Goal: Task Accomplishment & Management: Manage account settings

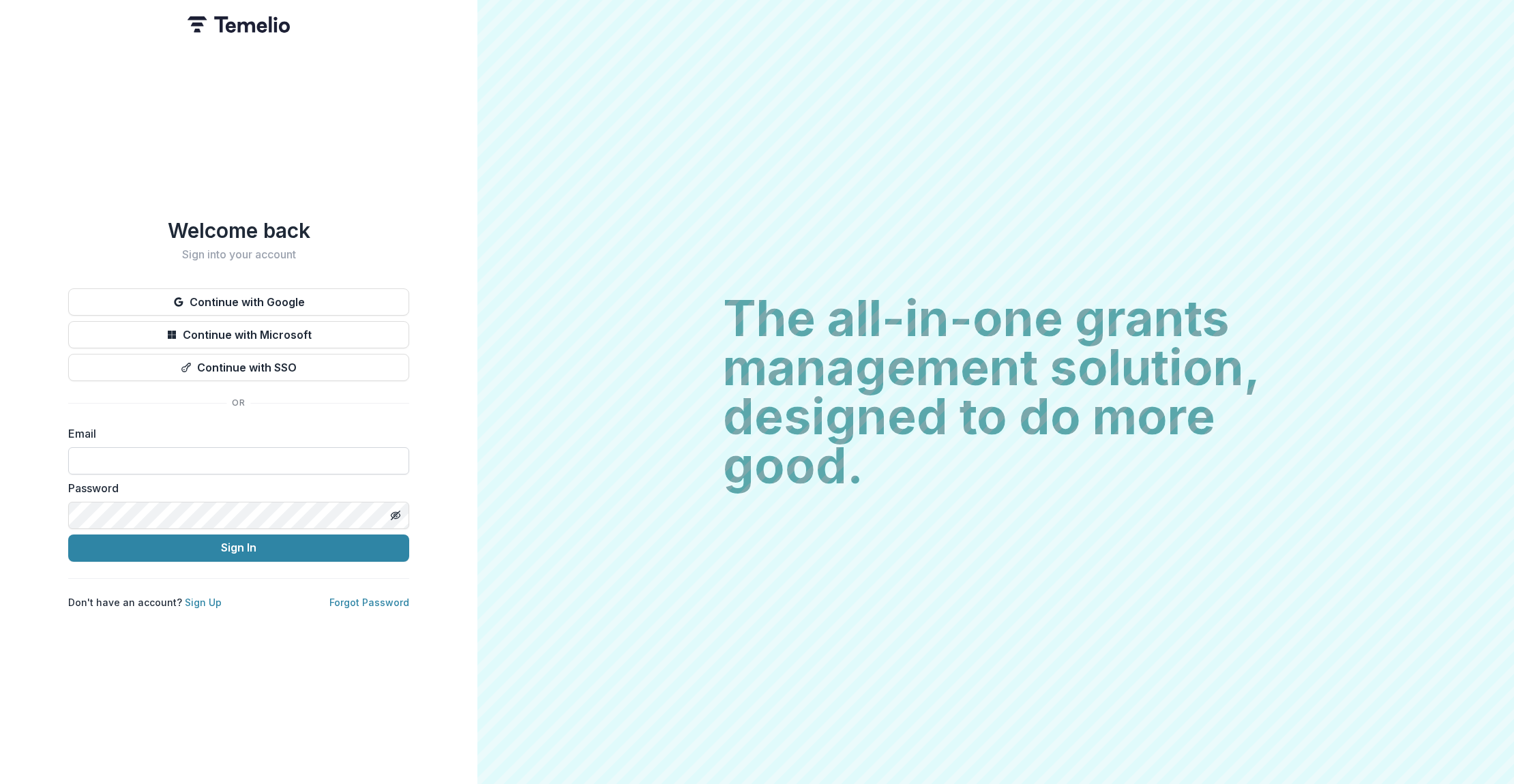
click at [257, 455] on input at bounding box center [239, 461] width 341 height 27
type input "**********"
click at [223, 551] on button "Sign In" at bounding box center [239, 548] width 341 height 27
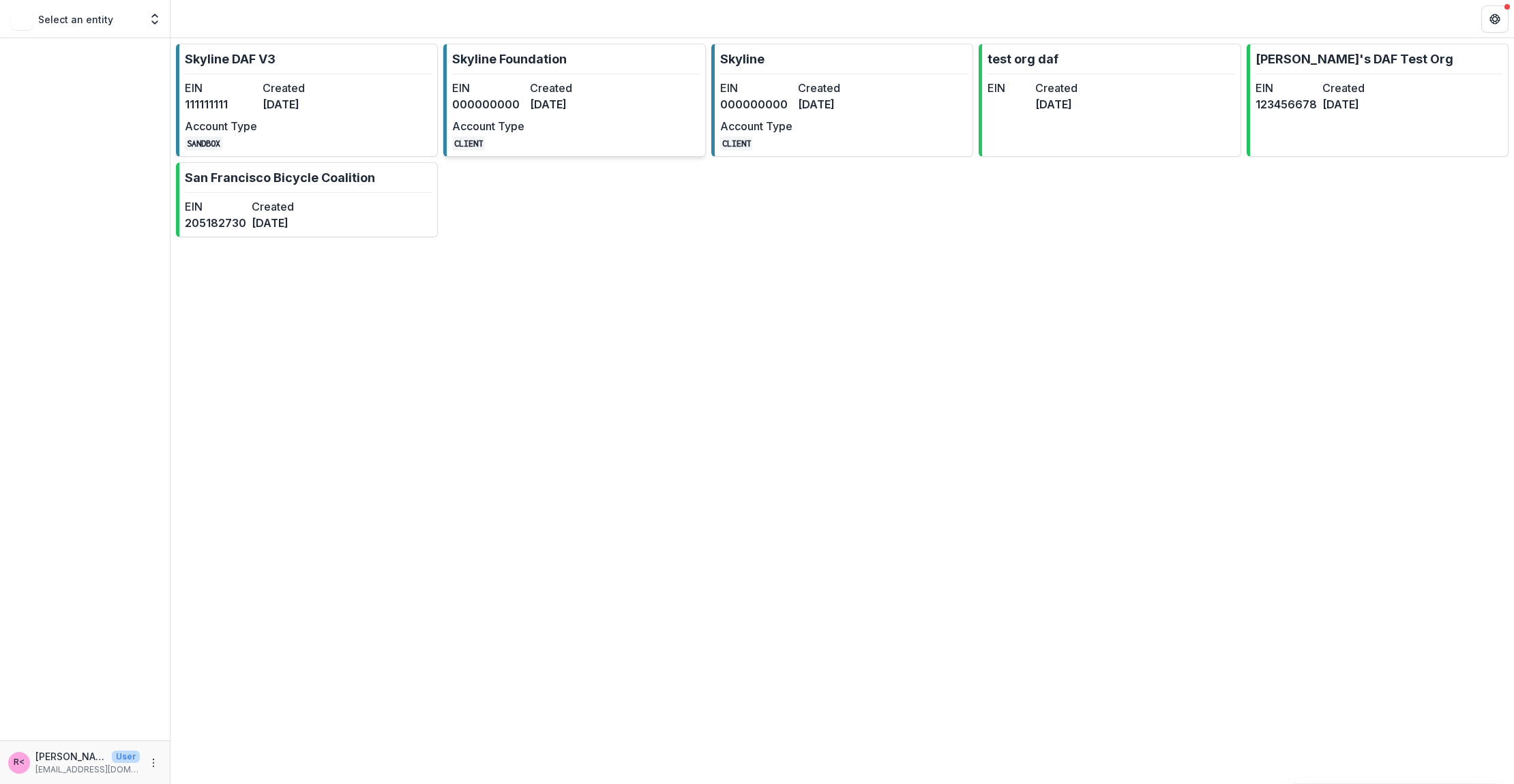
click at [561, 126] on div "EIN 000000000 Created [DATE] Account Type CLIENT" at bounding box center [527, 115] width 150 height 71
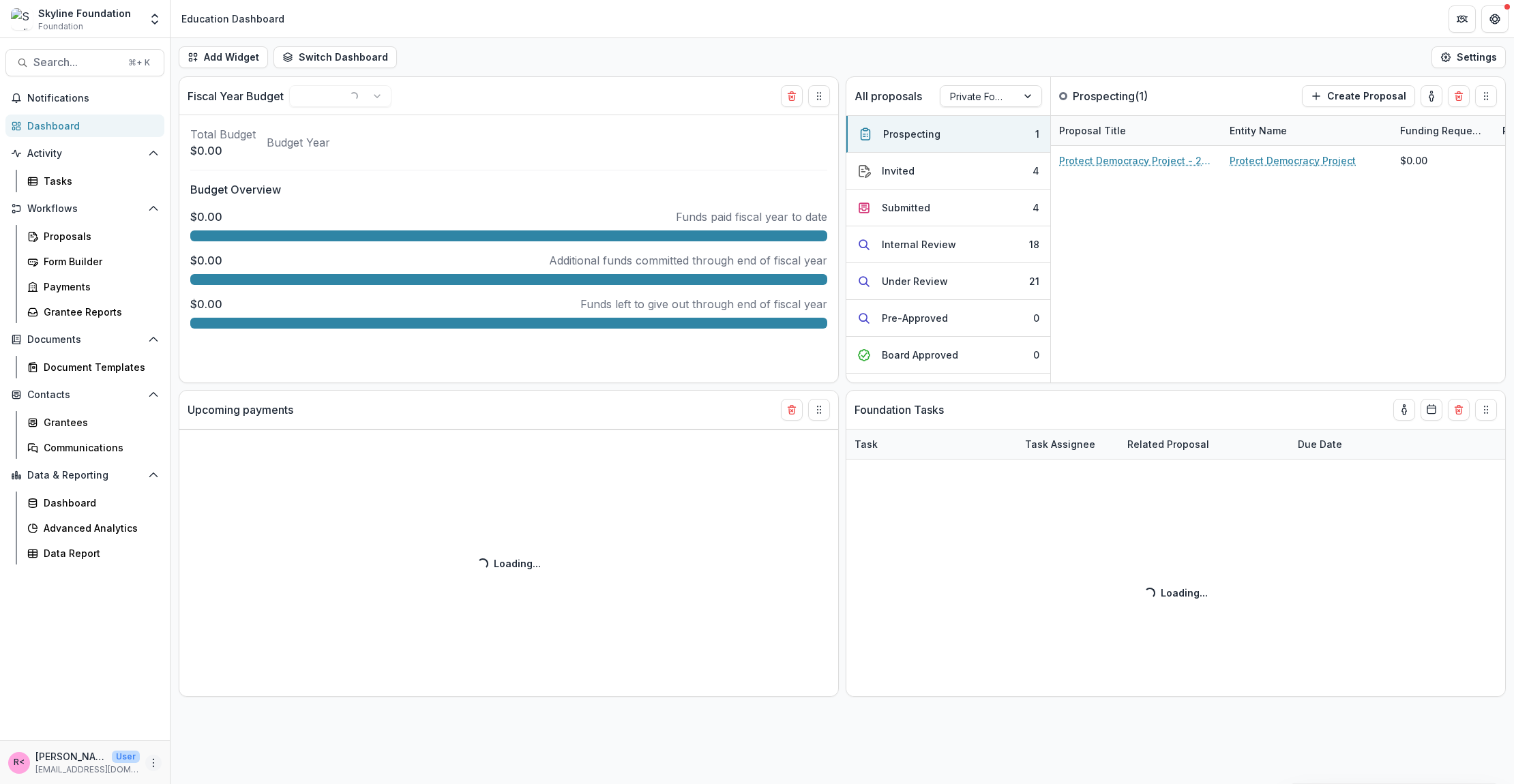
click at [156, 767] on icon "More" at bounding box center [153, 762] width 11 height 11
click at [221, 739] on link "User Settings" at bounding box center [243, 733] width 146 height 23
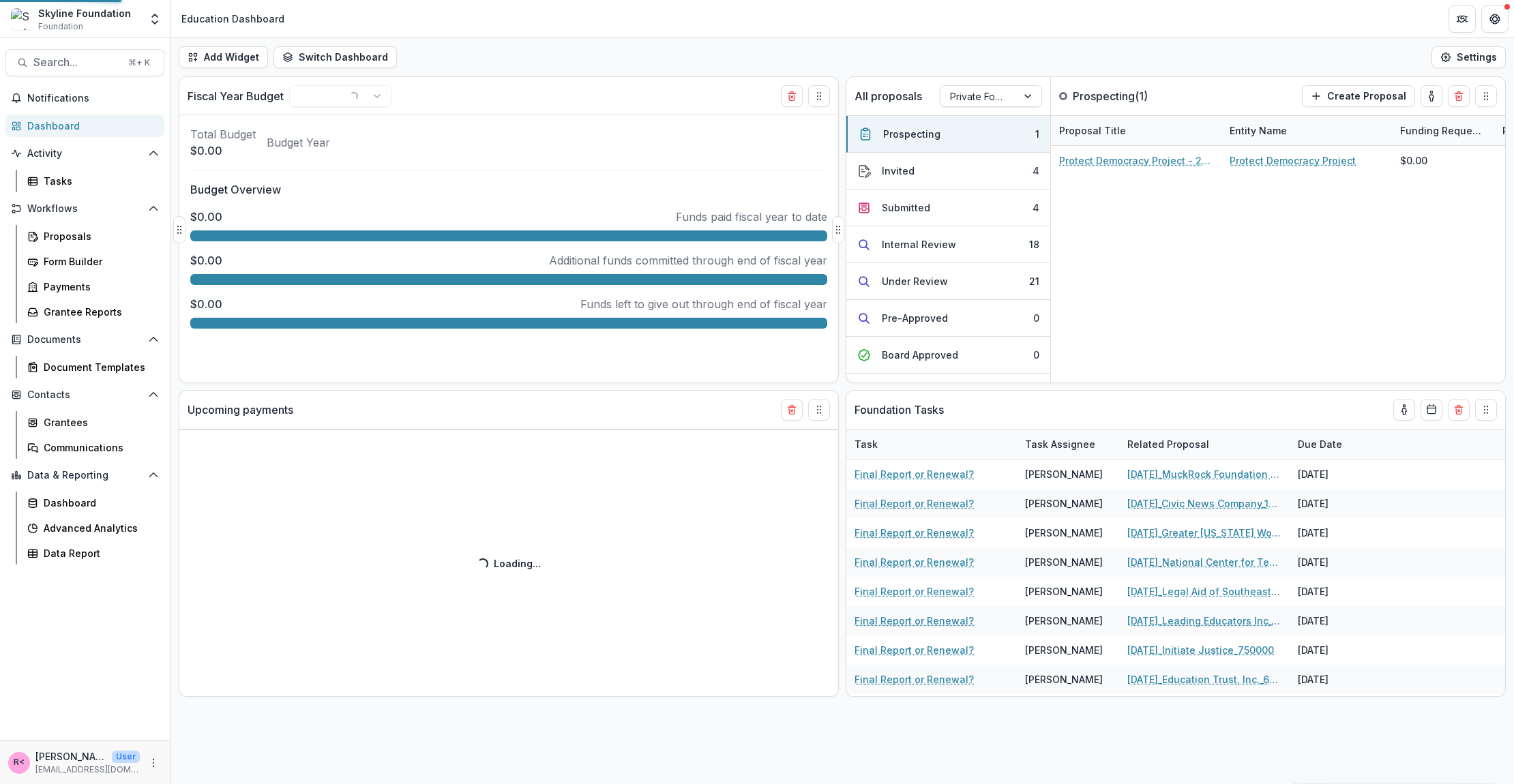
select select "****"
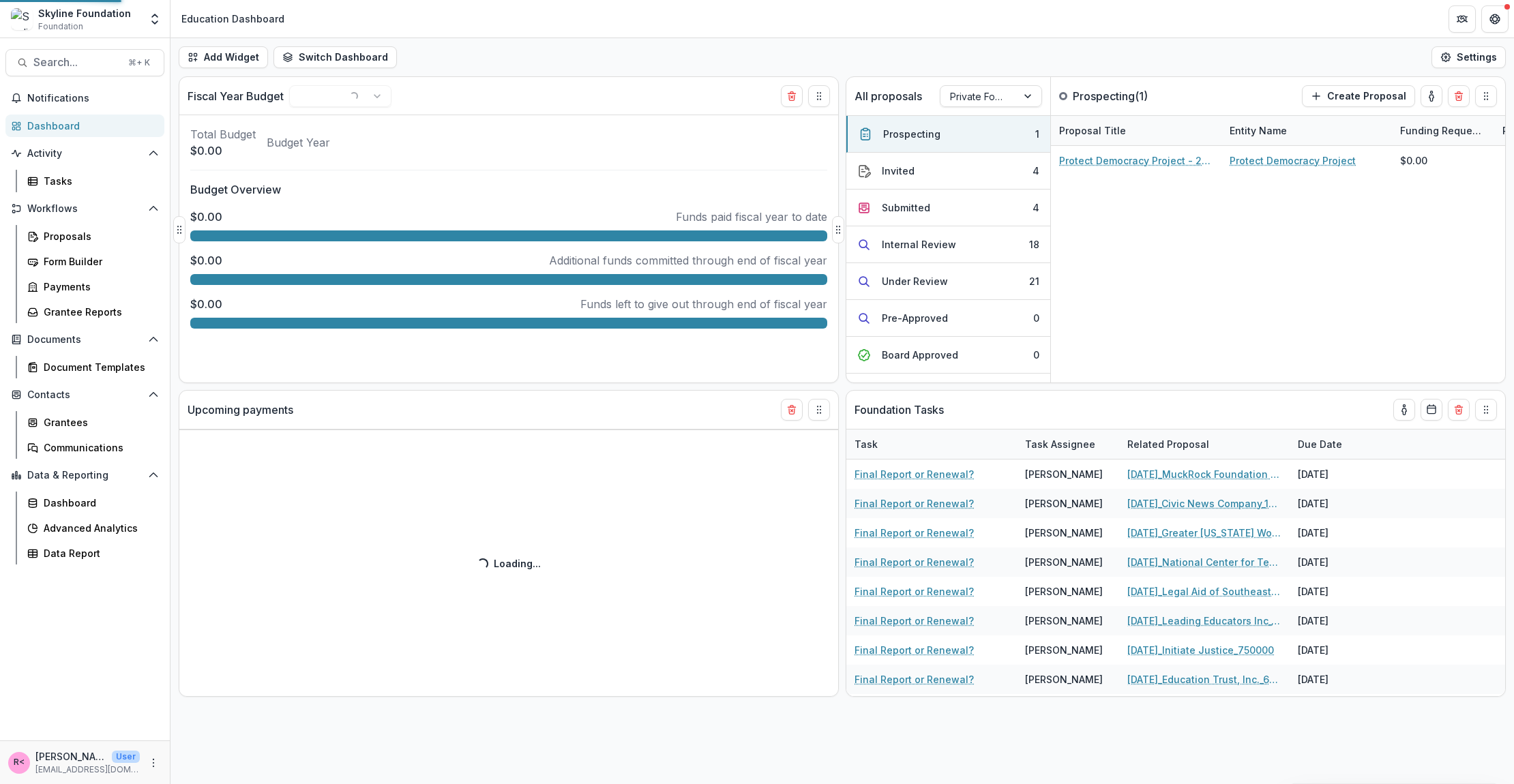
select select "****"
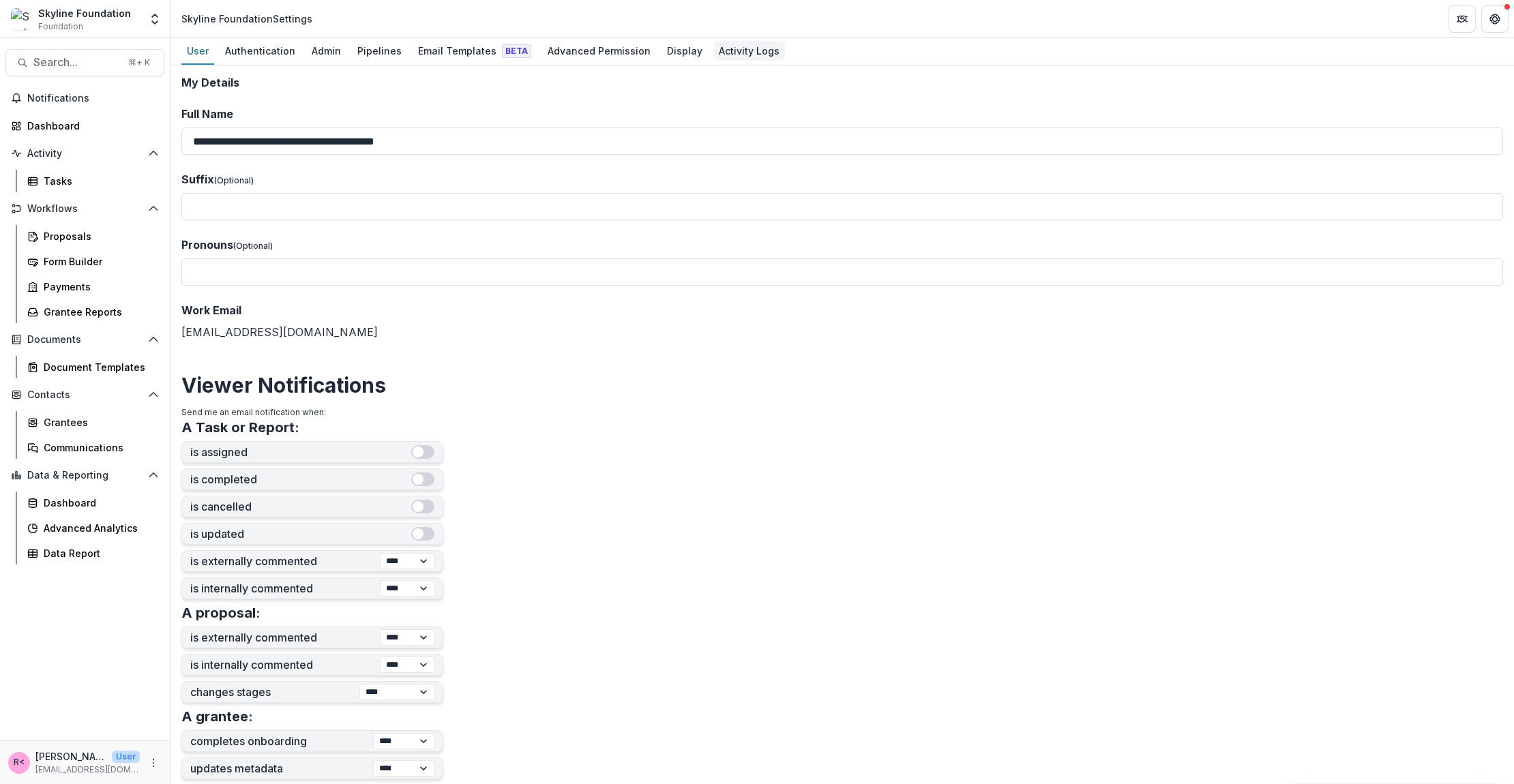
click at [746, 57] on div "Activity Logs" at bounding box center [749, 51] width 72 height 20
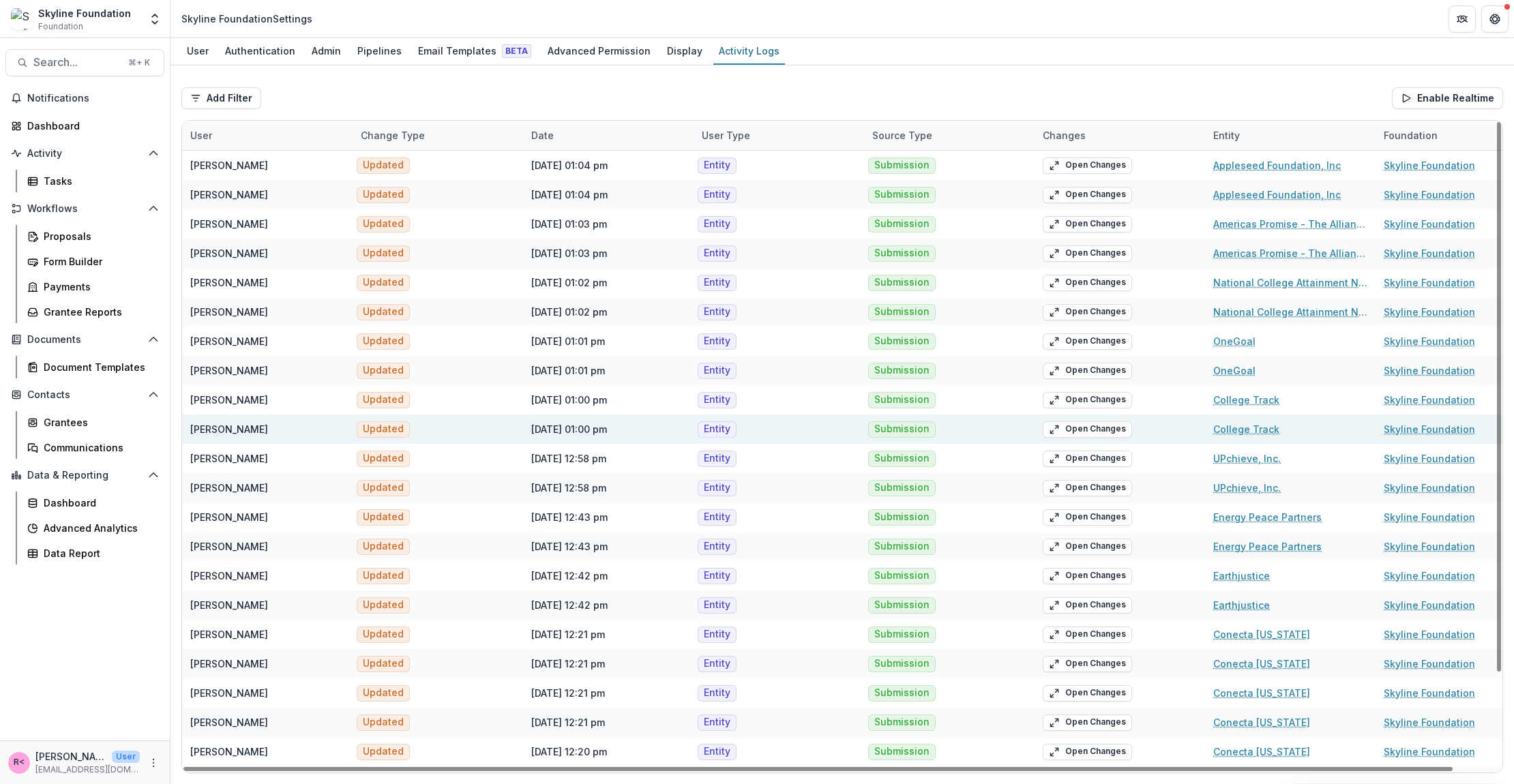
scroll to position [109, 0]
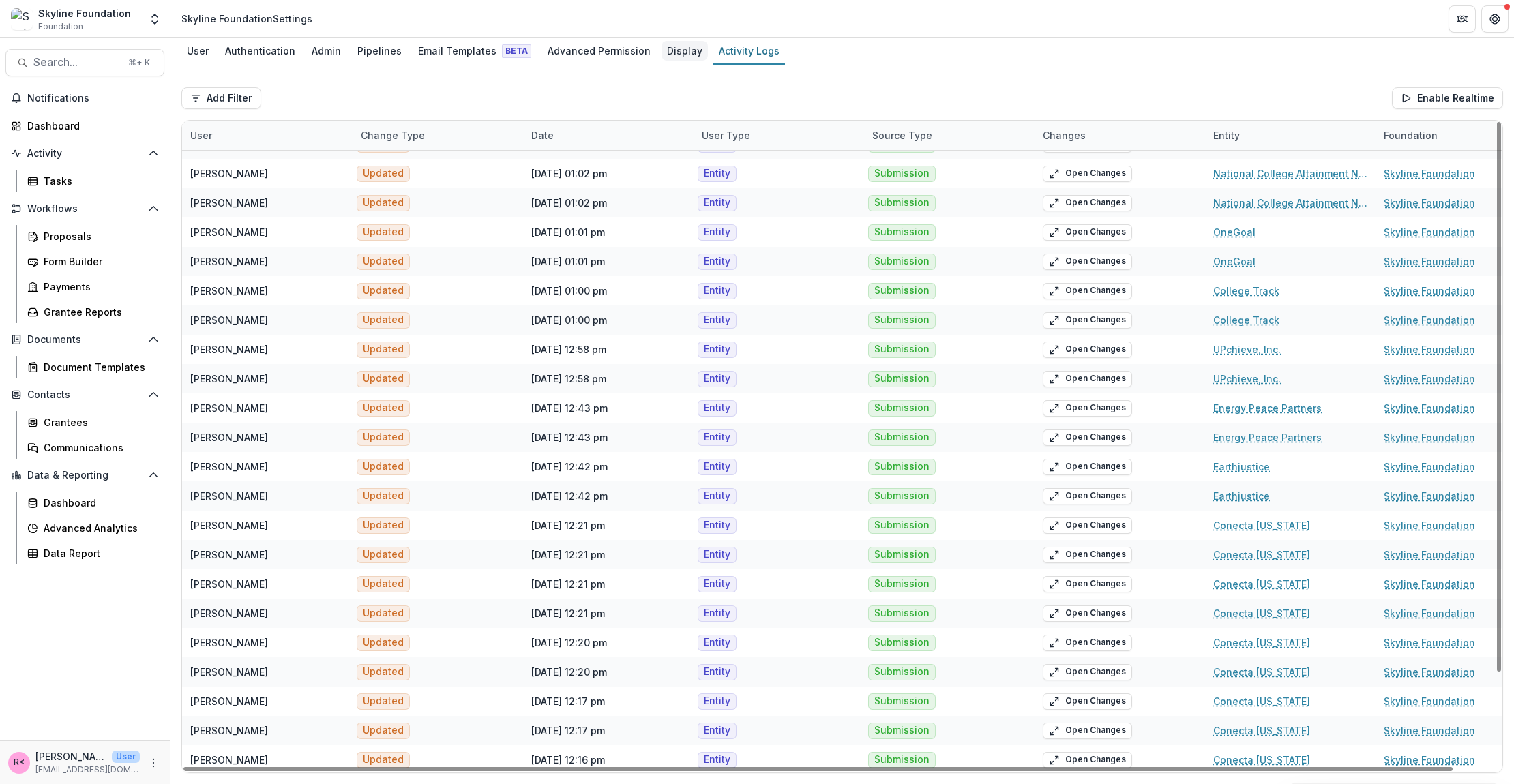
click at [663, 58] on div "Display" at bounding box center [685, 51] width 47 height 20
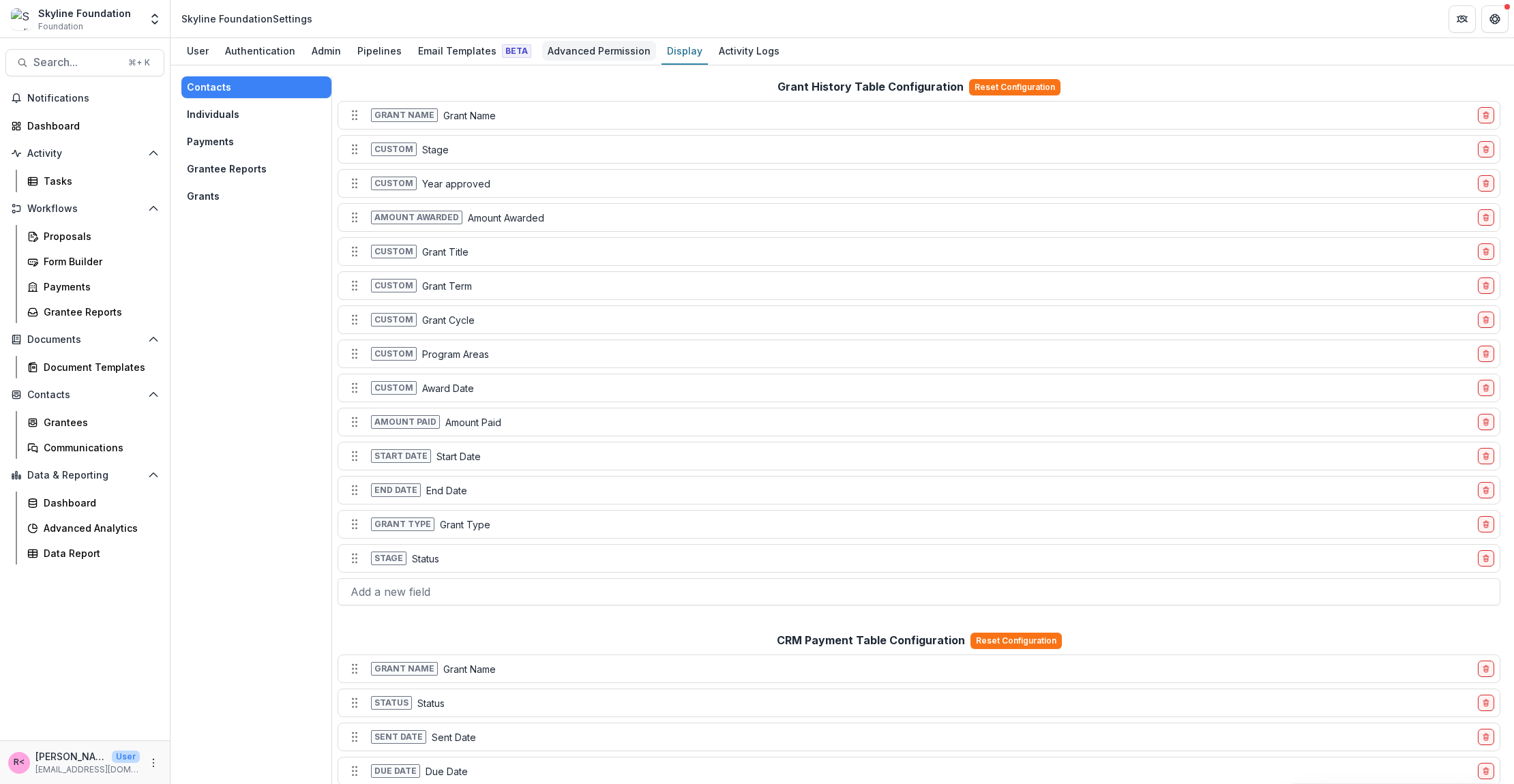
click at [605, 51] on div "Advanced Permission" at bounding box center [599, 51] width 114 height 20
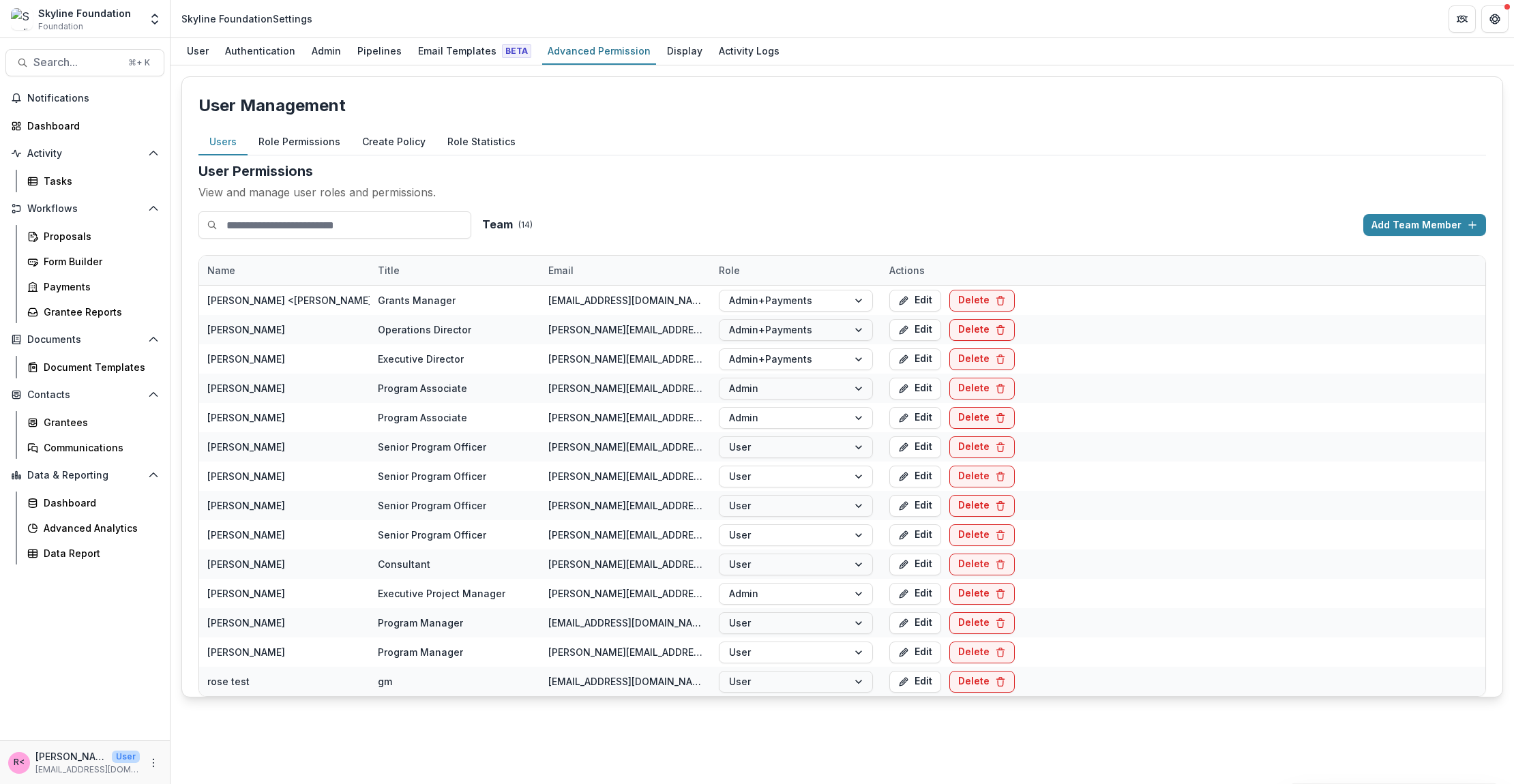
click at [316, 144] on button "Role Permissions" at bounding box center [299, 142] width 104 height 27
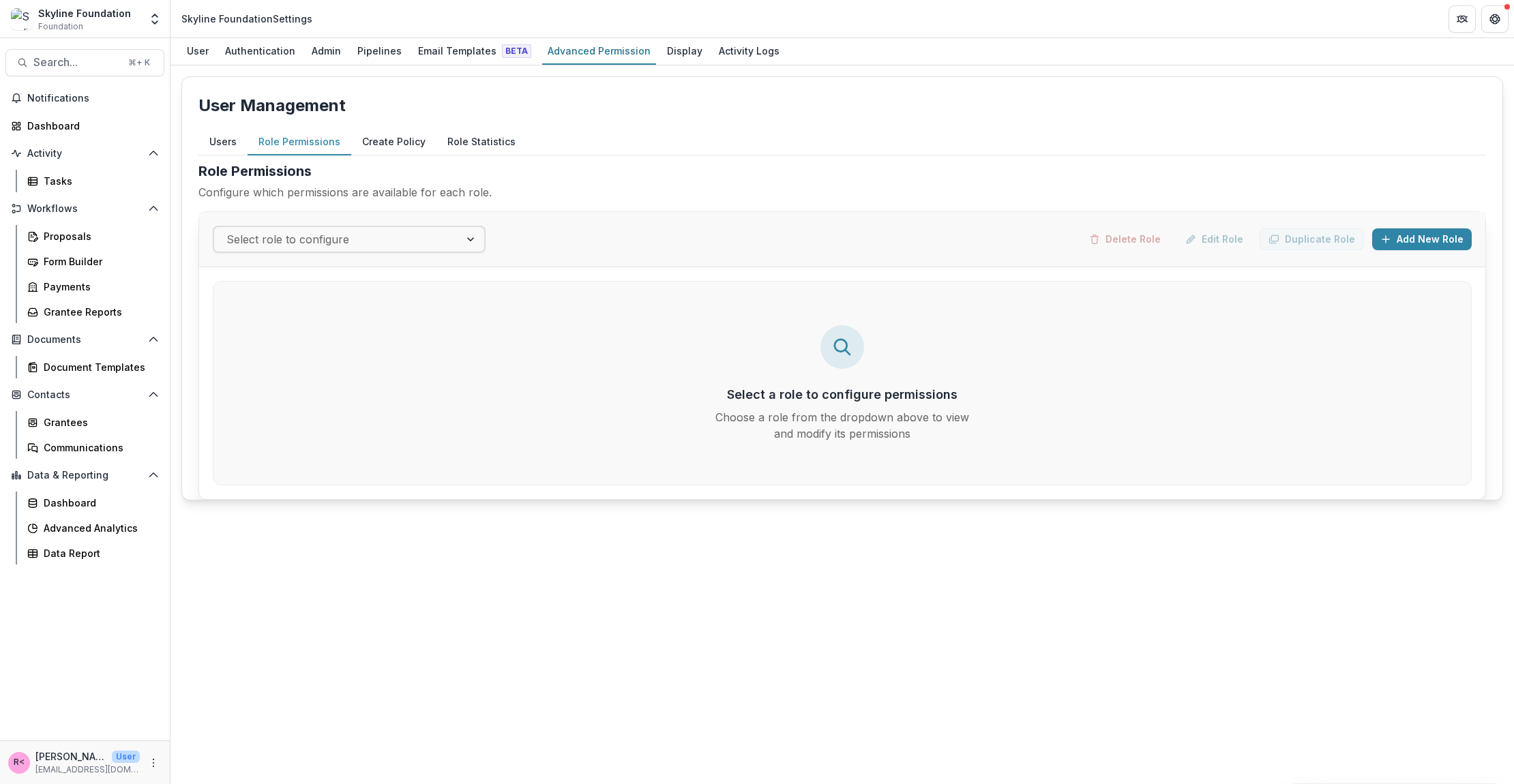
click at [385, 147] on button "Create Policy" at bounding box center [393, 142] width 85 height 27
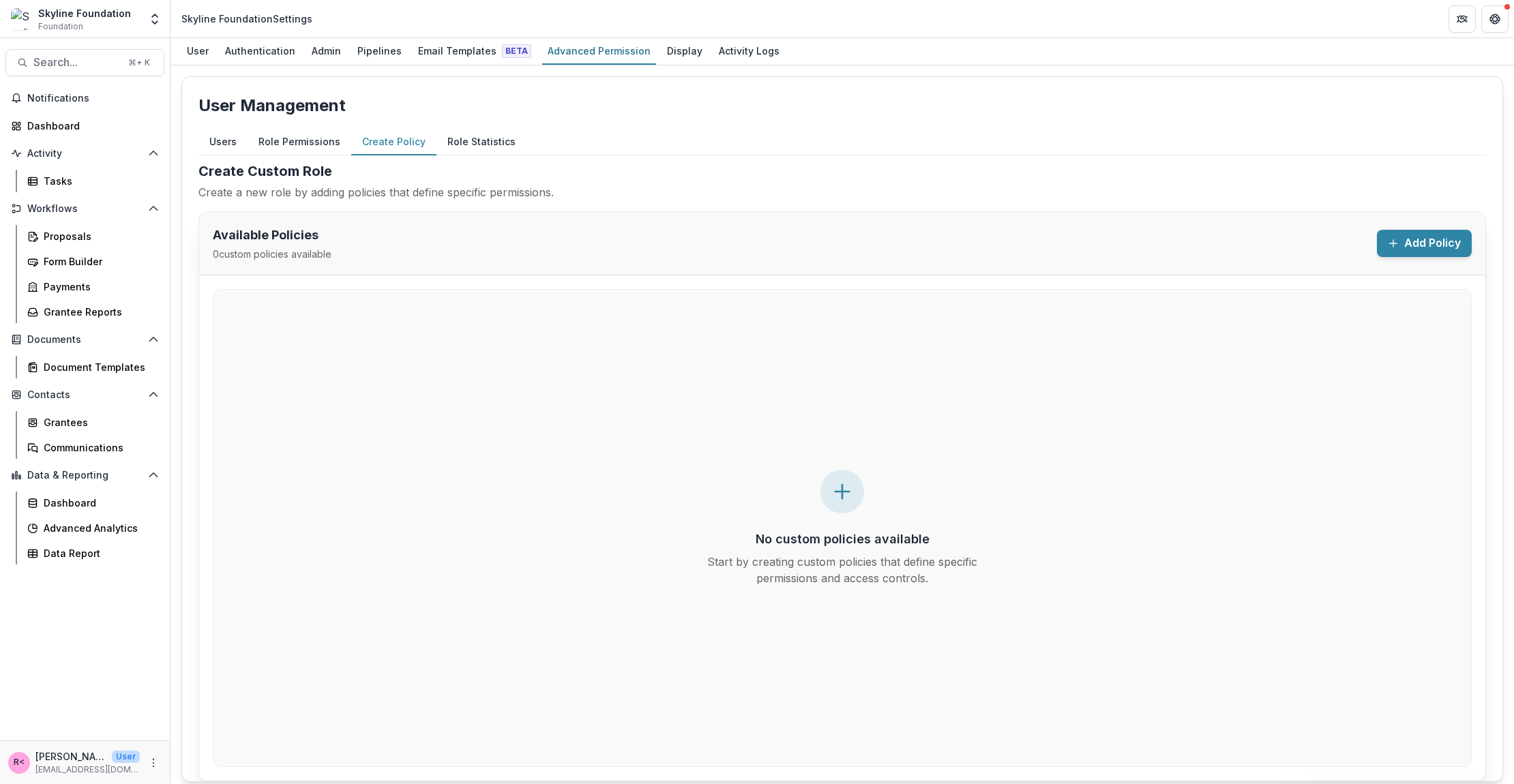
click at [475, 142] on button "Role Statistics" at bounding box center [481, 142] width 90 height 27
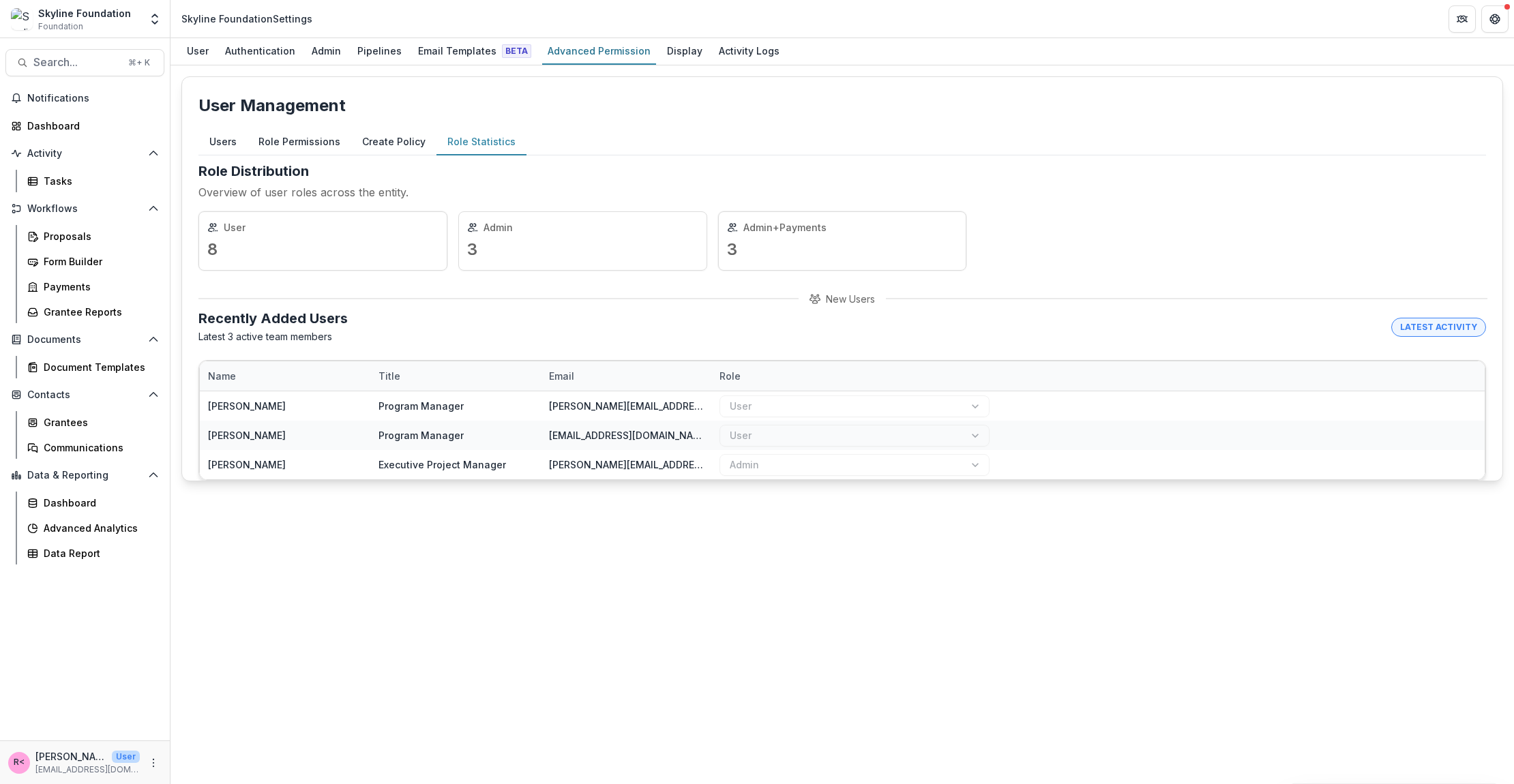
click at [523, 216] on div "Admin 3" at bounding box center [582, 241] width 249 height 59
click at [500, 250] on dd "3" at bounding box center [583, 249] width 231 height 25
click at [667, 49] on div "Display" at bounding box center [685, 51] width 47 height 20
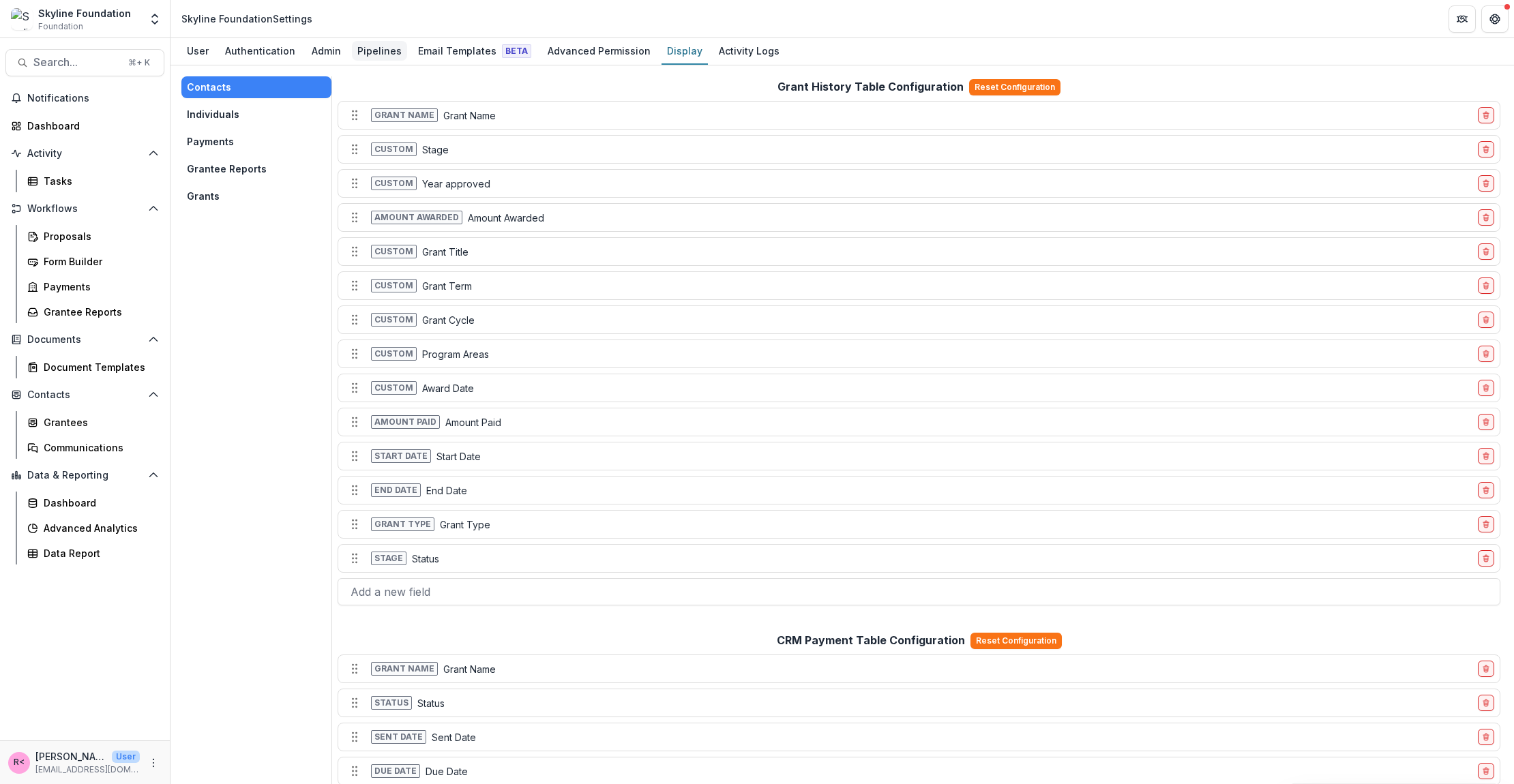
click at [375, 47] on div "Pipelines" at bounding box center [379, 51] width 55 height 20
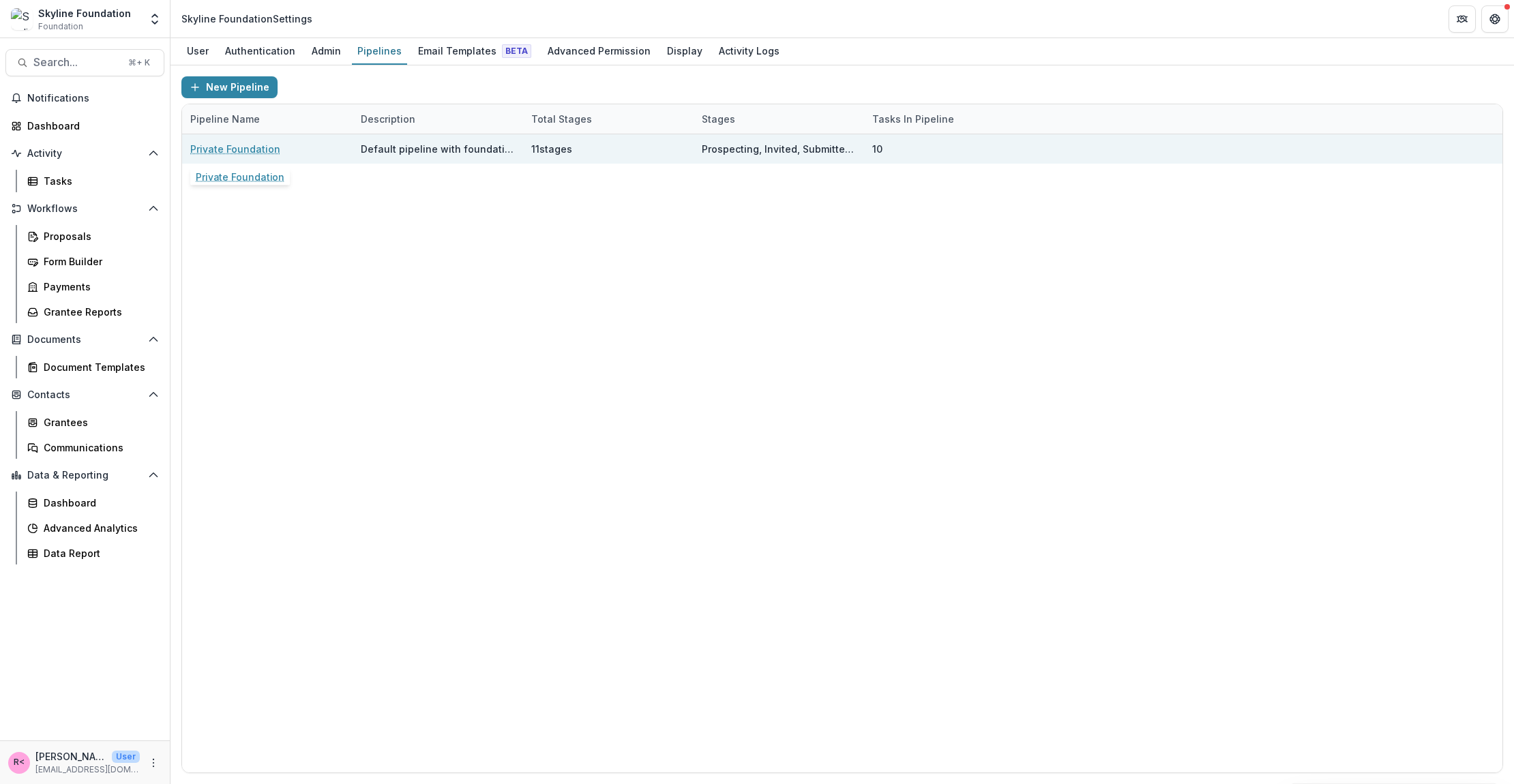
click at [252, 149] on link "Private Foundation" at bounding box center [235, 149] width 90 height 14
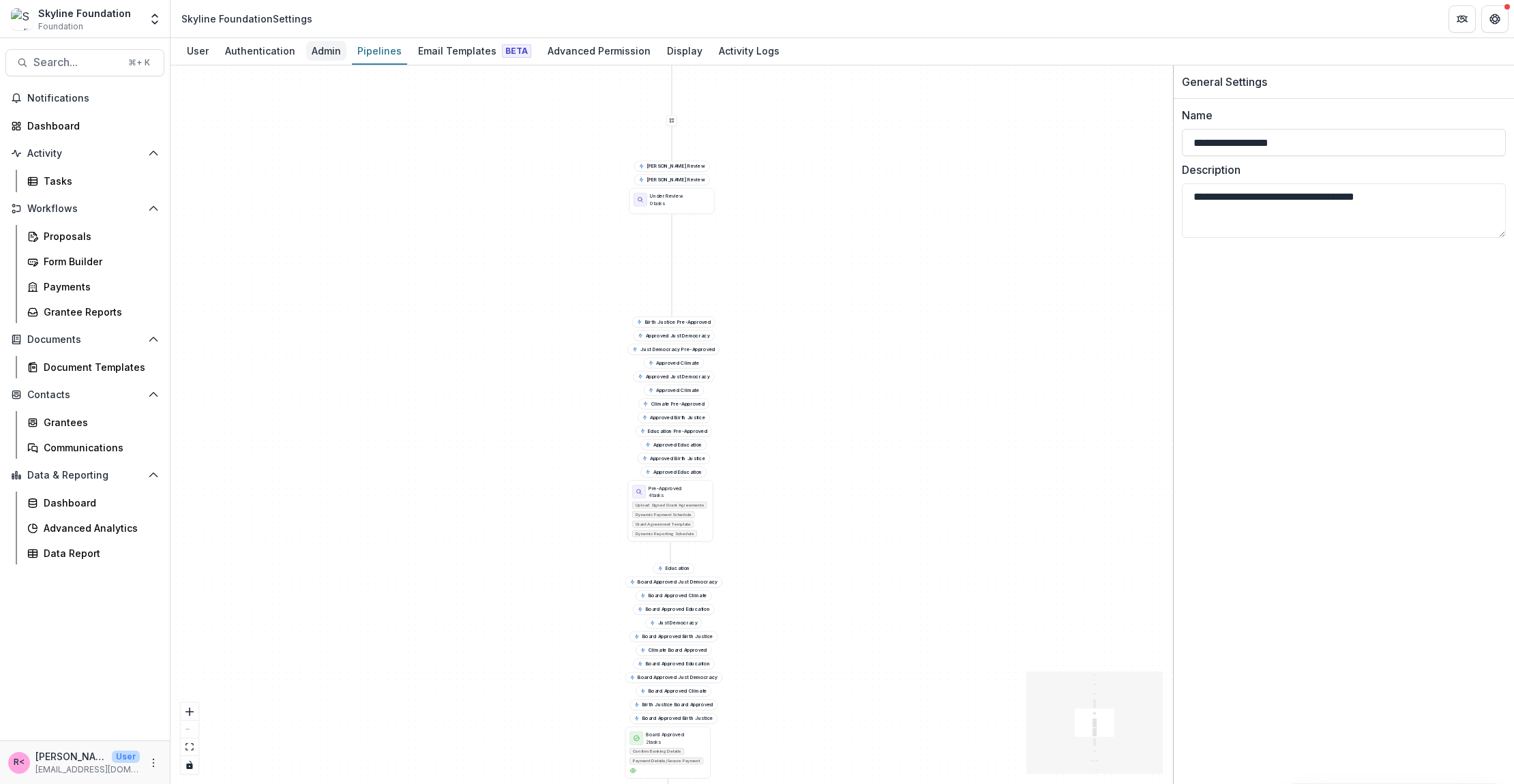
click at [325, 51] on div "Admin" at bounding box center [326, 51] width 40 height 20
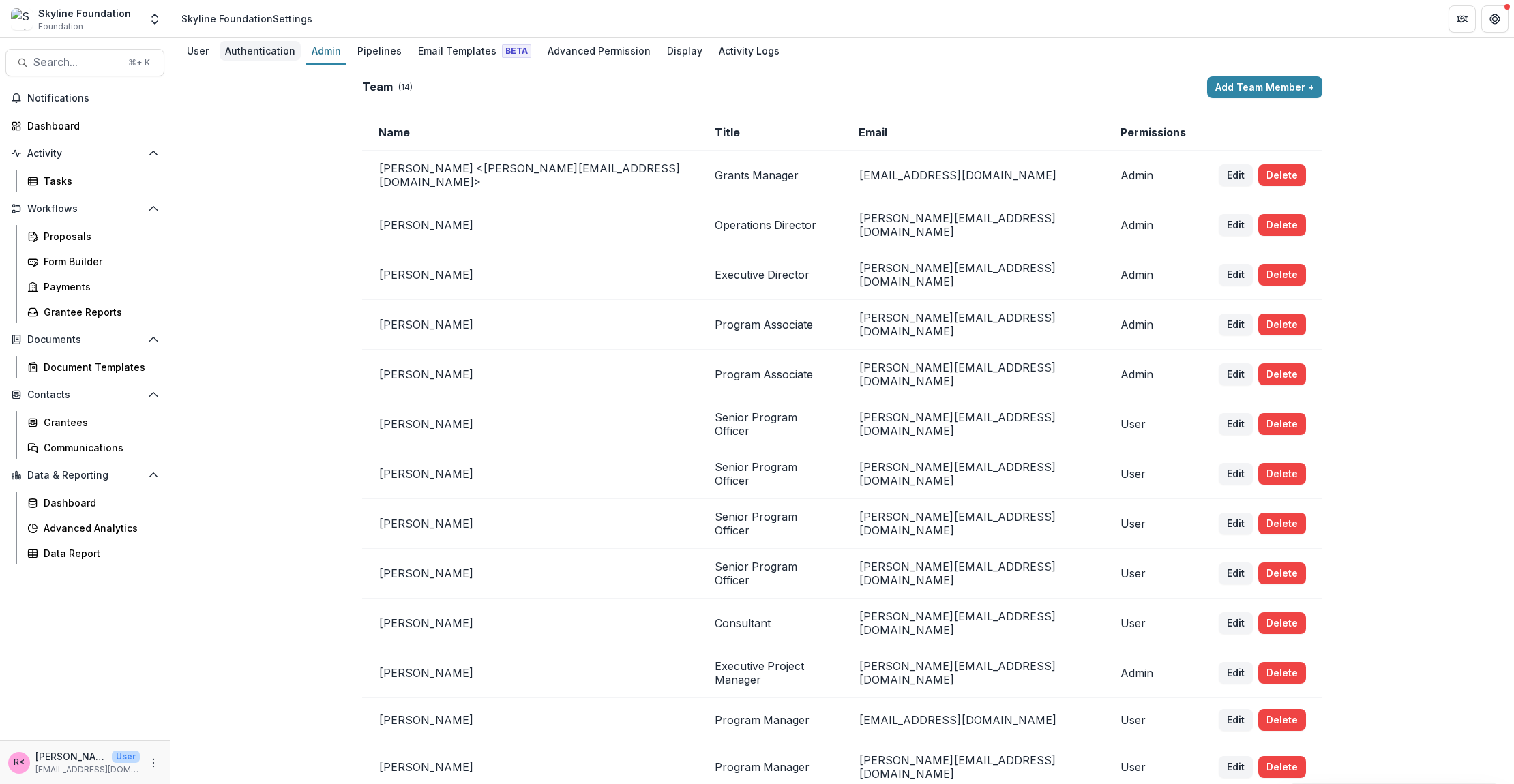
click at [259, 53] on div "Authentication" at bounding box center [260, 51] width 81 height 20
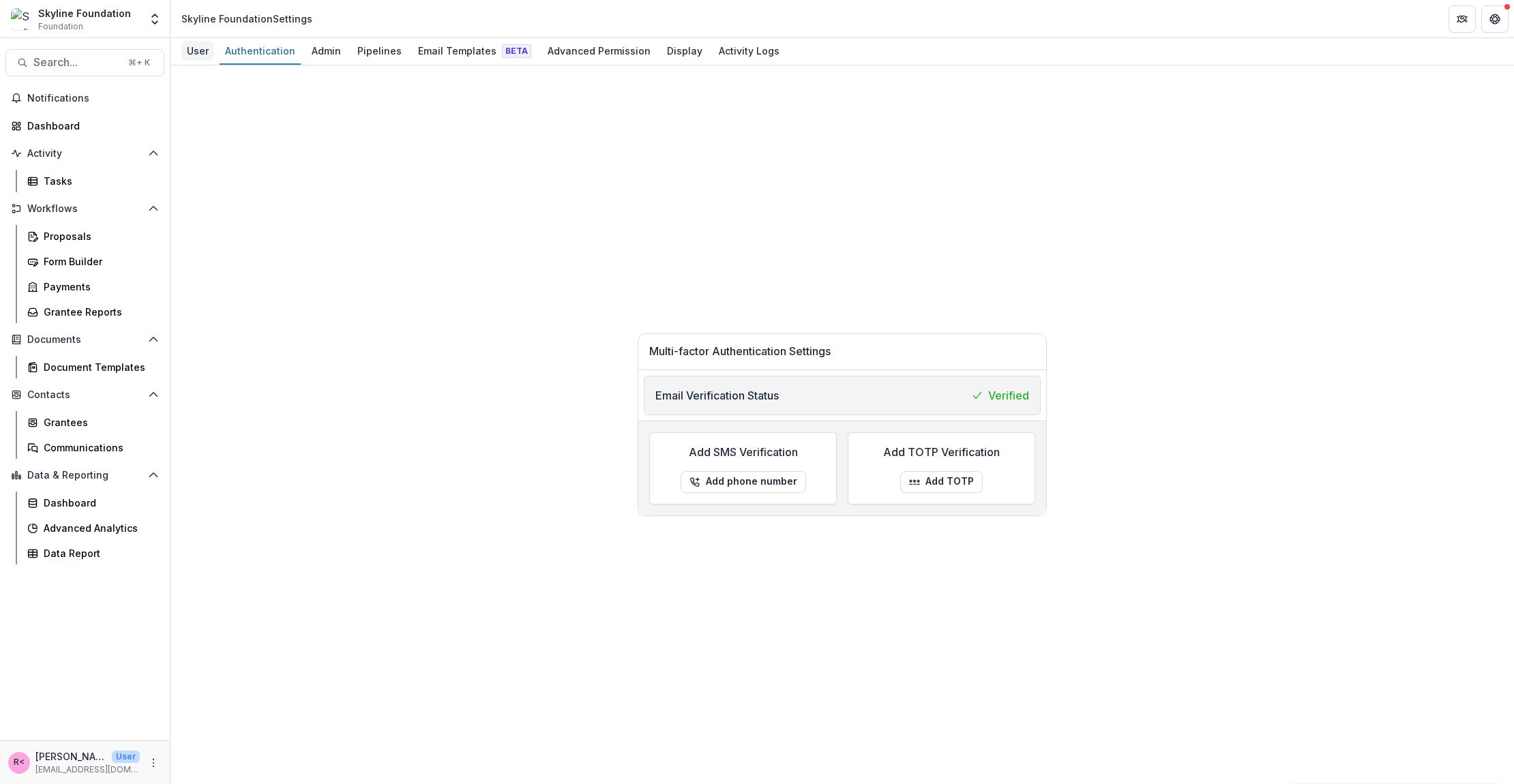
click at [202, 46] on div "User" at bounding box center [197, 51] width 32 height 20
select select "****"
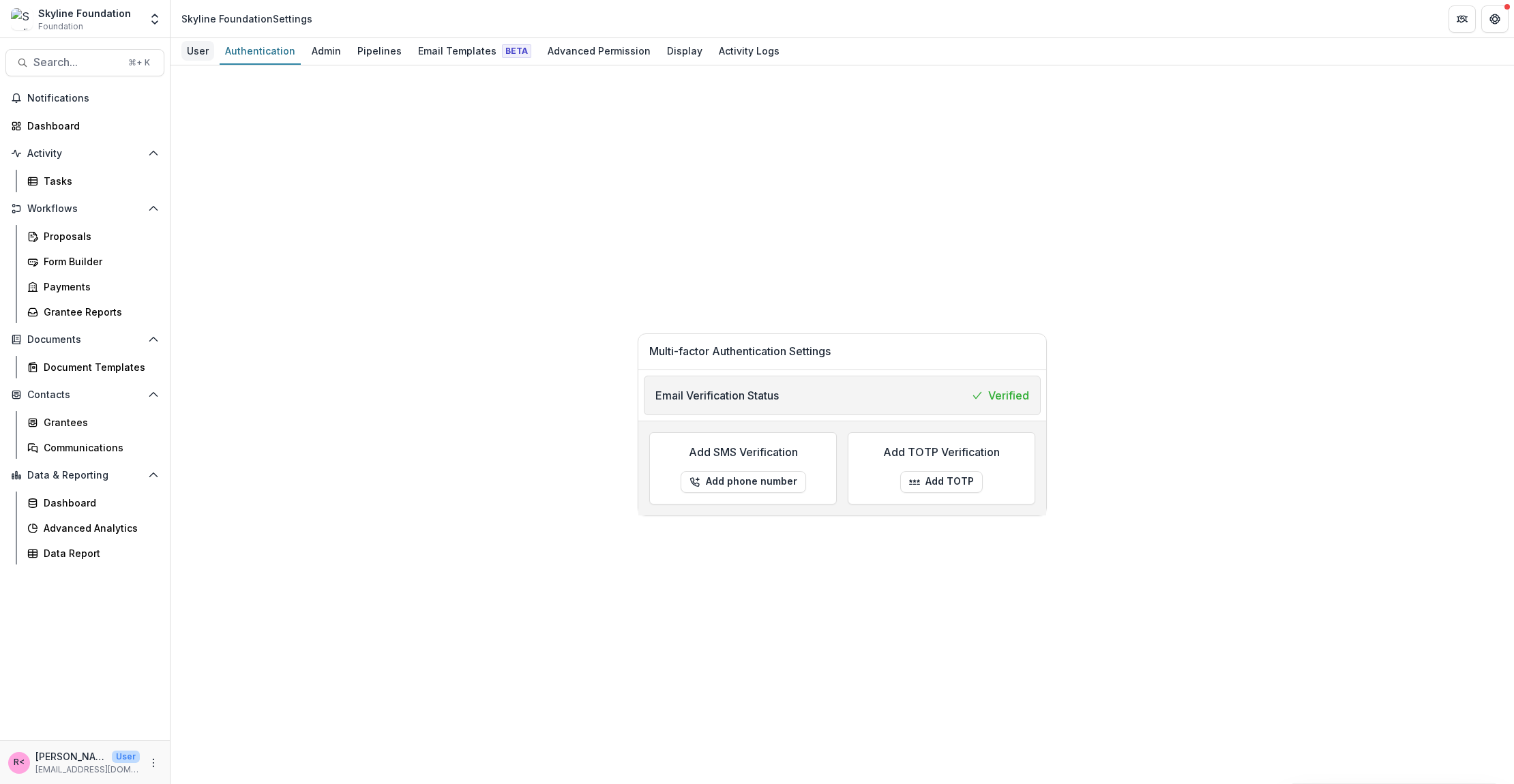
select select "****"
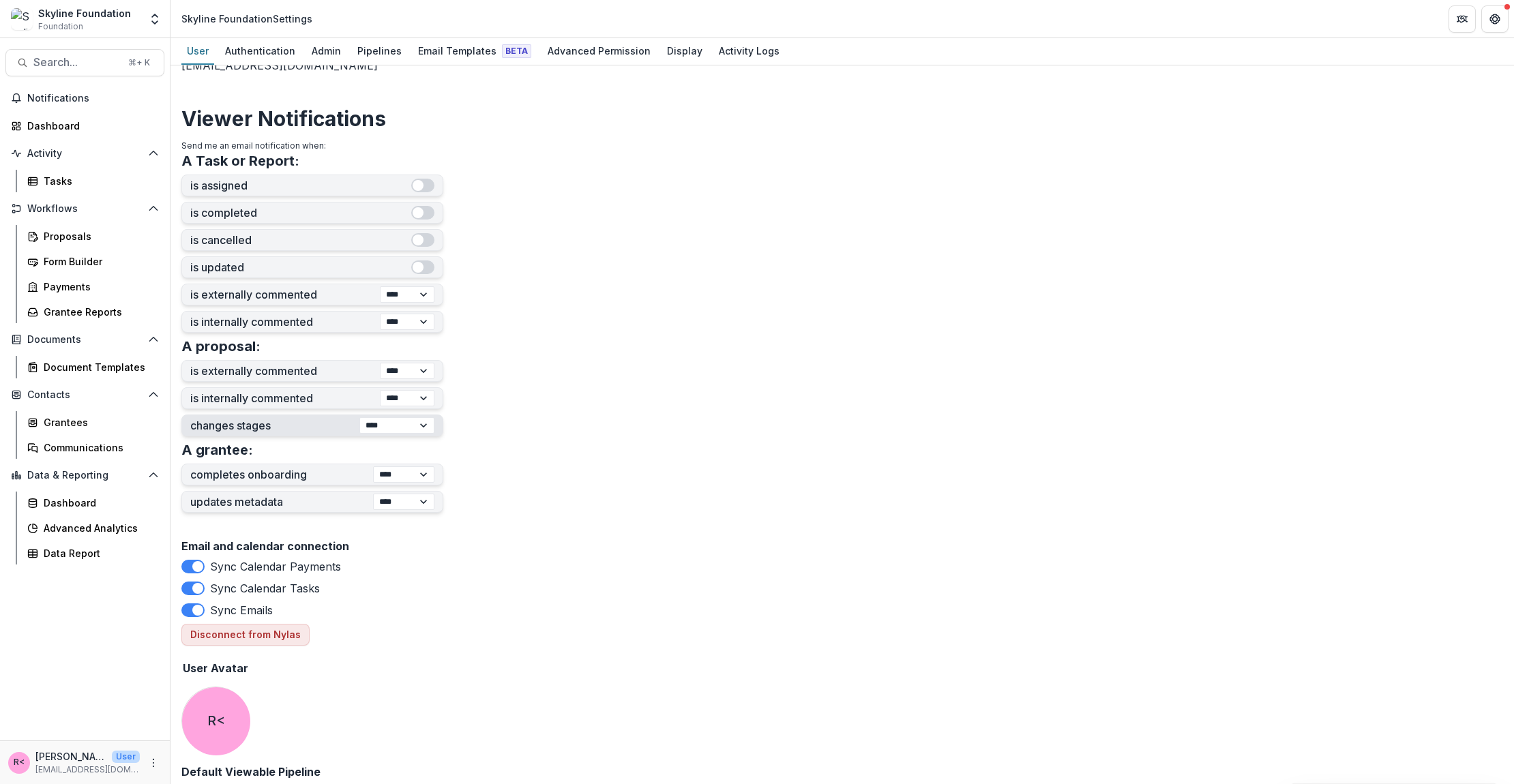
scroll to position [297, 0]
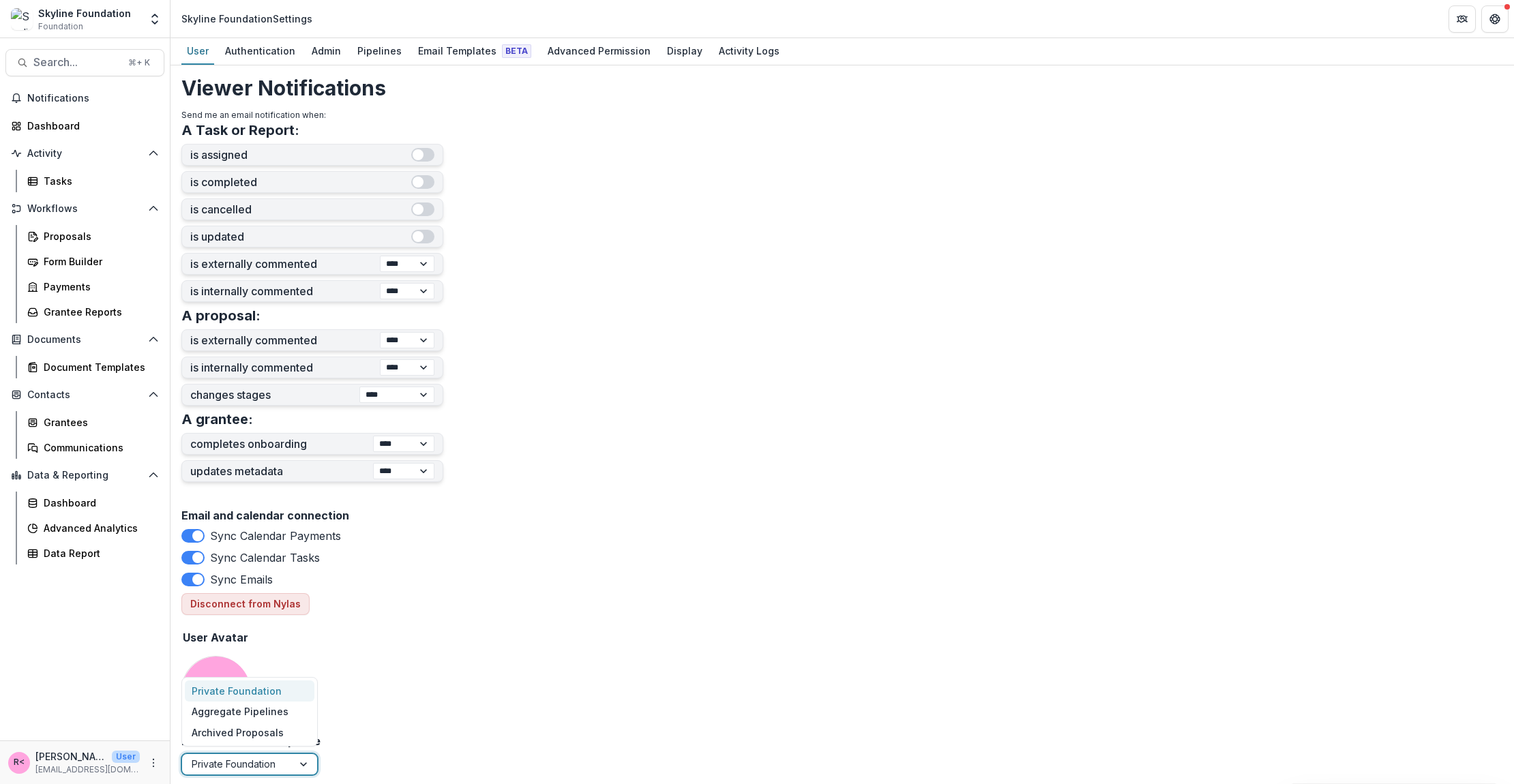
click at [302, 761] on div at bounding box center [304, 764] width 25 height 20
click at [444, 637] on div "Email and calendar connection Sync Calendar Payments Sync Calendar Tasks Sync E…" at bounding box center [842, 618] width 1322 height 230
click at [106, 264] on div "Form Builder" at bounding box center [99, 261] width 110 height 14
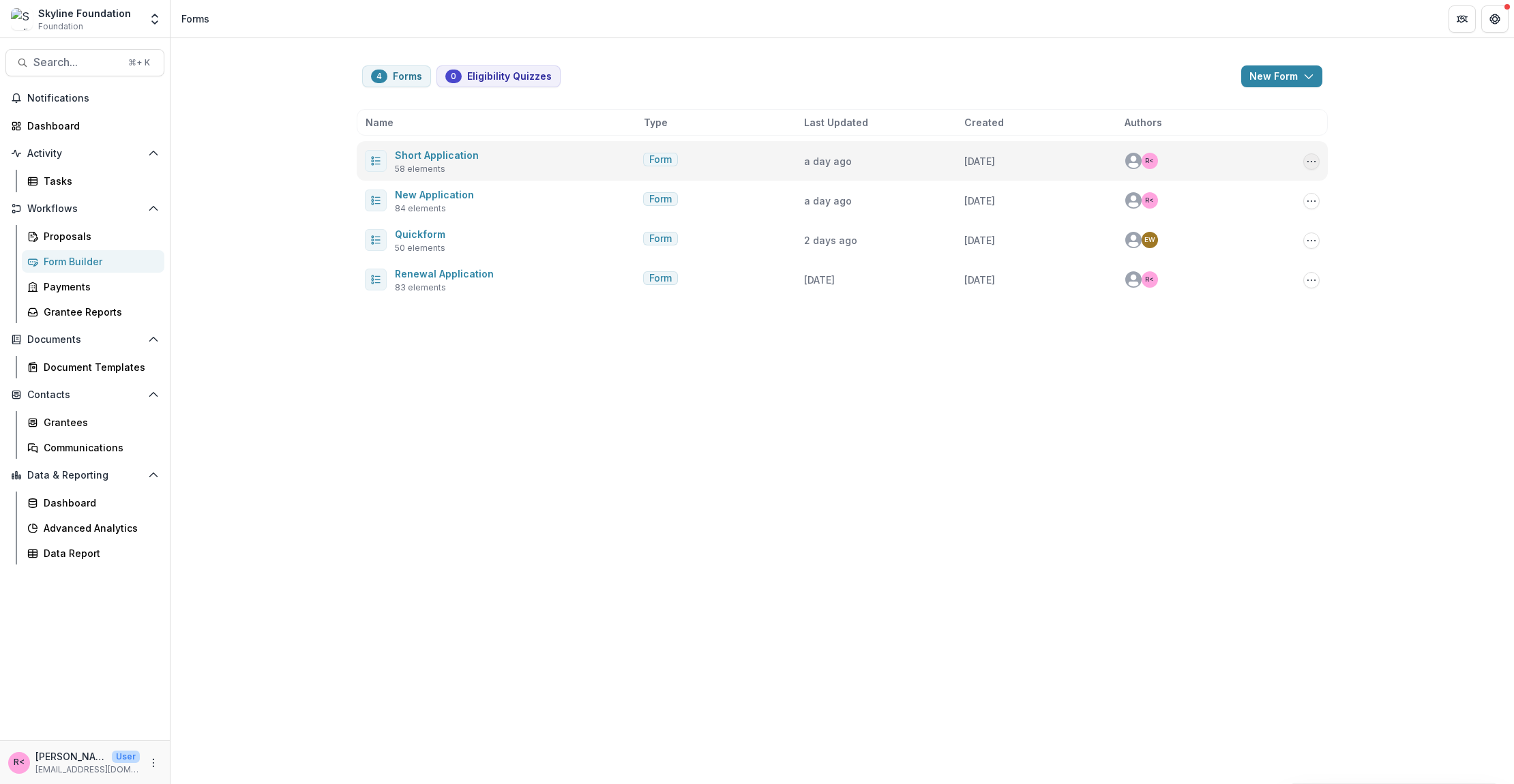
click at [1315, 158] on icon "Options" at bounding box center [1311, 161] width 11 height 11
click at [1272, 213] on link "Edit" at bounding box center [1243, 211] width 146 height 23
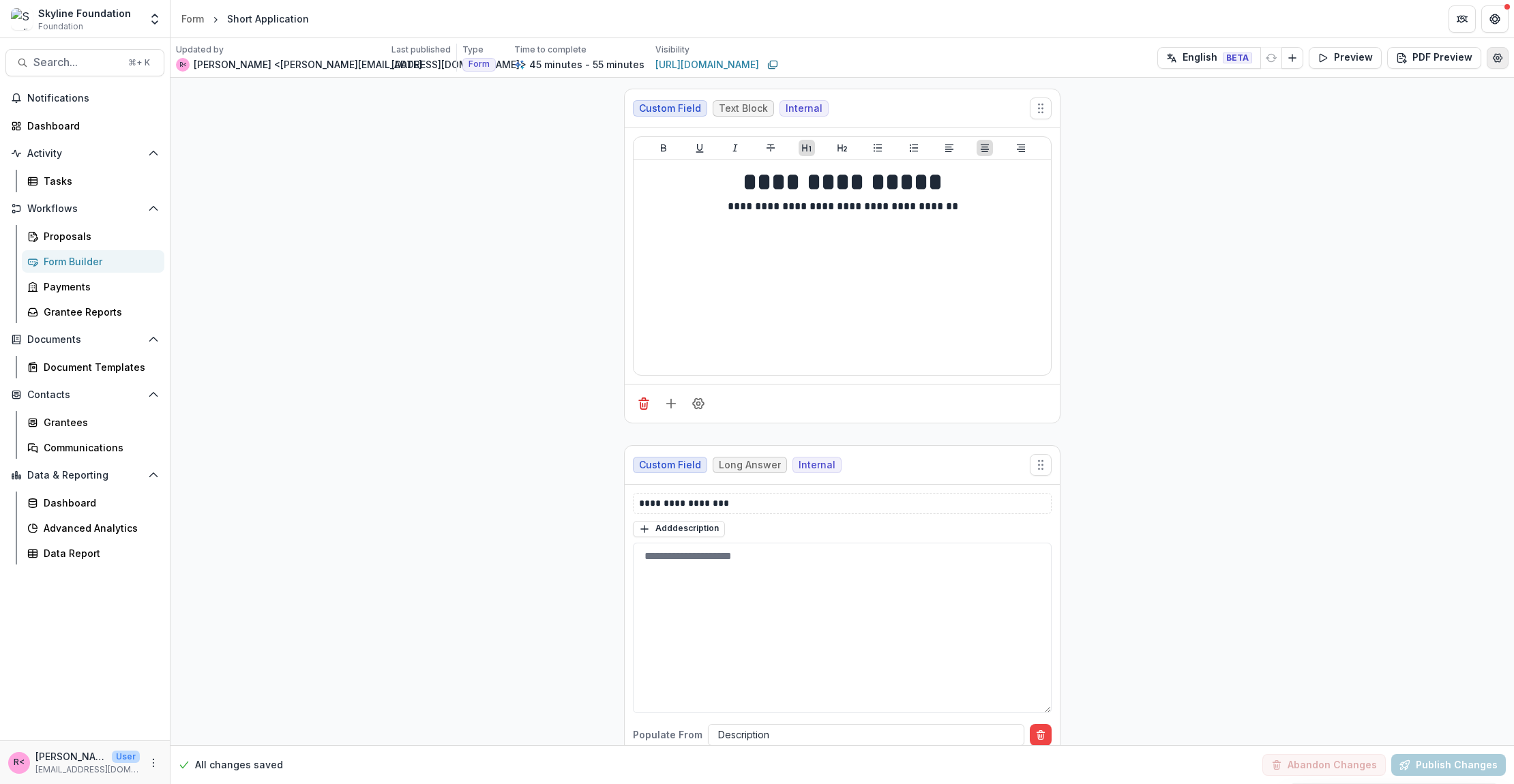
click at [1492, 56] on icon "Edit Form Settings" at bounding box center [1497, 58] width 11 height 11
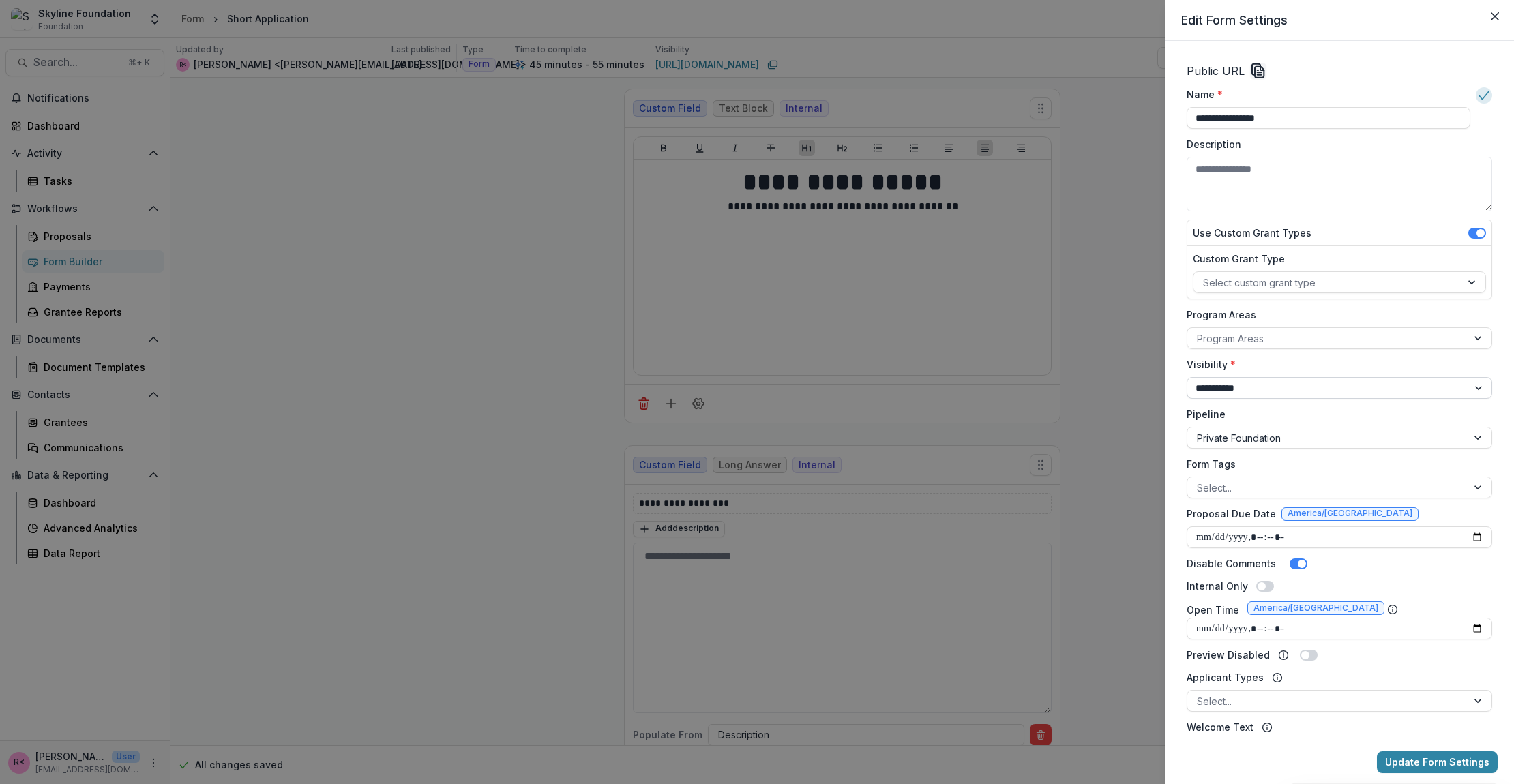
click at [1256, 384] on select "**********" at bounding box center [1340, 387] width 306 height 22
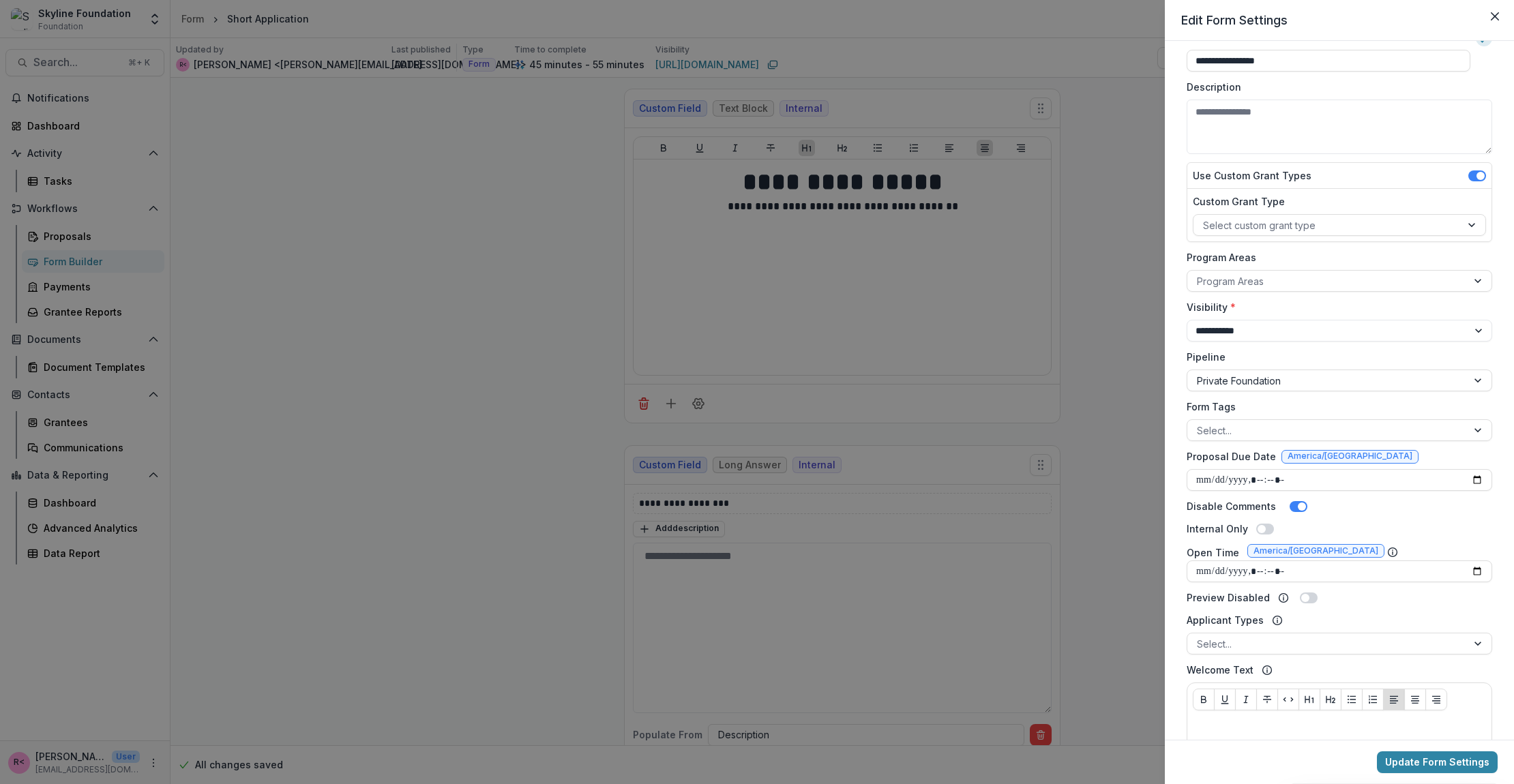
scroll to position [74, 0]
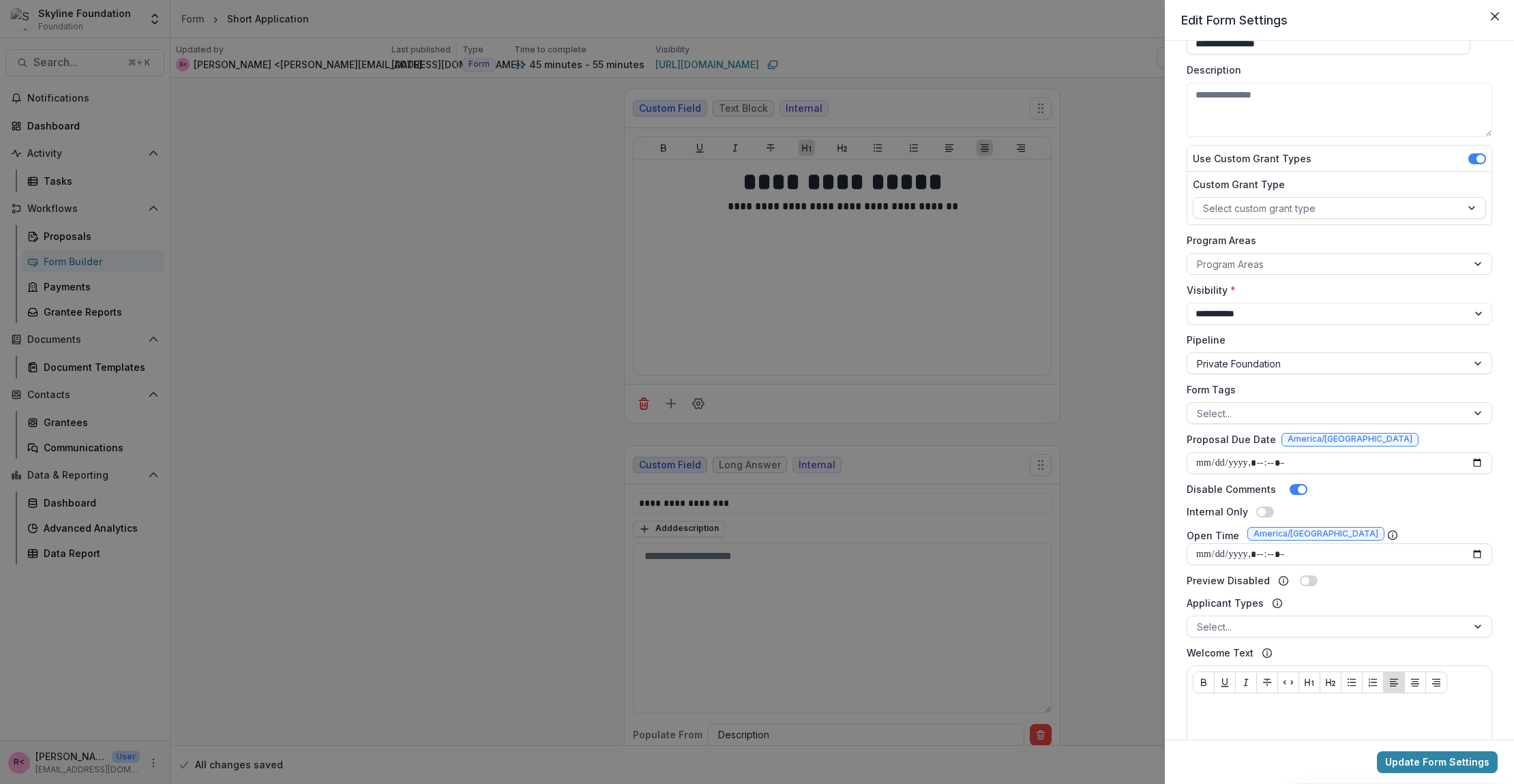
click at [1291, 487] on span at bounding box center [1298, 489] width 18 height 11
click at [1298, 487] on span at bounding box center [1298, 489] width 18 height 11
click at [1433, 762] on button "Update Form Settings" at bounding box center [1437, 761] width 121 height 22
click at [201, 206] on div "**********" at bounding box center [757, 392] width 1514 height 784
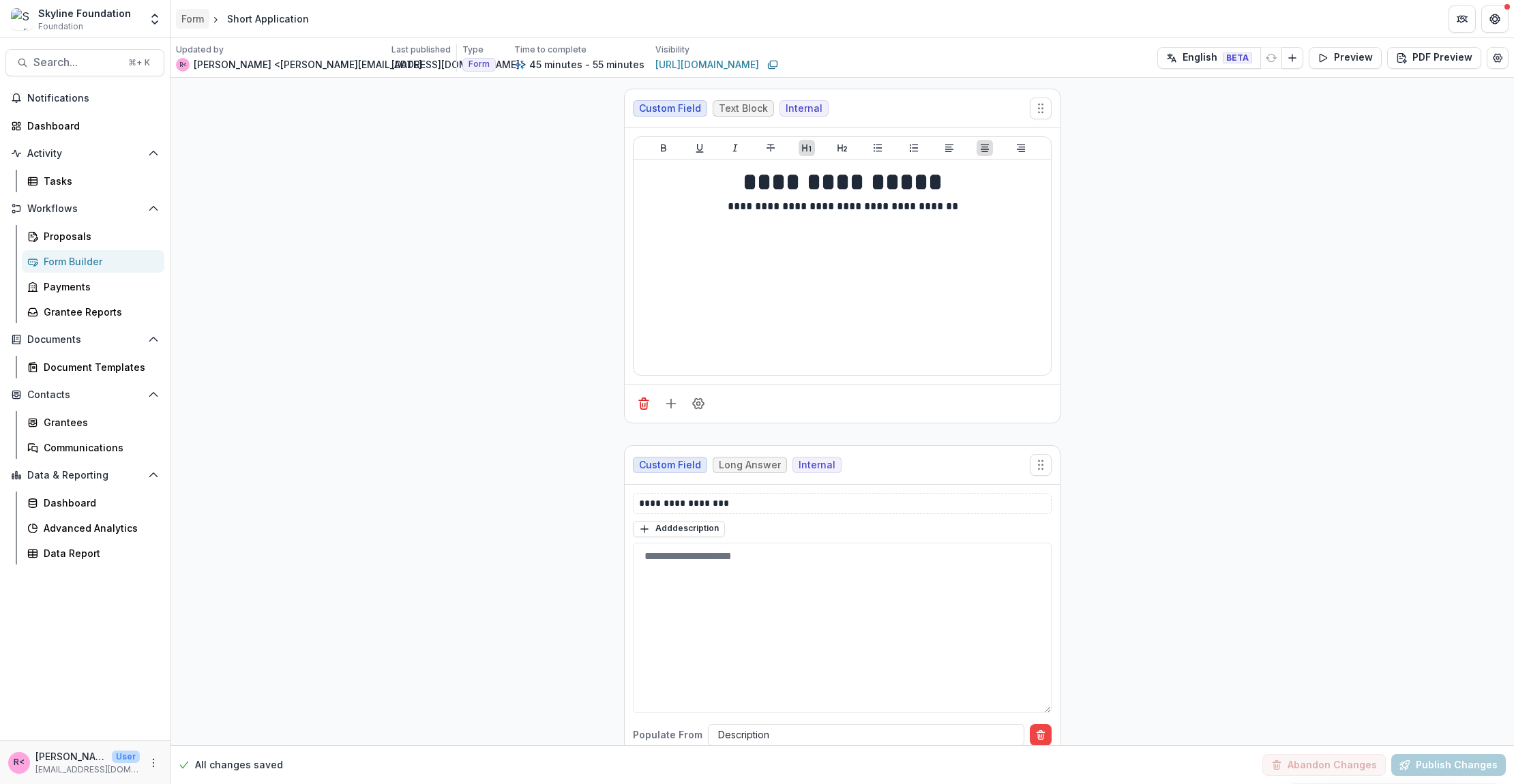
click at [200, 15] on div "Form" at bounding box center [192, 18] width 23 height 14
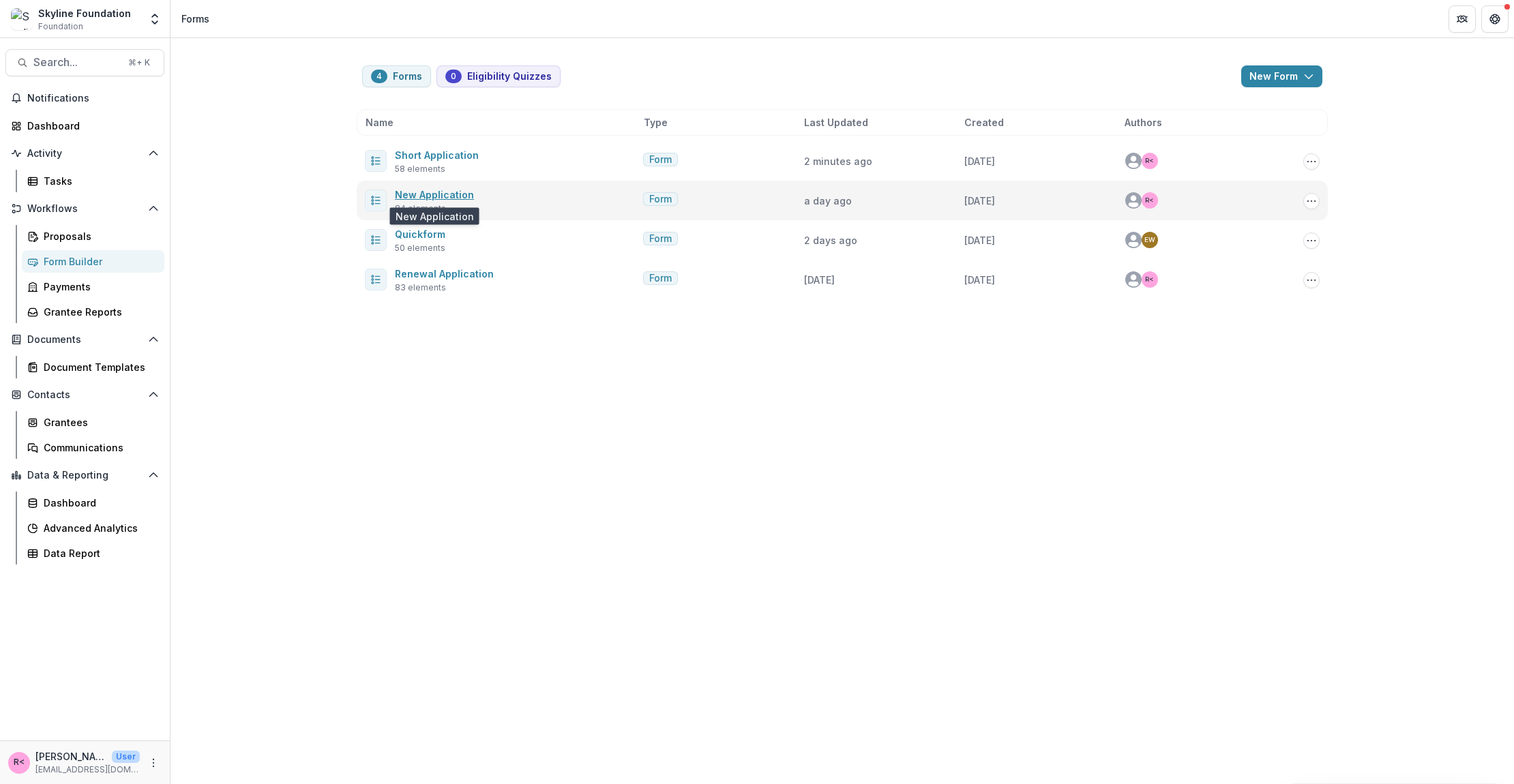
click at [438, 196] on link "New Application" at bounding box center [434, 194] width 79 height 11
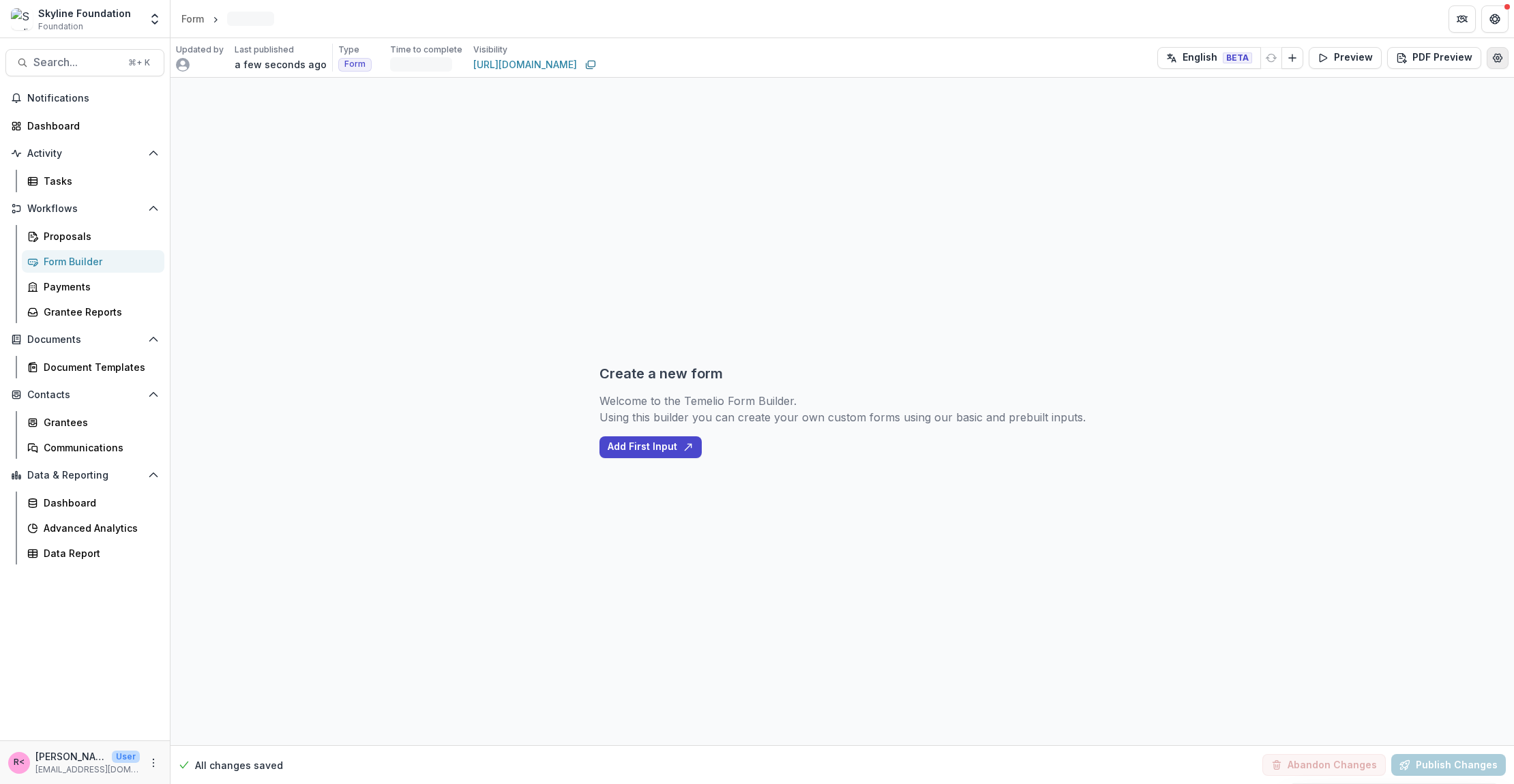
click at [1498, 56] on icon "Edit Form Settings" at bounding box center [1497, 58] width 11 height 11
select select "********"
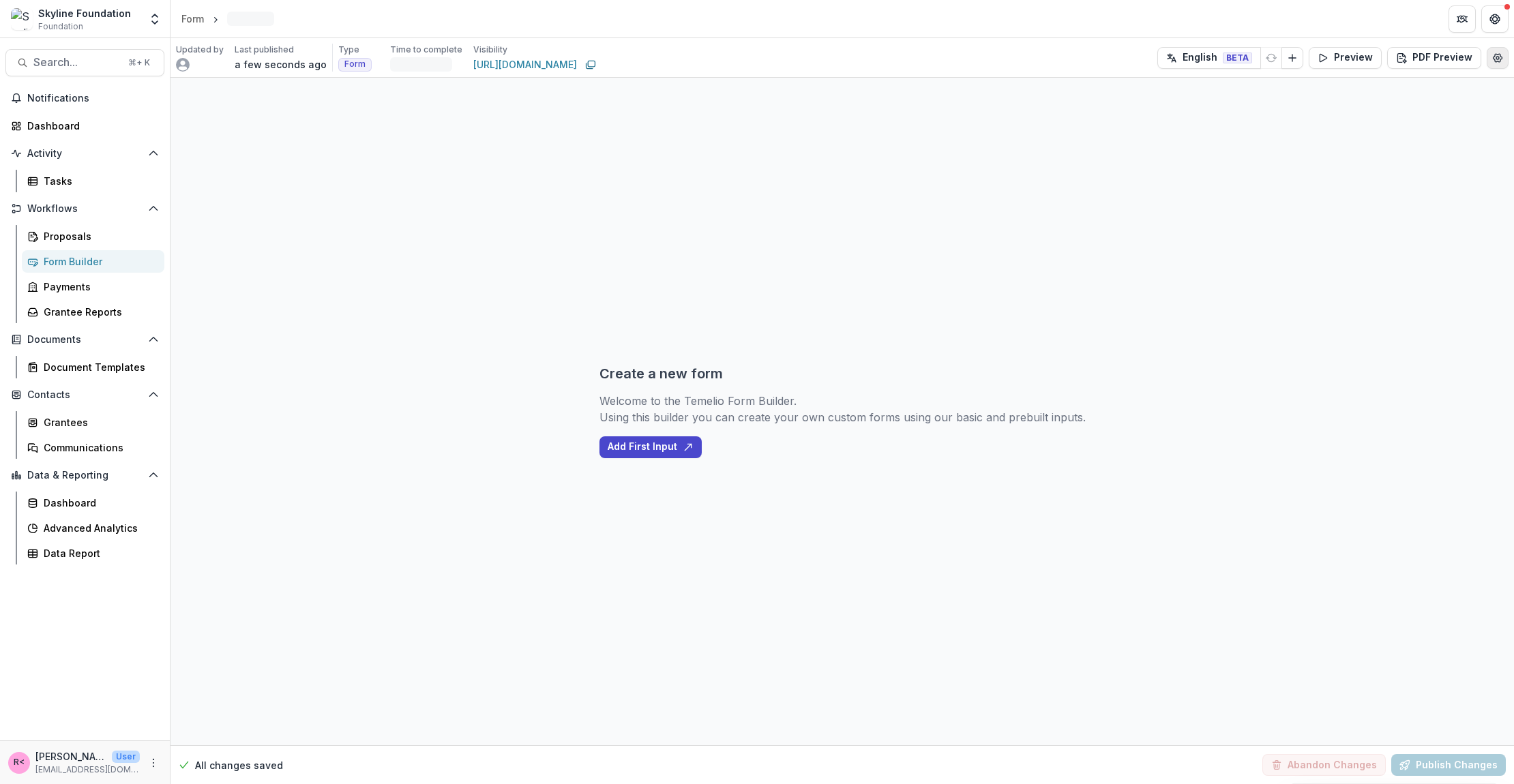
select select "********"
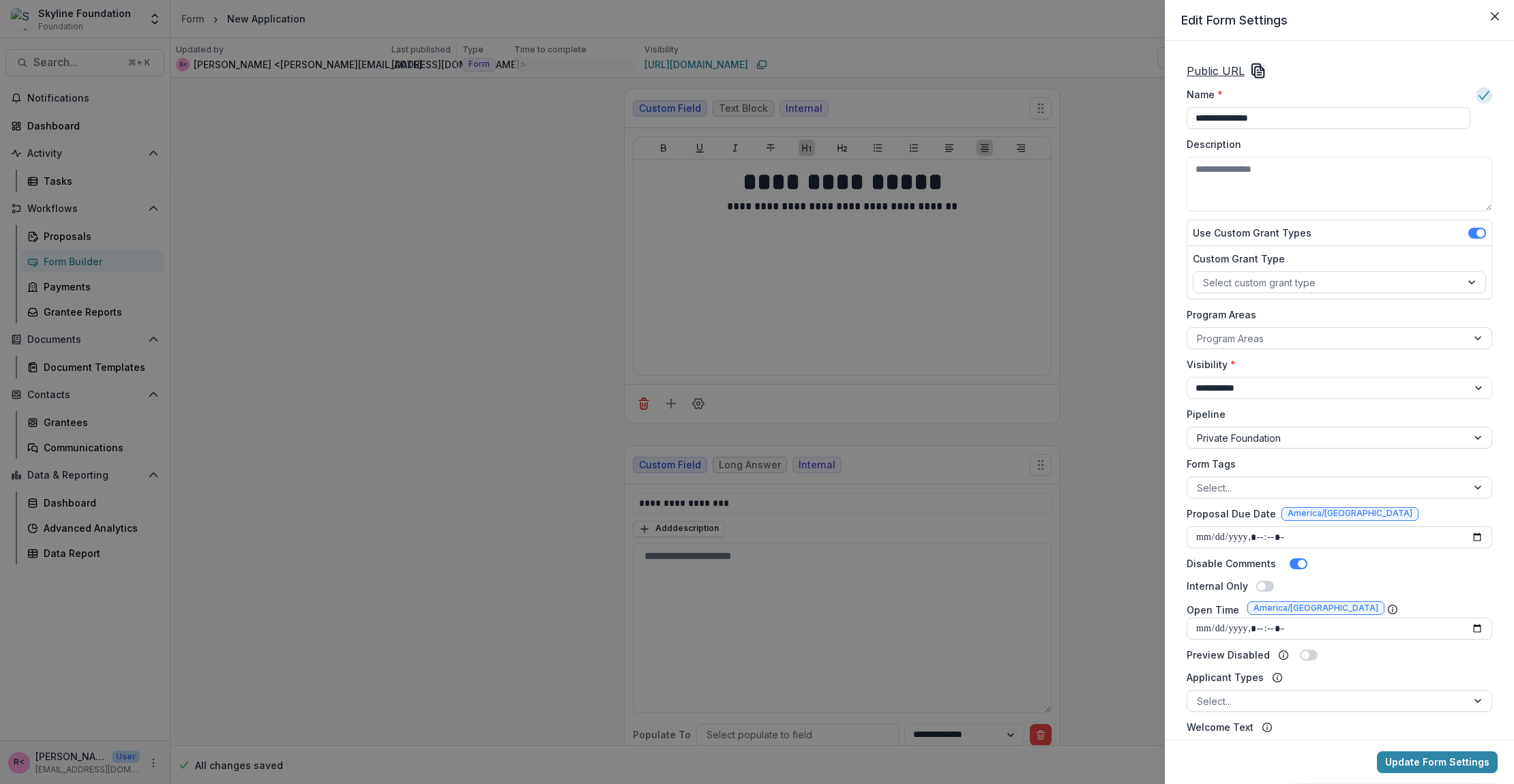
click at [502, 309] on div "**********" at bounding box center [757, 392] width 1514 height 784
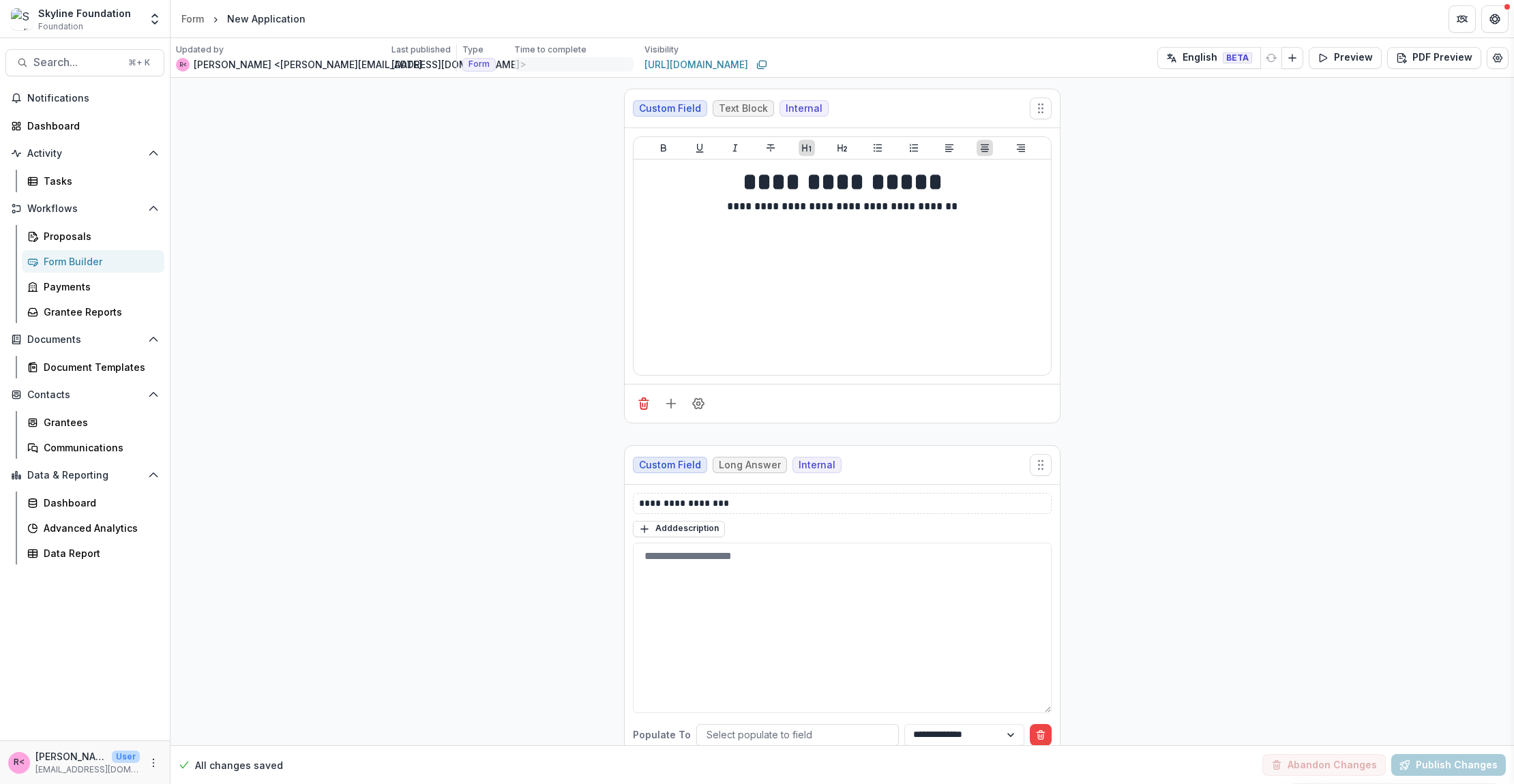
click at [201, 18] on div "**********" at bounding box center [757, 392] width 1514 height 784
click at [191, 17] on div "Form" at bounding box center [192, 18] width 23 height 14
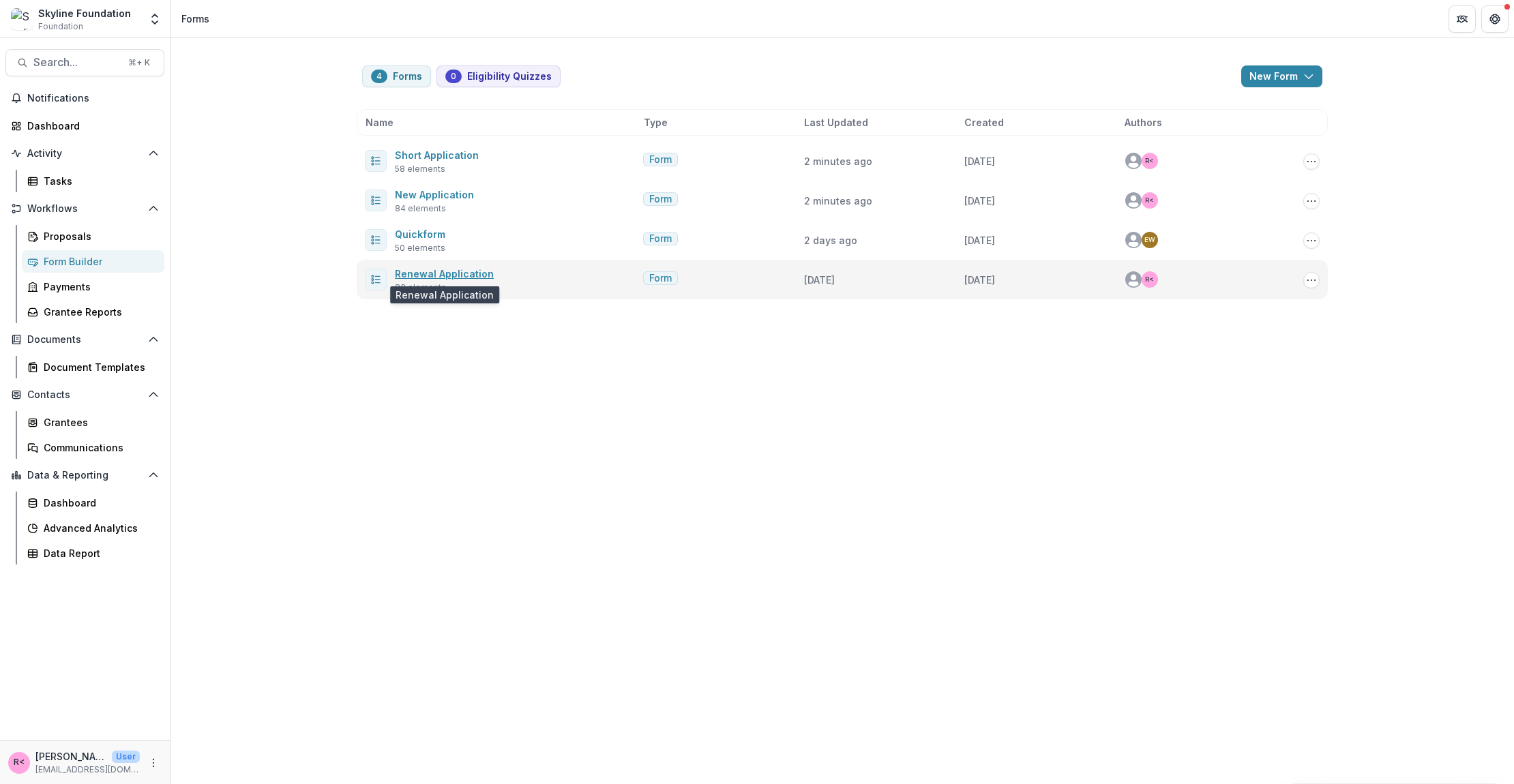
click at [440, 275] on link "Renewal Application" at bounding box center [444, 273] width 99 height 11
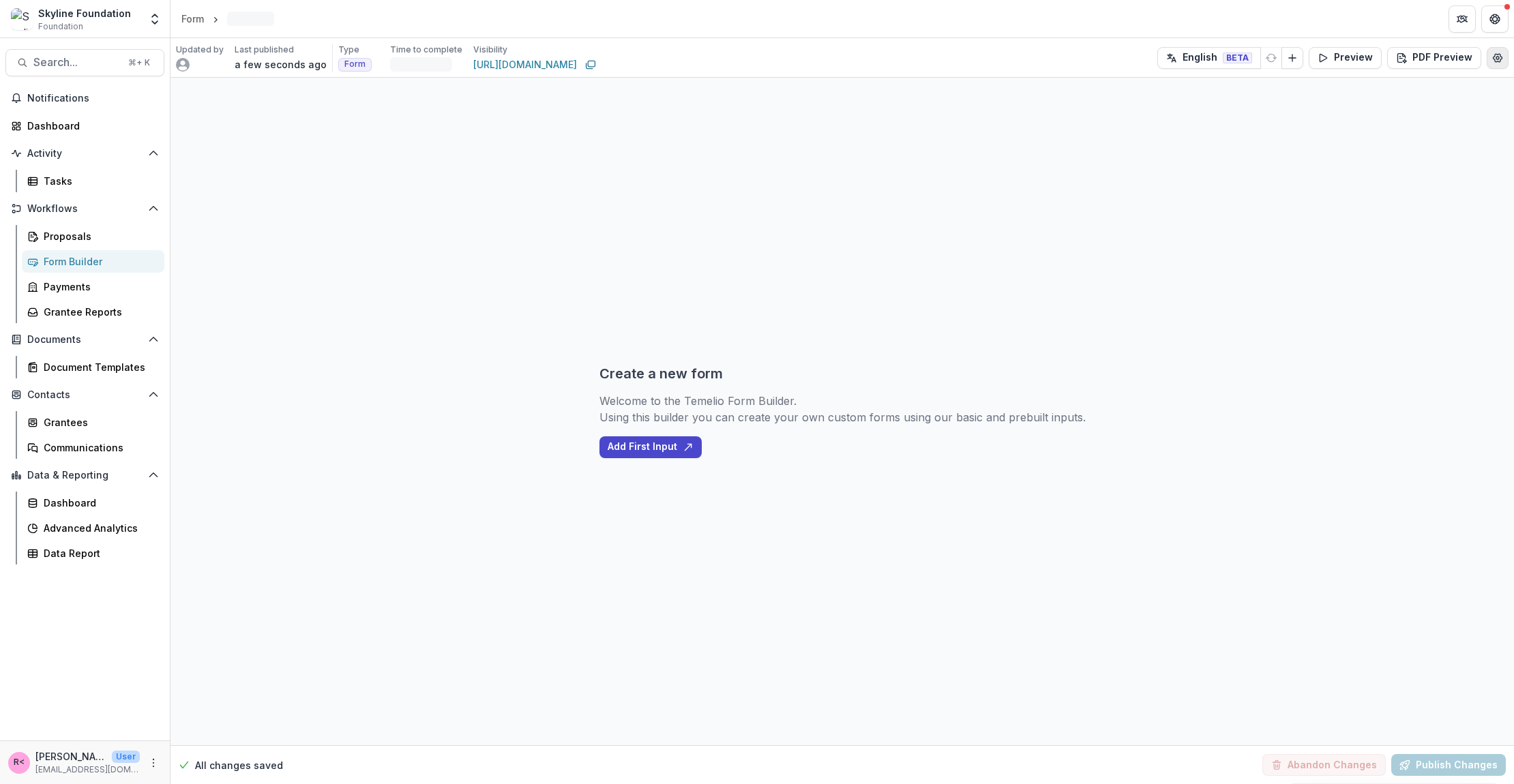
click at [1497, 58] on icon "Edit Form Settings" at bounding box center [1498, 58] width 9 height 8
select select "********"
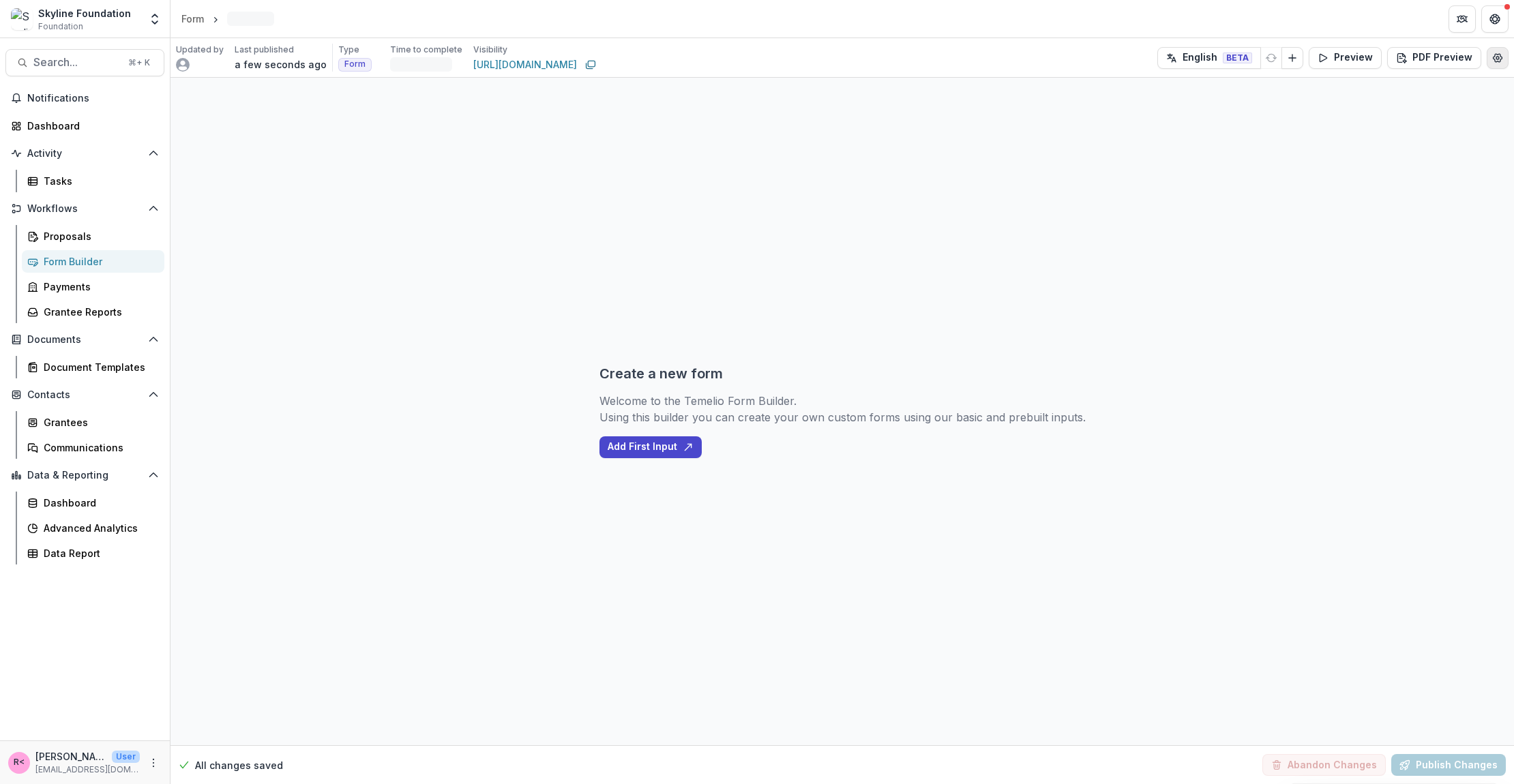
select select "********"
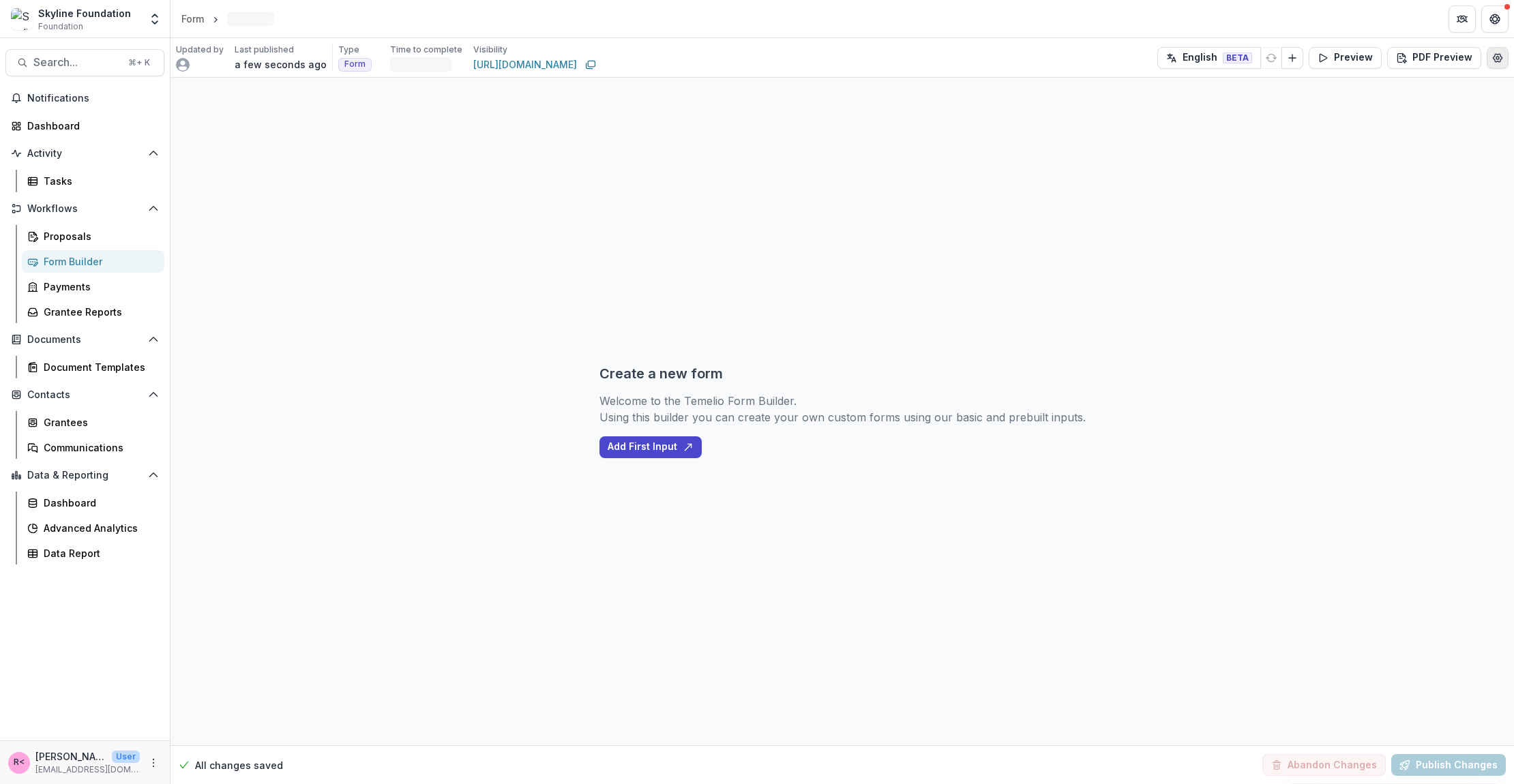
select select "**********"
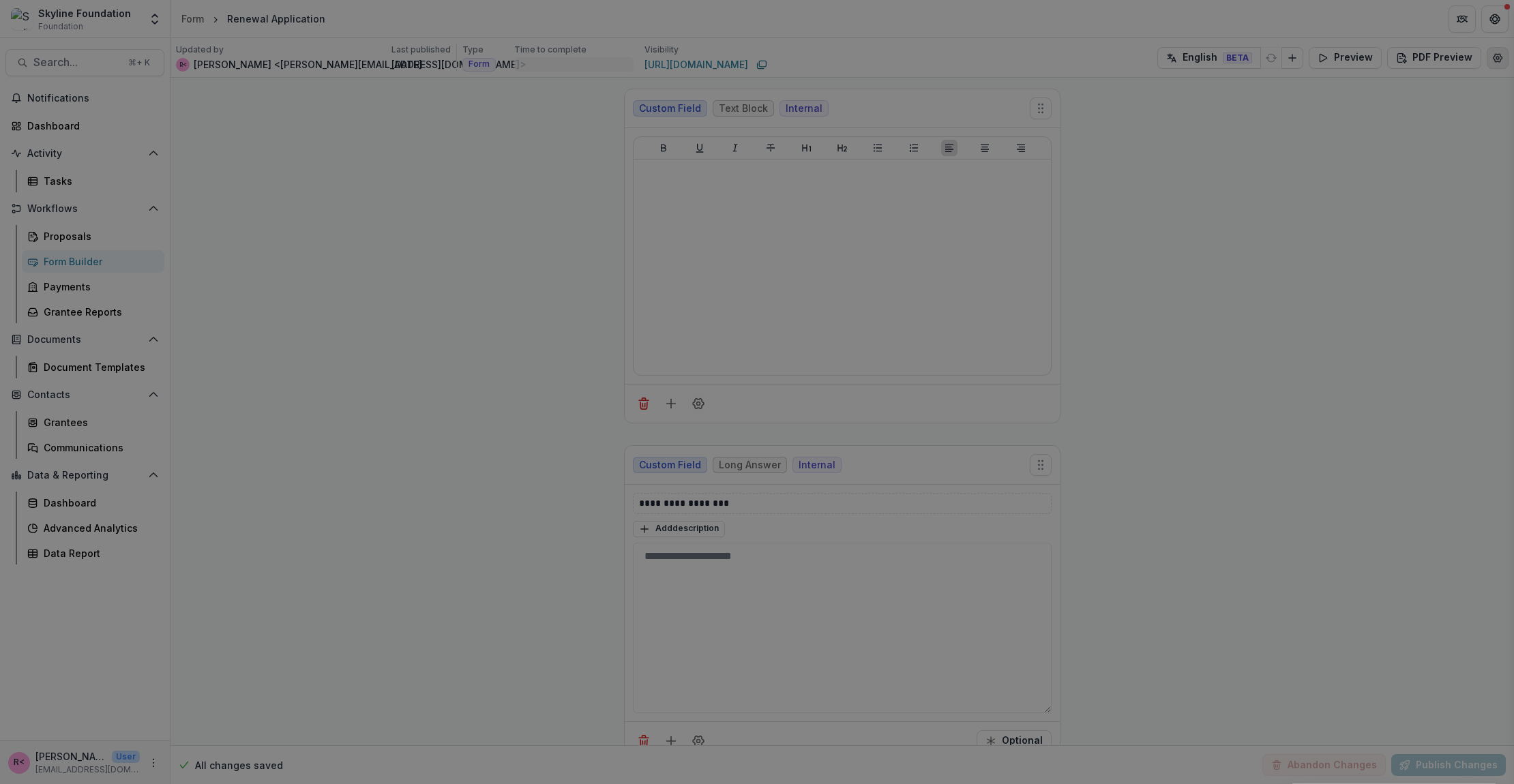
click at [1508, 56] on div "**********" at bounding box center [757, 392] width 1514 height 784
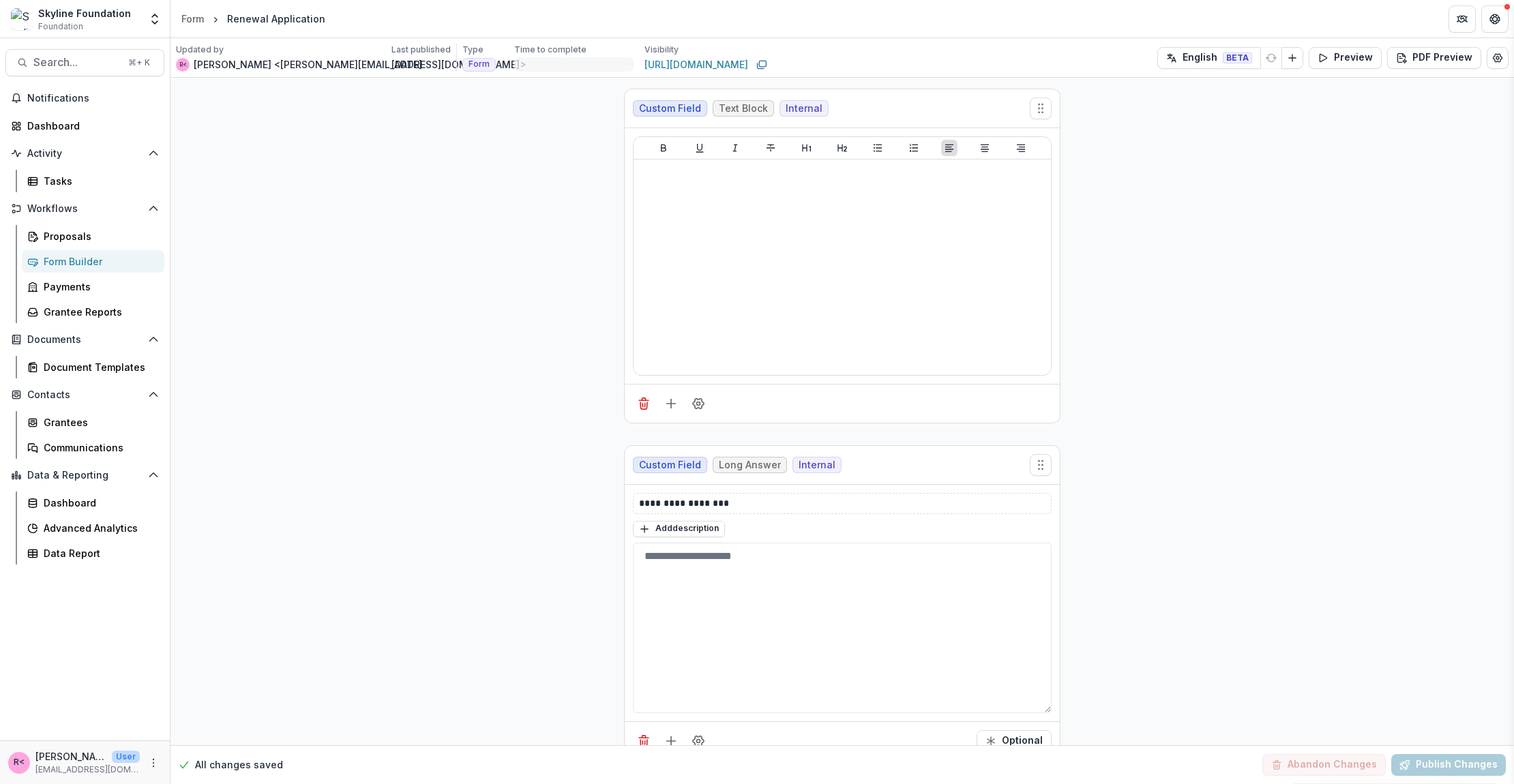
click at [1492, 58] on div "**********" at bounding box center [757, 392] width 1514 height 784
click at [1496, 58] on circle "Edit Form Settings" at bounding box center [1498, 57] width 3 height 3
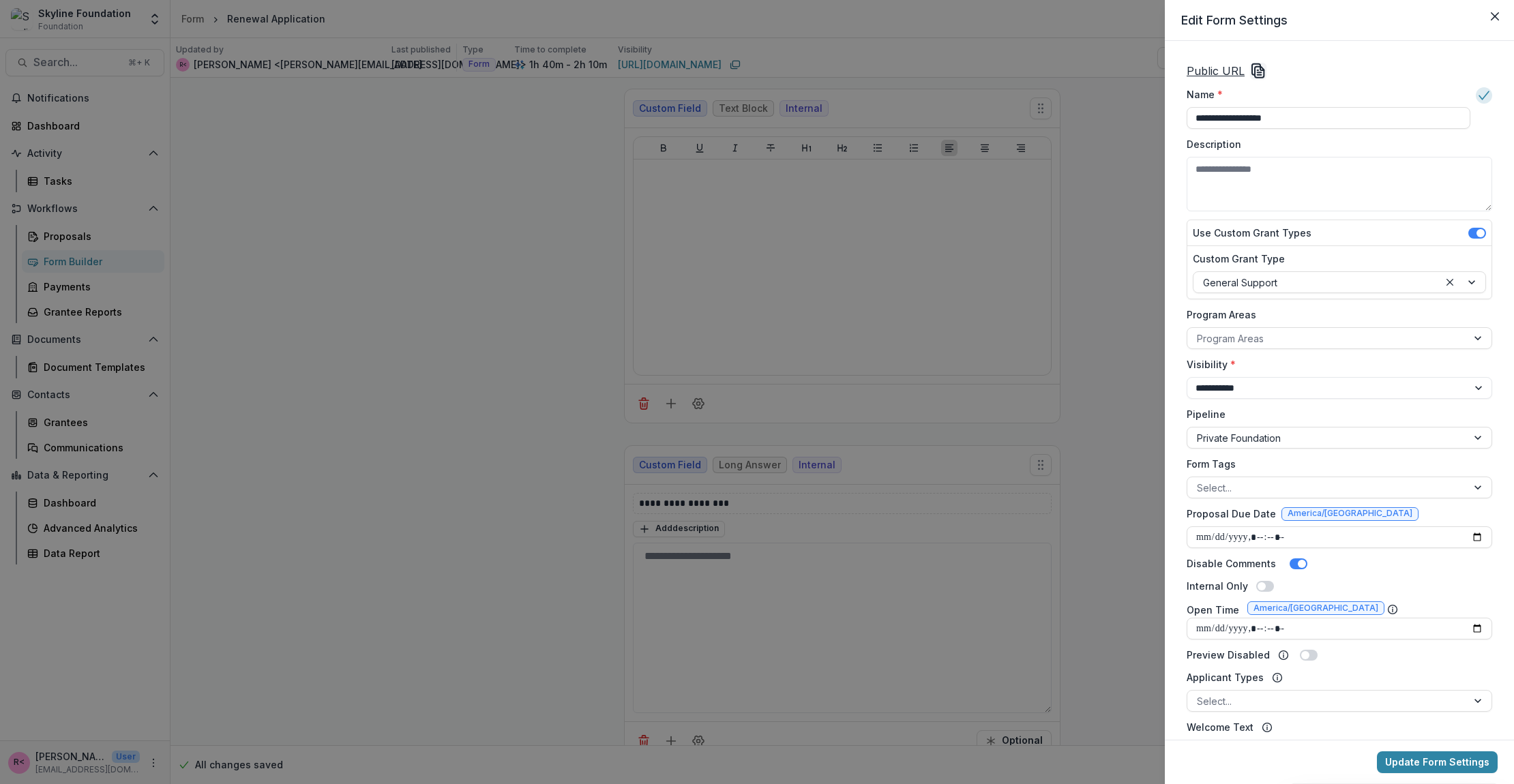
click at [1119, 216] on div "**********" at bounding box center [757, 392] width 1514 height 784
click at [203, 15] on div "**********" at bounding box center [757, 392] width 1514 height 784
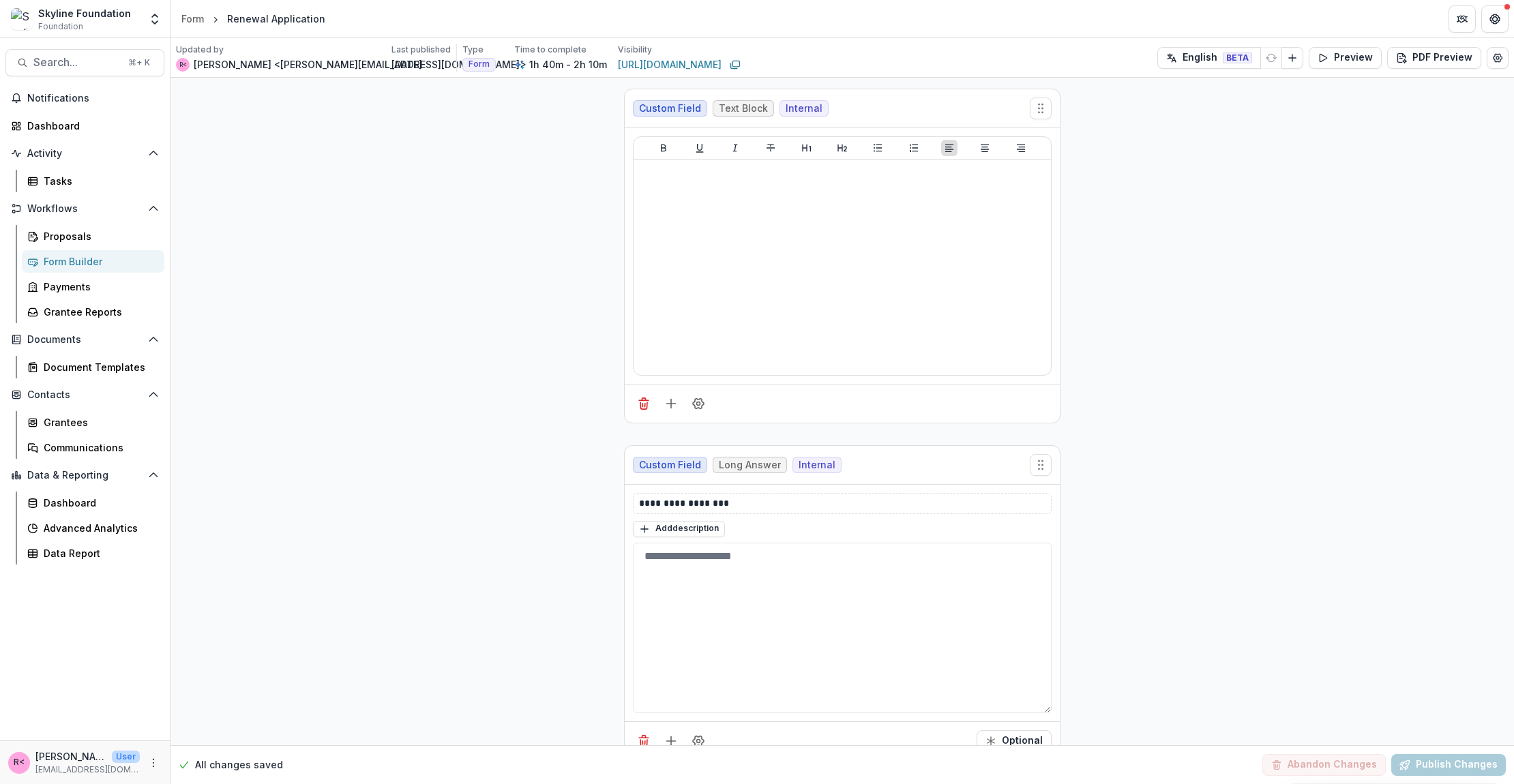
click at [199, 23] on div "Form" at bounding box center [192, 18] width 23 height 14
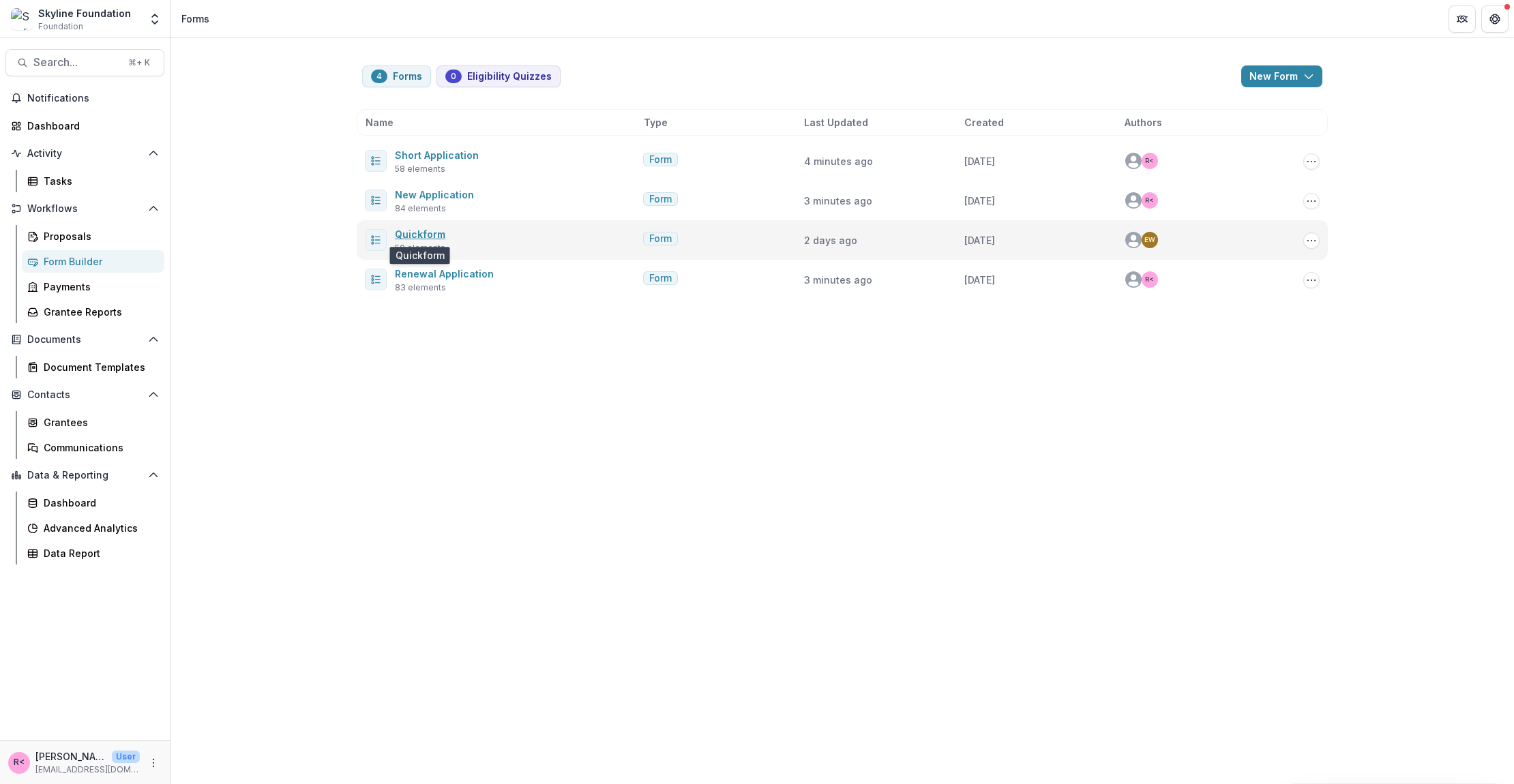
click at [433, 233] on link "Quickform" at bounding box center [420, 234] width 51 height 11
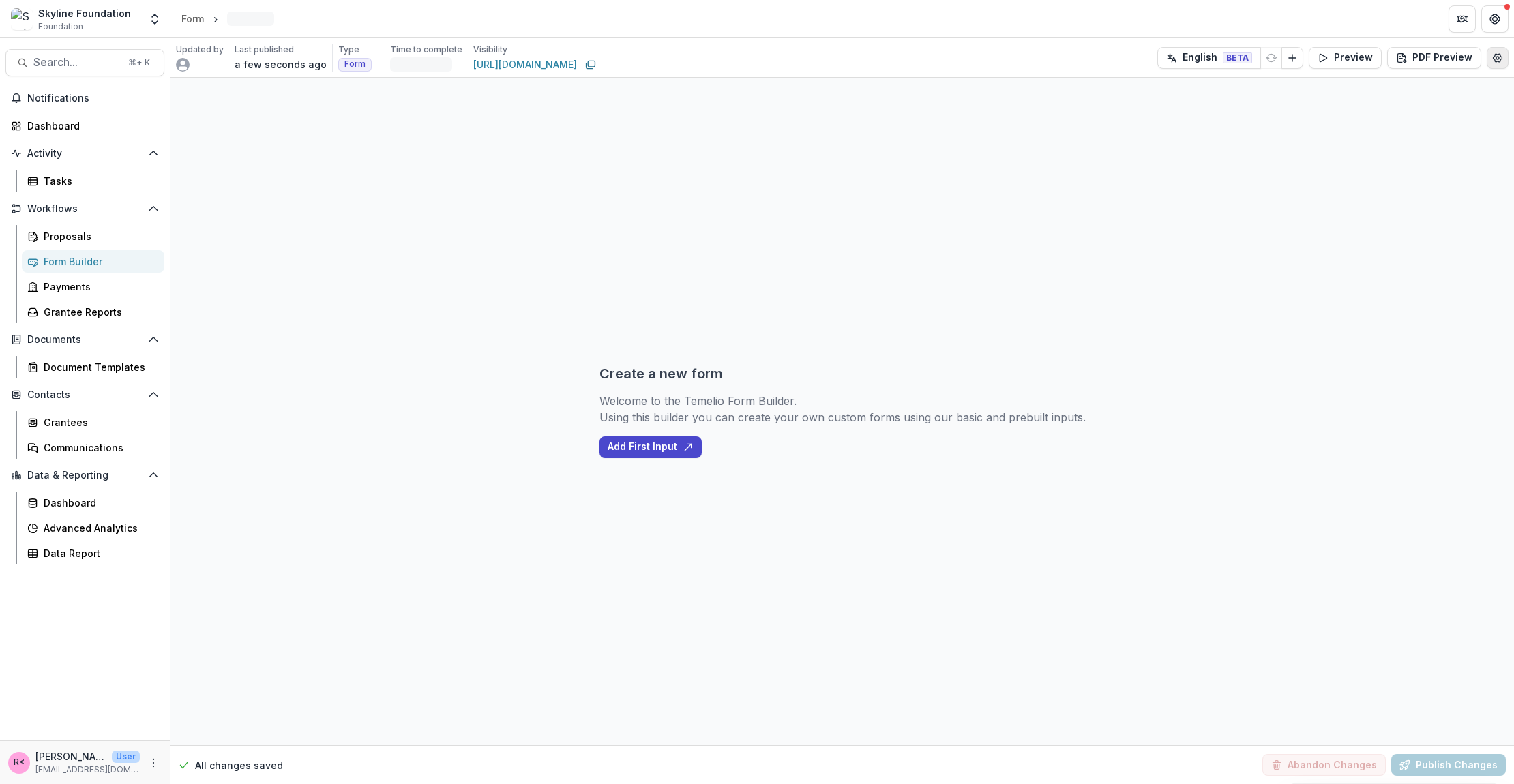
click at [1498, 58] on icon "Edit Form Settings" at bounding box center [1497, 58] width 11 height 11
select select "*******"
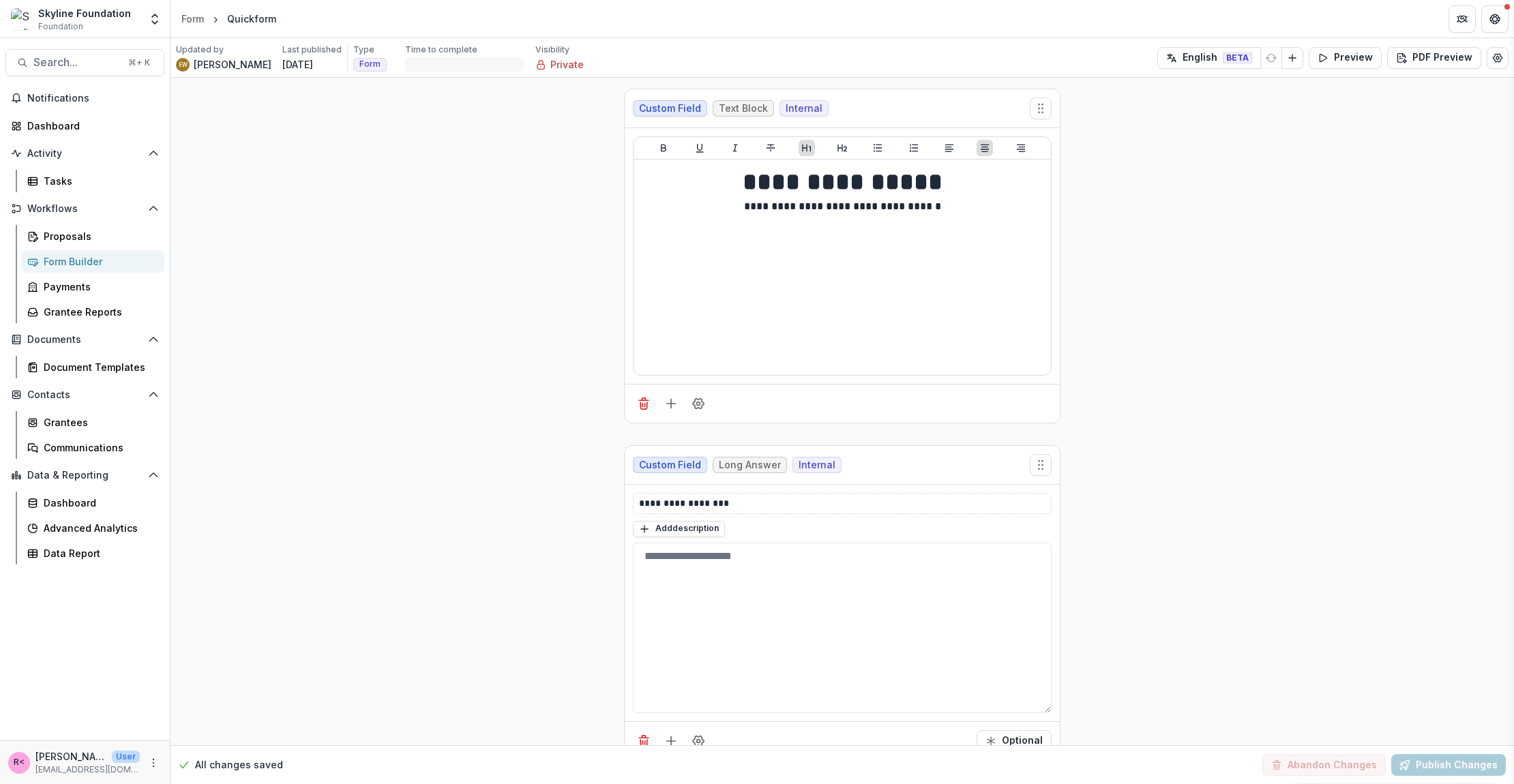
click at [1495, 61] on div "**********" at bounding box center [757, 392] width 1514 height 784
click at [1495, 61] on icon "Edit Form Settings" at bounding box center [1498, 58] width 9 height 8
select select "*******"
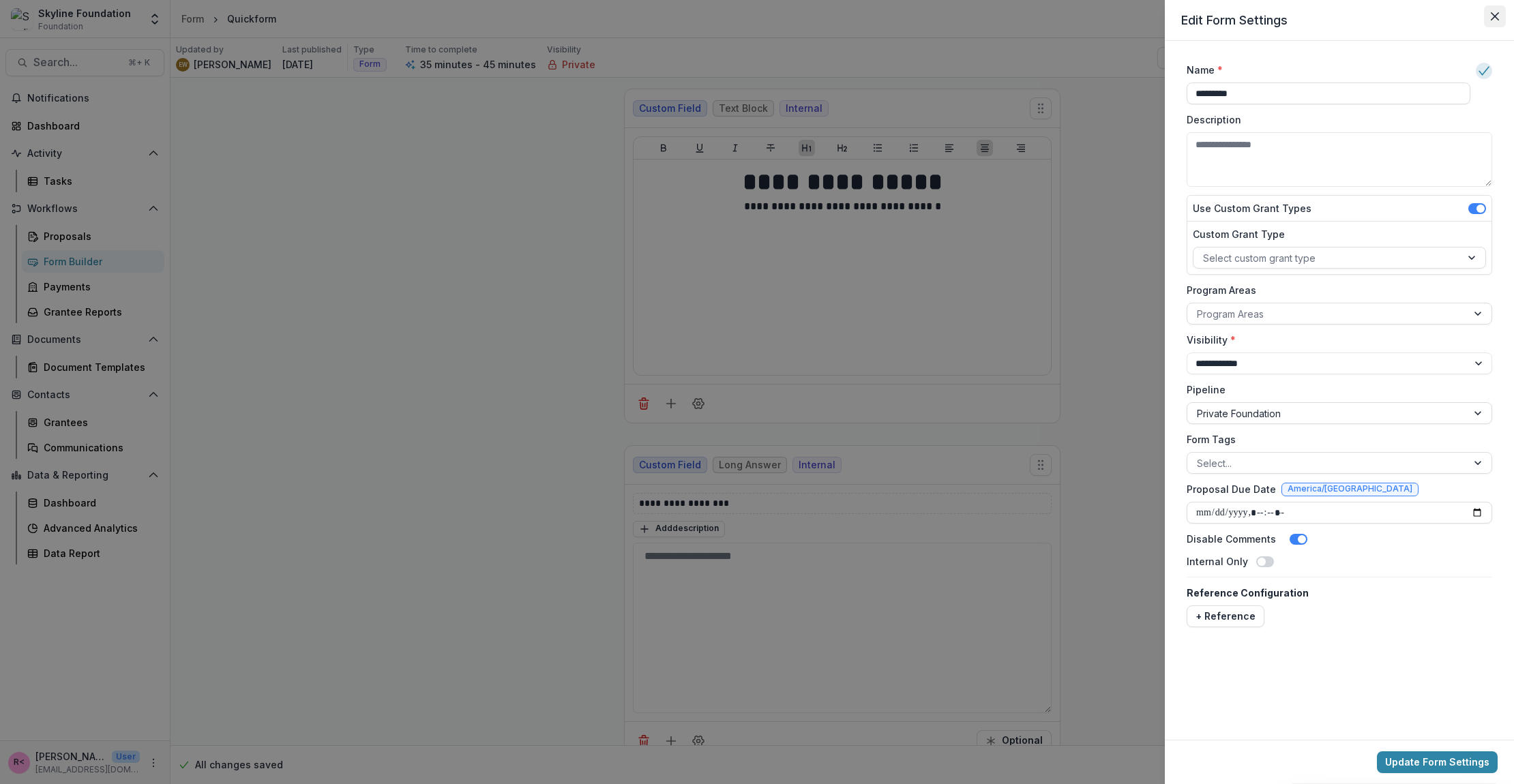
click at [1499, 10] on button "Close" at bounding box center [1495, 16] width 22 height 22
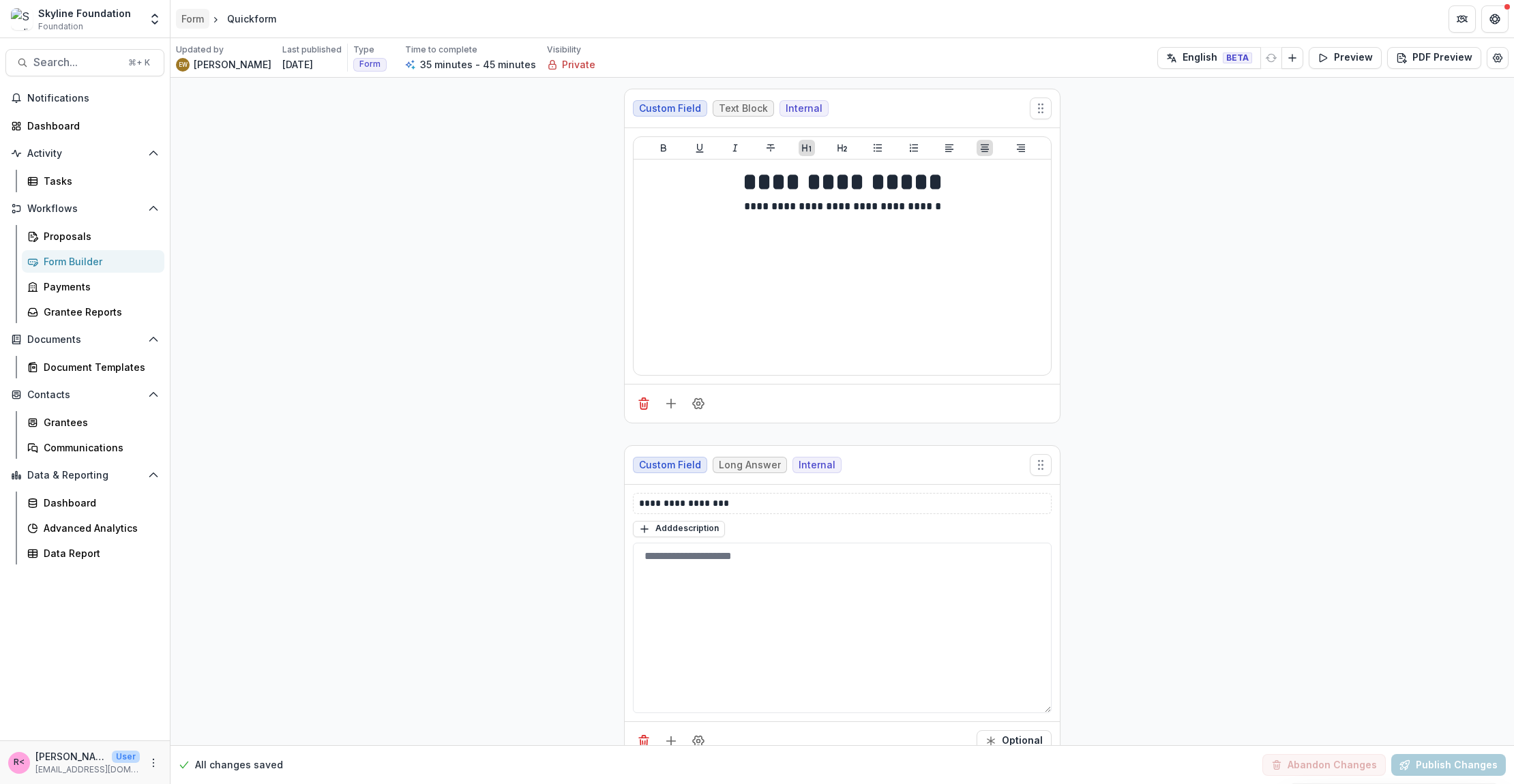
click at [201, 20] on div "Form" at bounding box center [192, 18] width 23 height 14
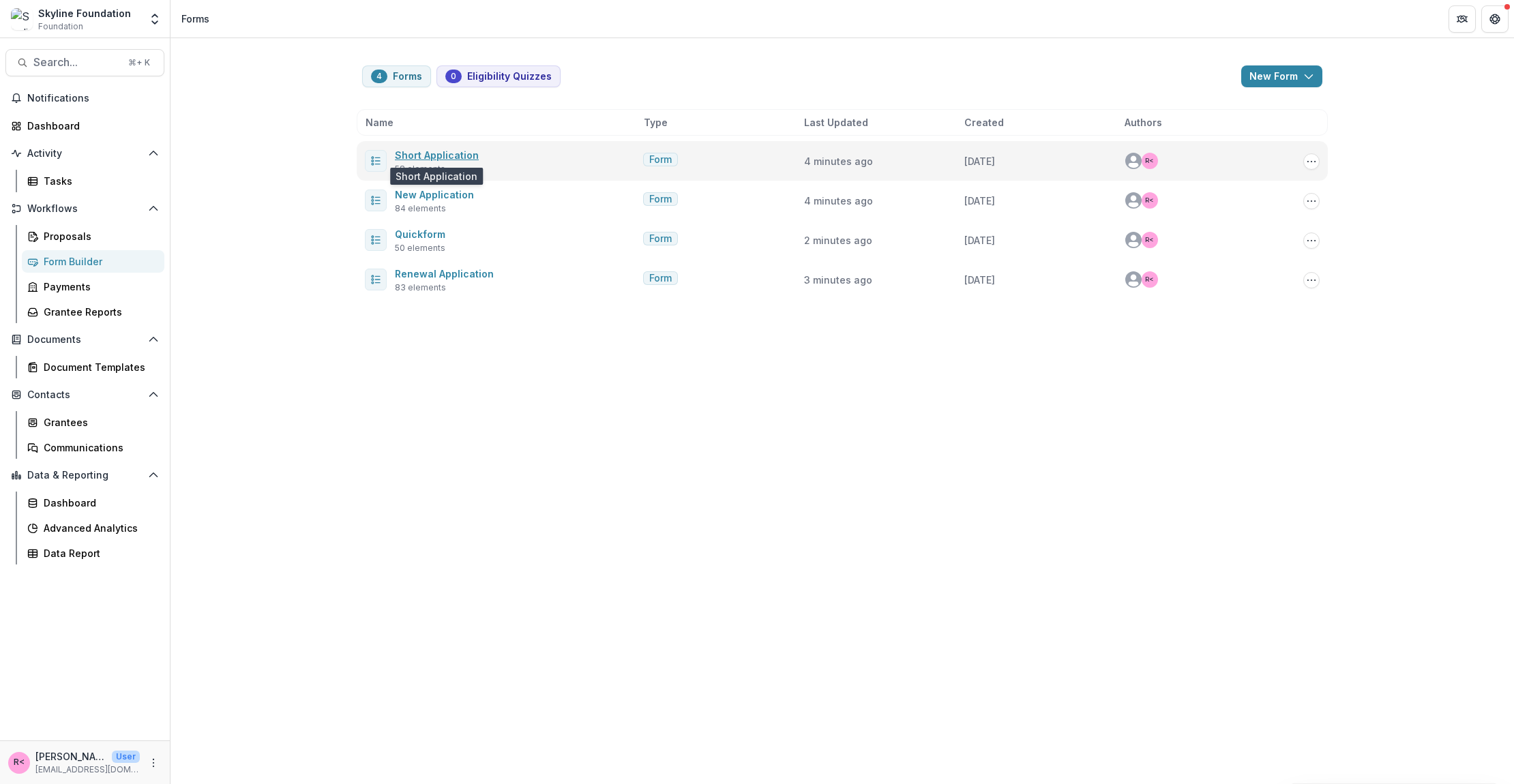
click at [449, 155] on link "Short Application" at bounding box center [436, 155] width 84 height 11
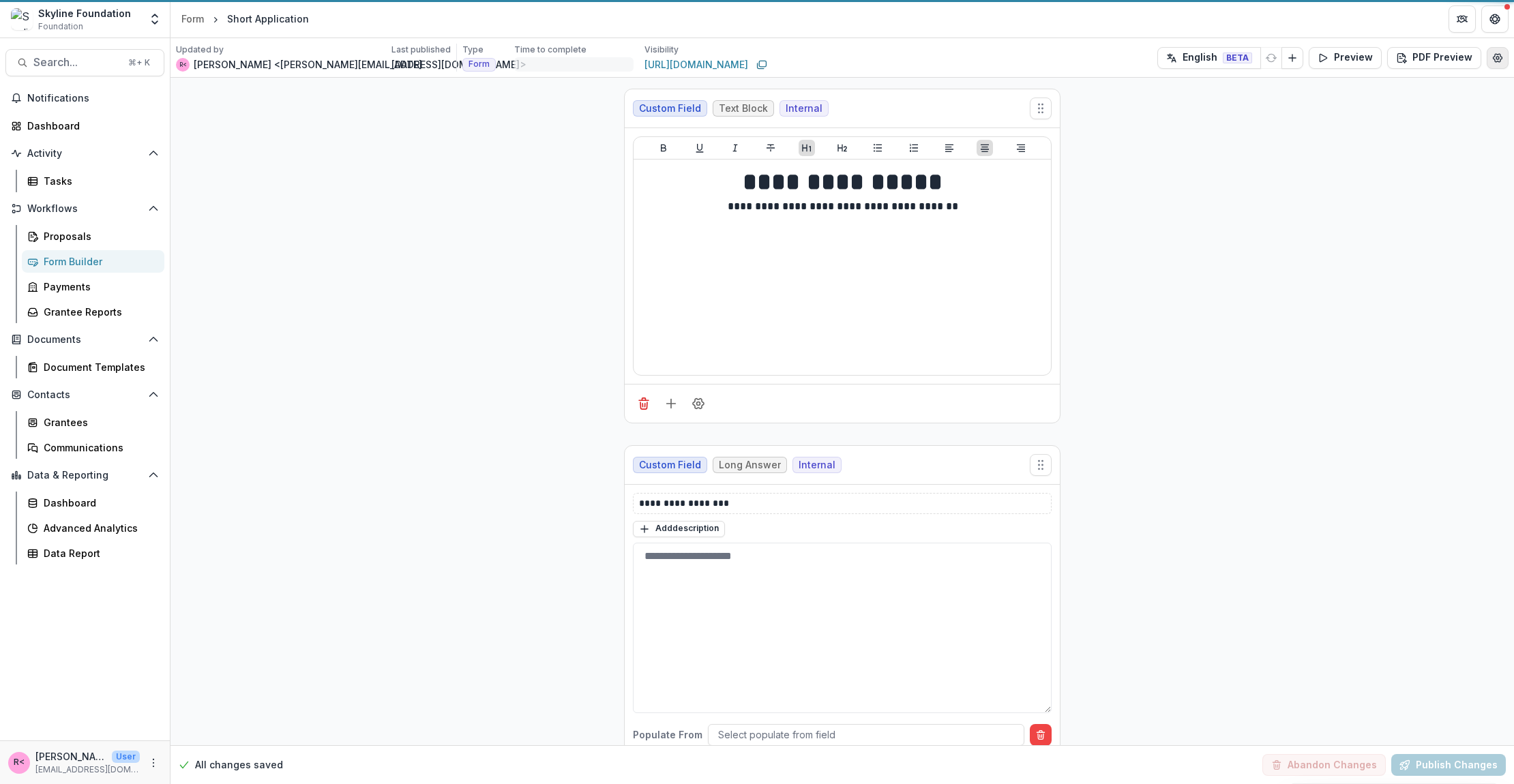
click at [1494, 59] on icon "Edit Form Settings" at bounding box center [1497, 58] width 11 height 11
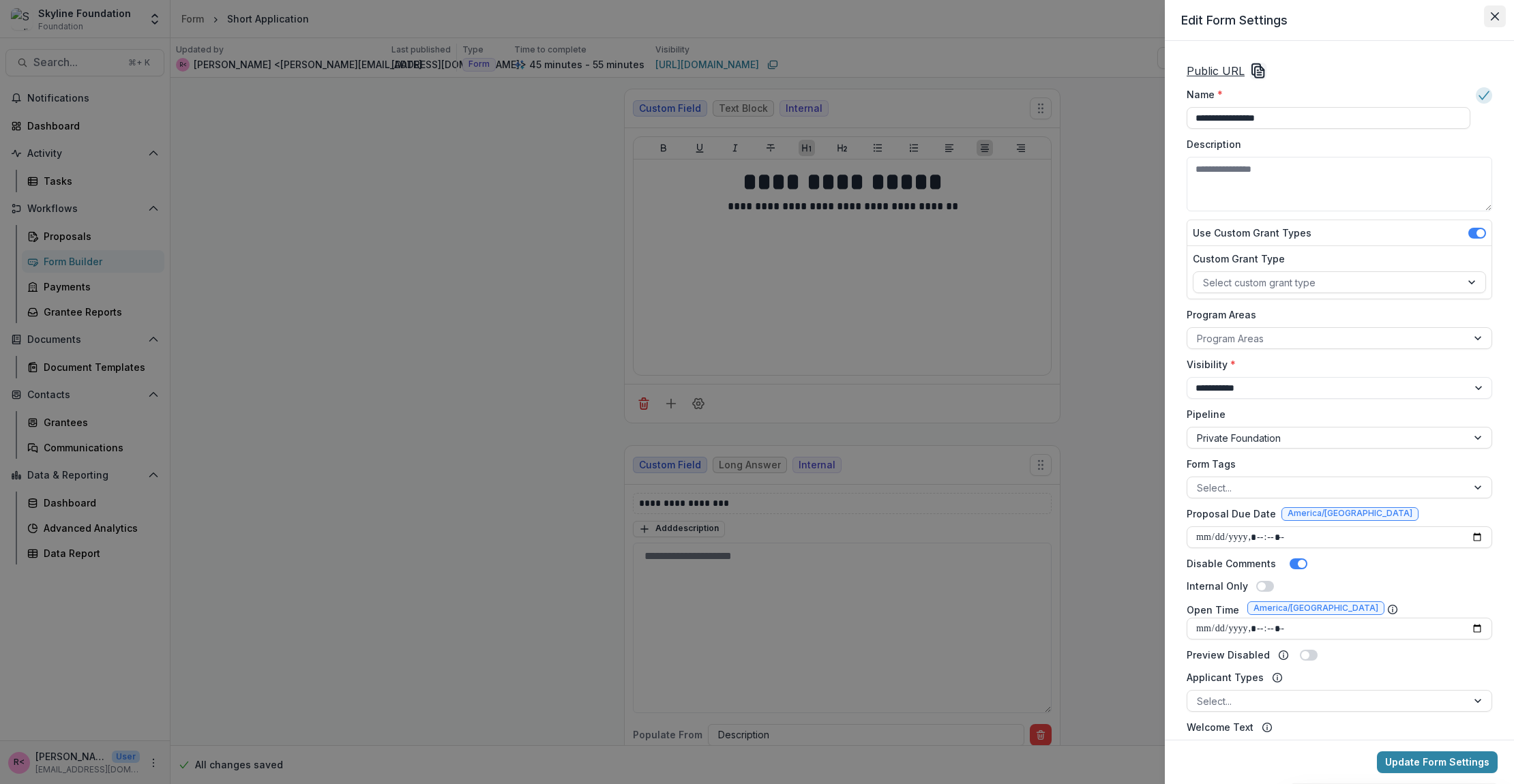
click at [1503, 14] on button "Close" at bounding box center [1495, 16] width 22 height 22
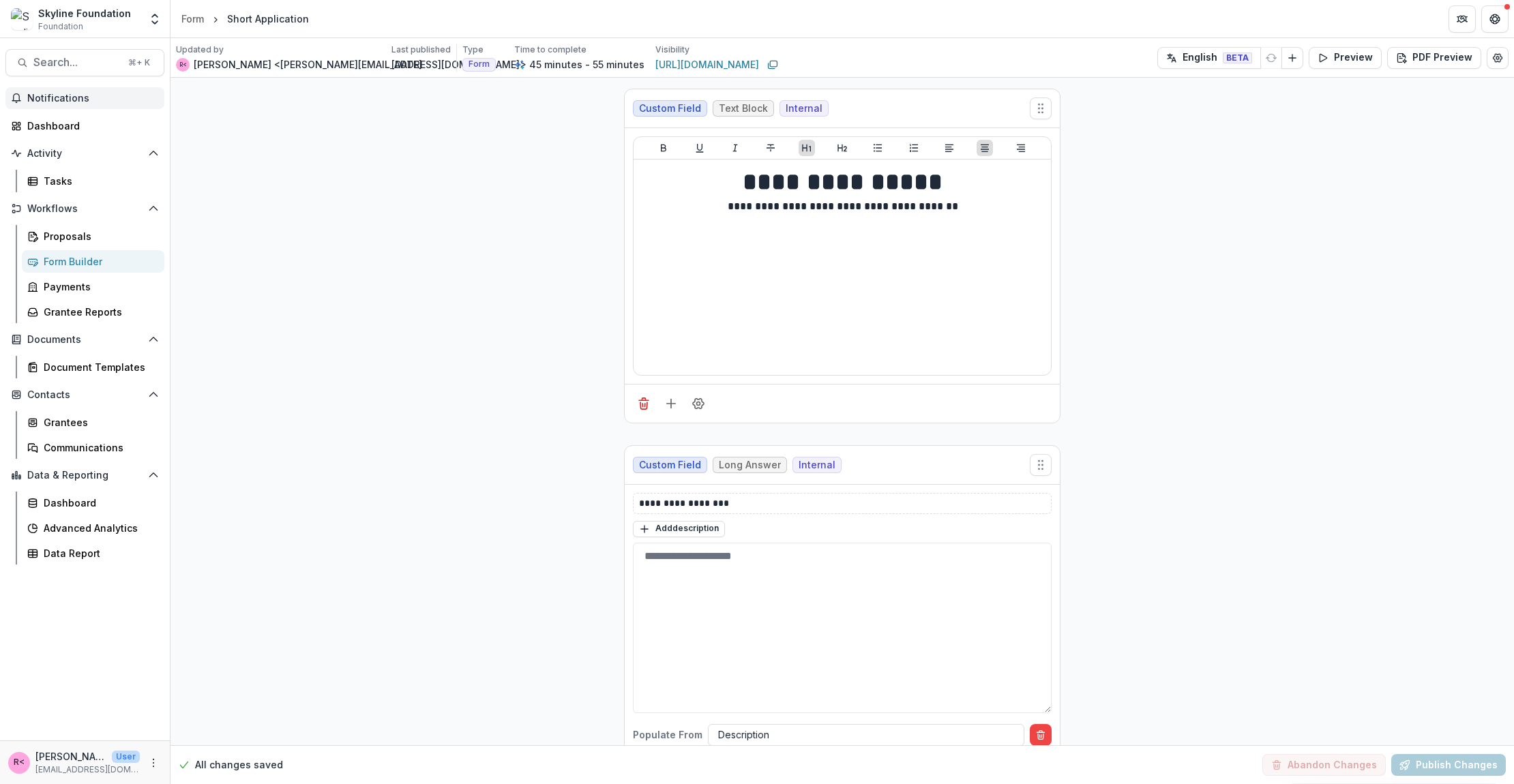
click at [106, 92] on button "Notifications" at bounding box center [85, 98] width 159 height 22
click at [294, 75] on div "Updated by R< Rose Brookhouse <rose@skylinefoundation.org> Last published 15 da…" at bounding box center [842, 58] width 1343 height 39
click at [95, 99] on span "Notifications" at bounding box center [93, 99] width 132 height 11
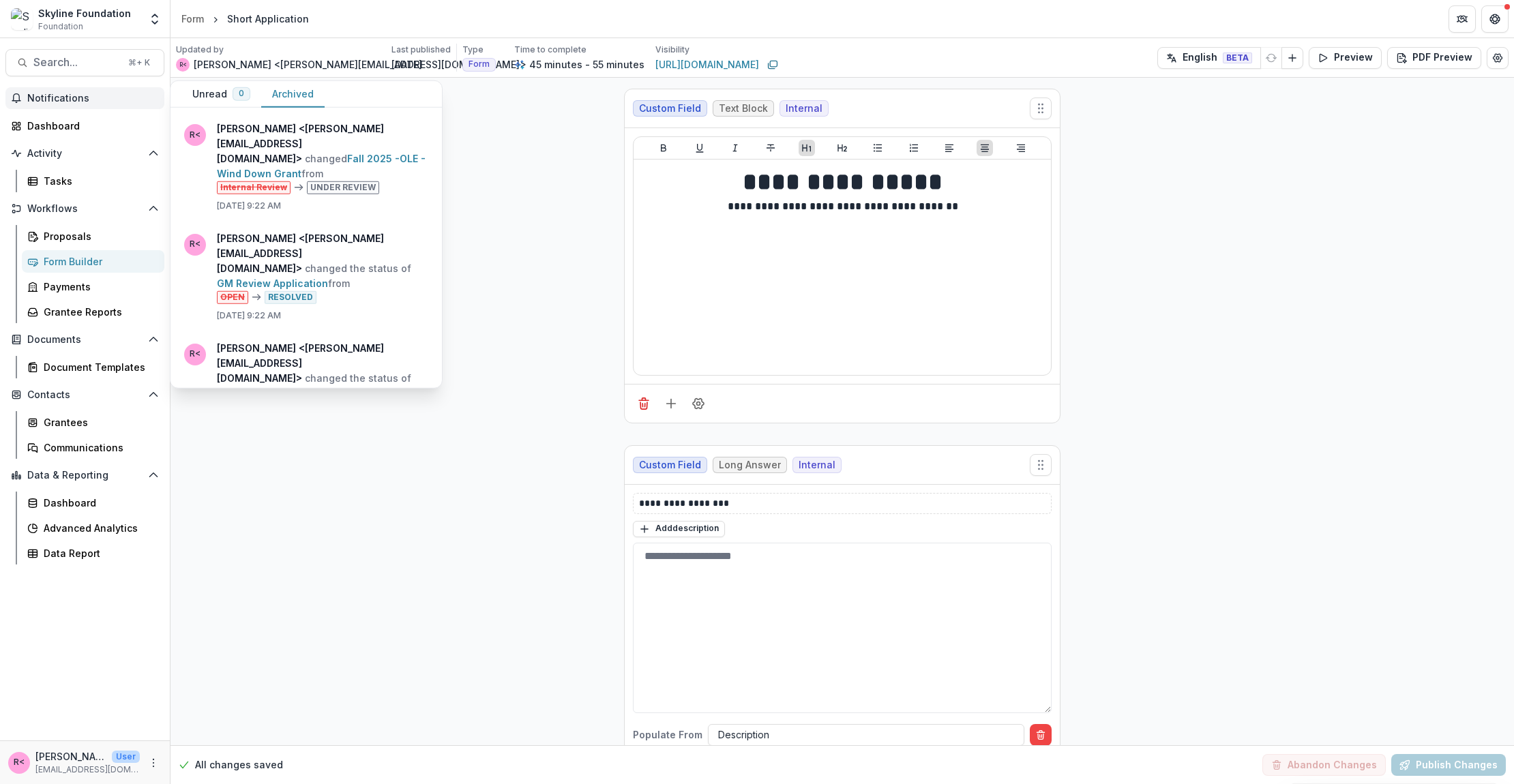
click at [296, 87] on button "Archived" at bounding box center [293, 94] width 63 height 27
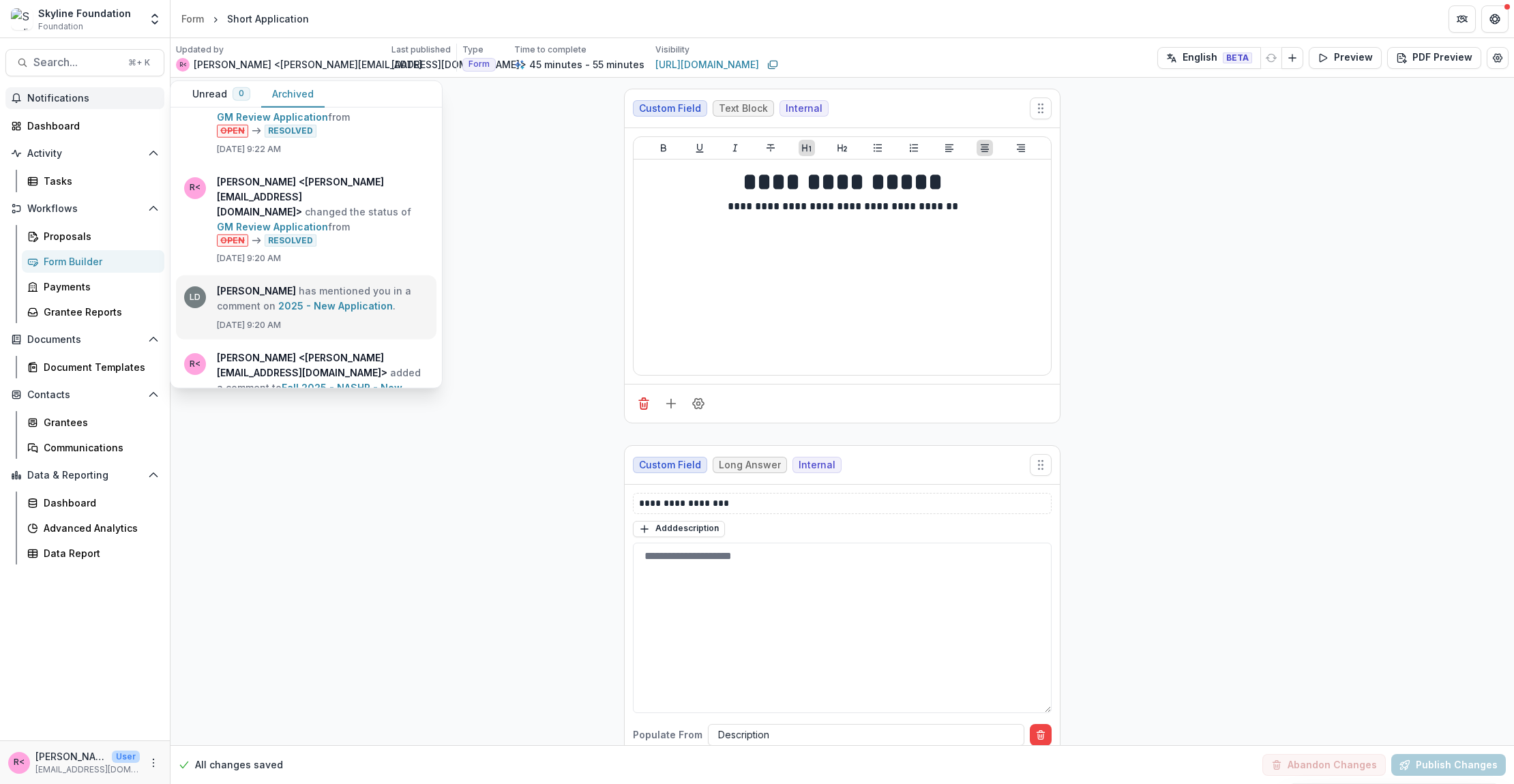
scroll to position [168, 0]
click at [369, 380] on link "Fall 2025 - NASHP - New Application" at bounding box center [309, 393] width 185 height 27
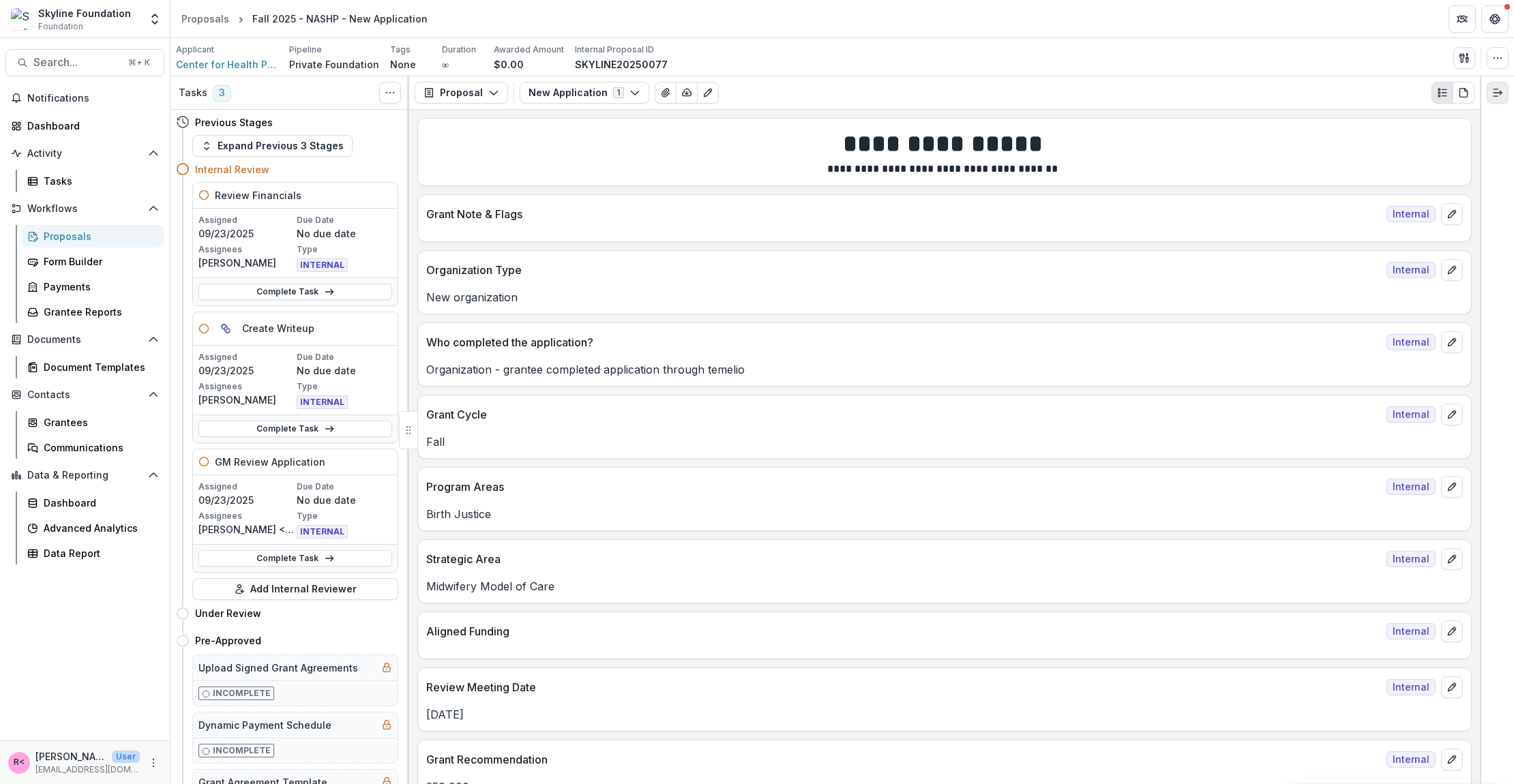
click at [1498, 94] on icon "Expand right" at bounding box center [1497, 92] width 11 height 11
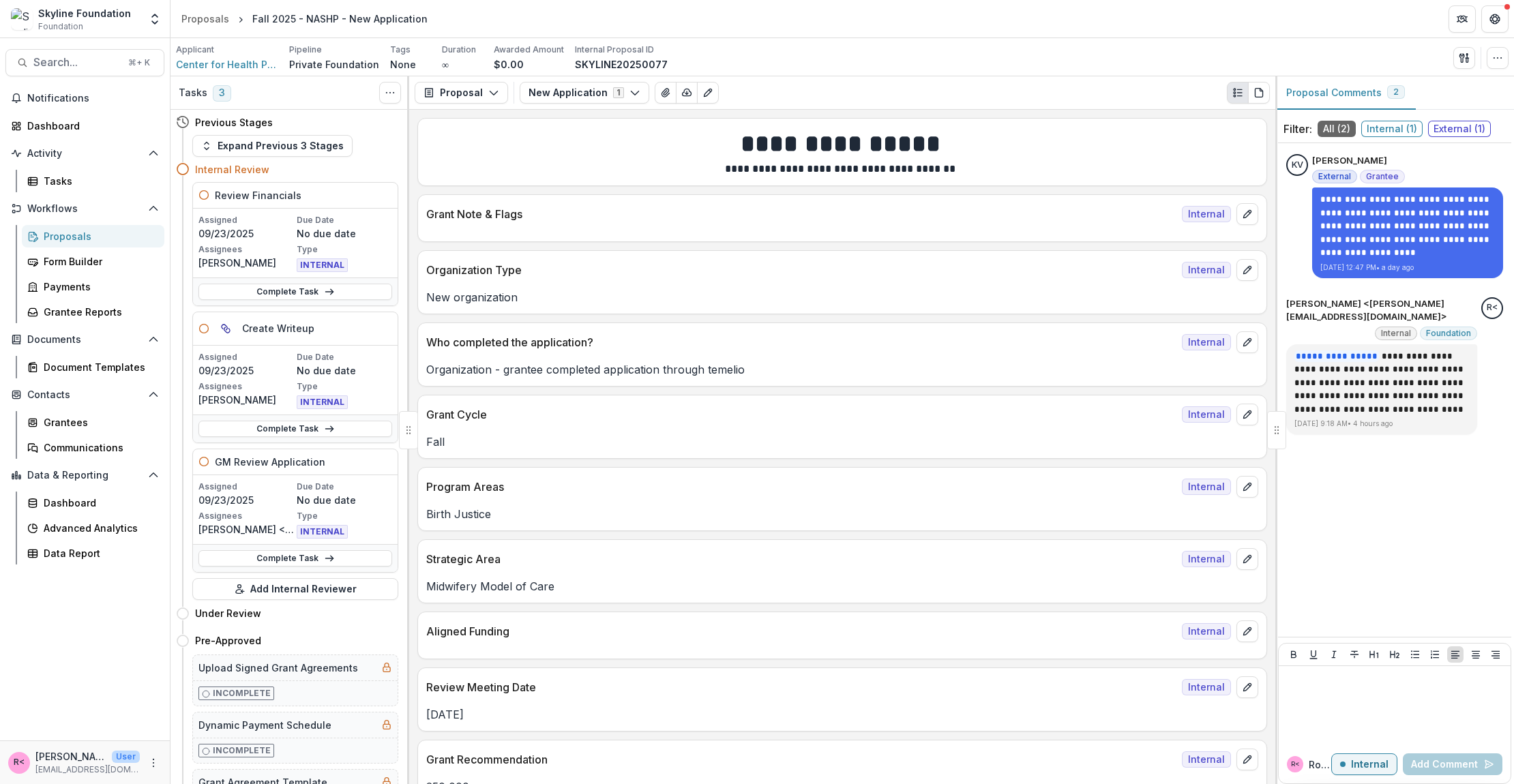
click at [1447, 127] on span "External ( 1 )" at bounding box center [1459, 128] width 63 height 16
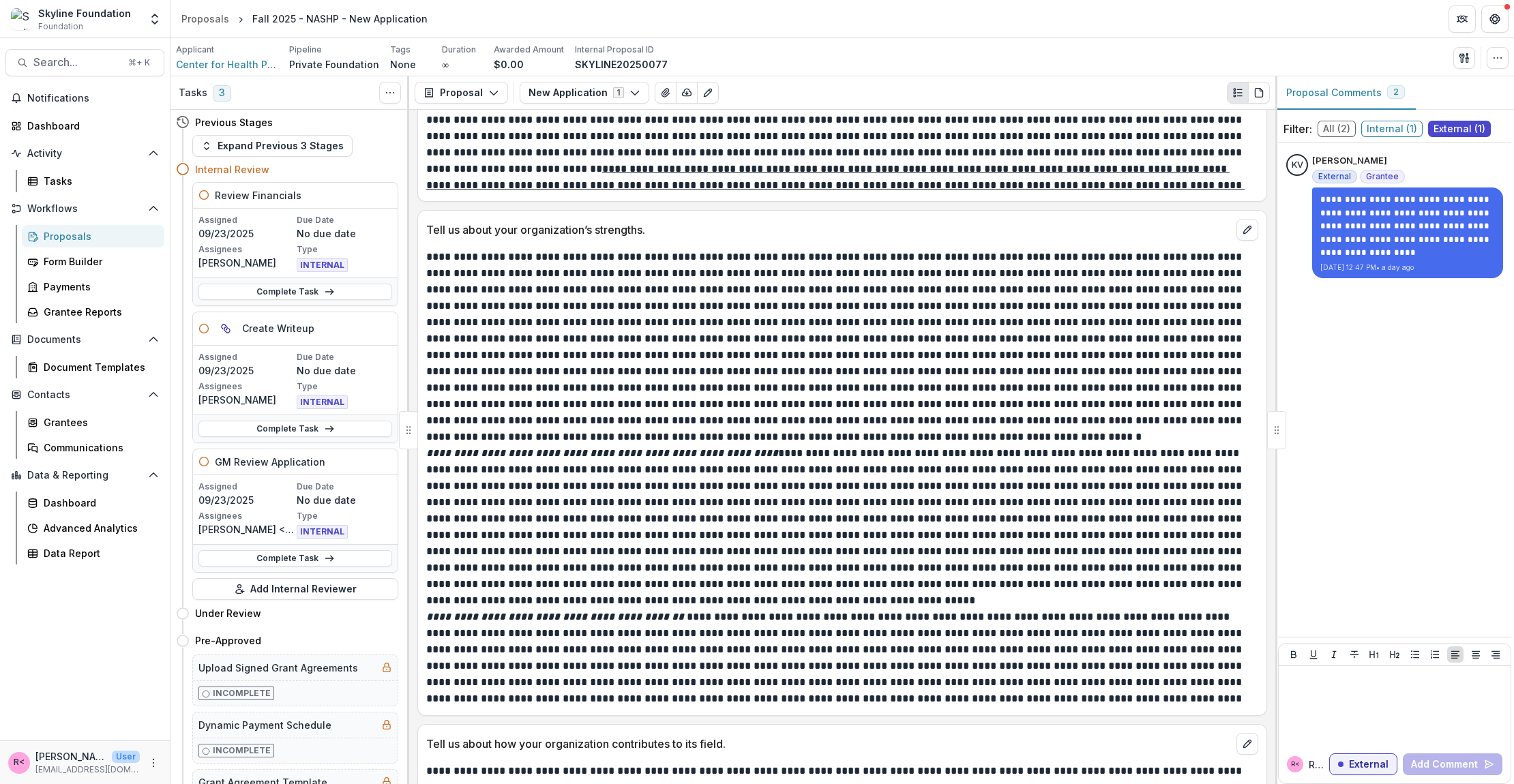
scroll to position [4355, 0]
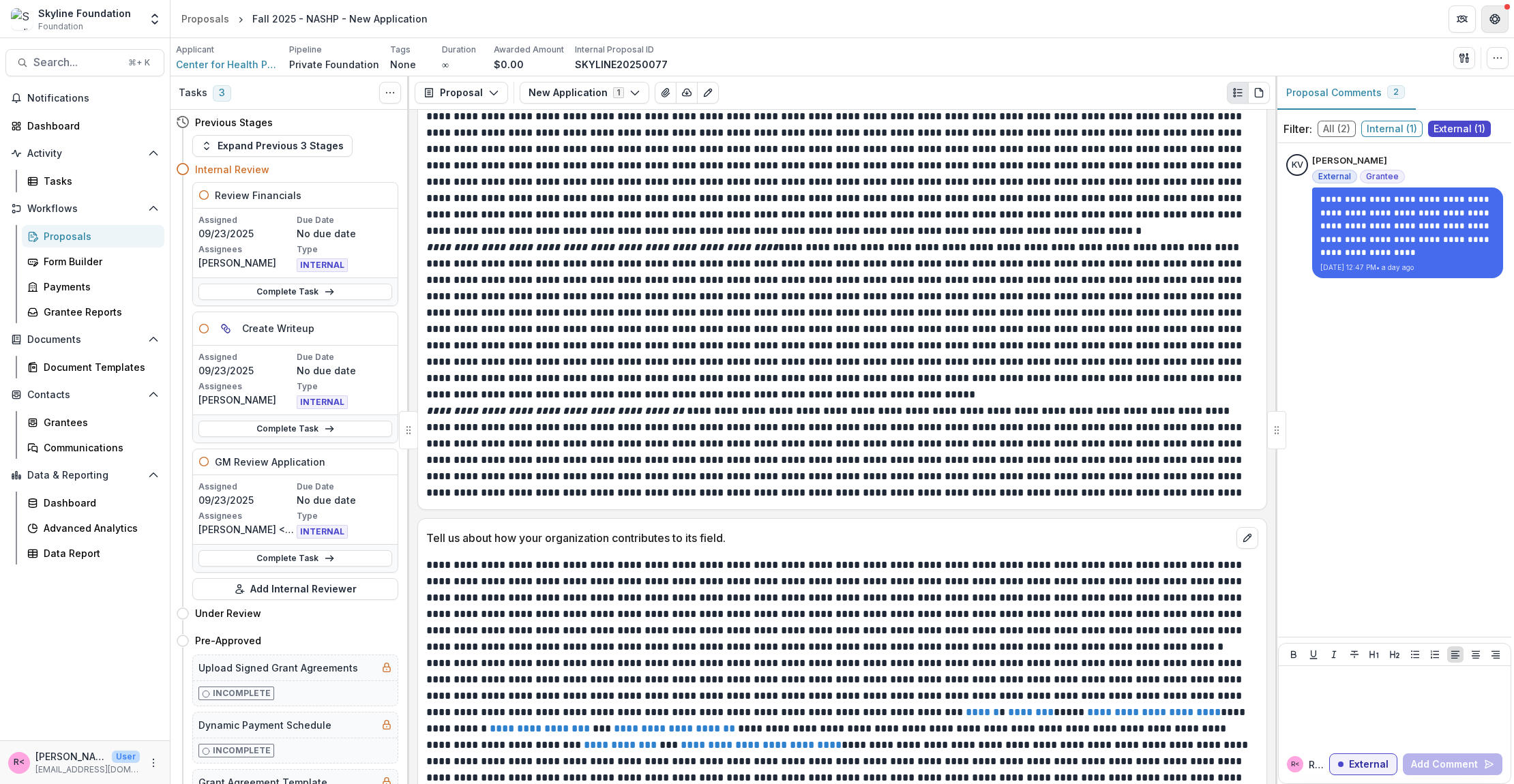
click at [1494, 8] on button "Get Help" at bounding box center [1495, 19] width 27 height 27
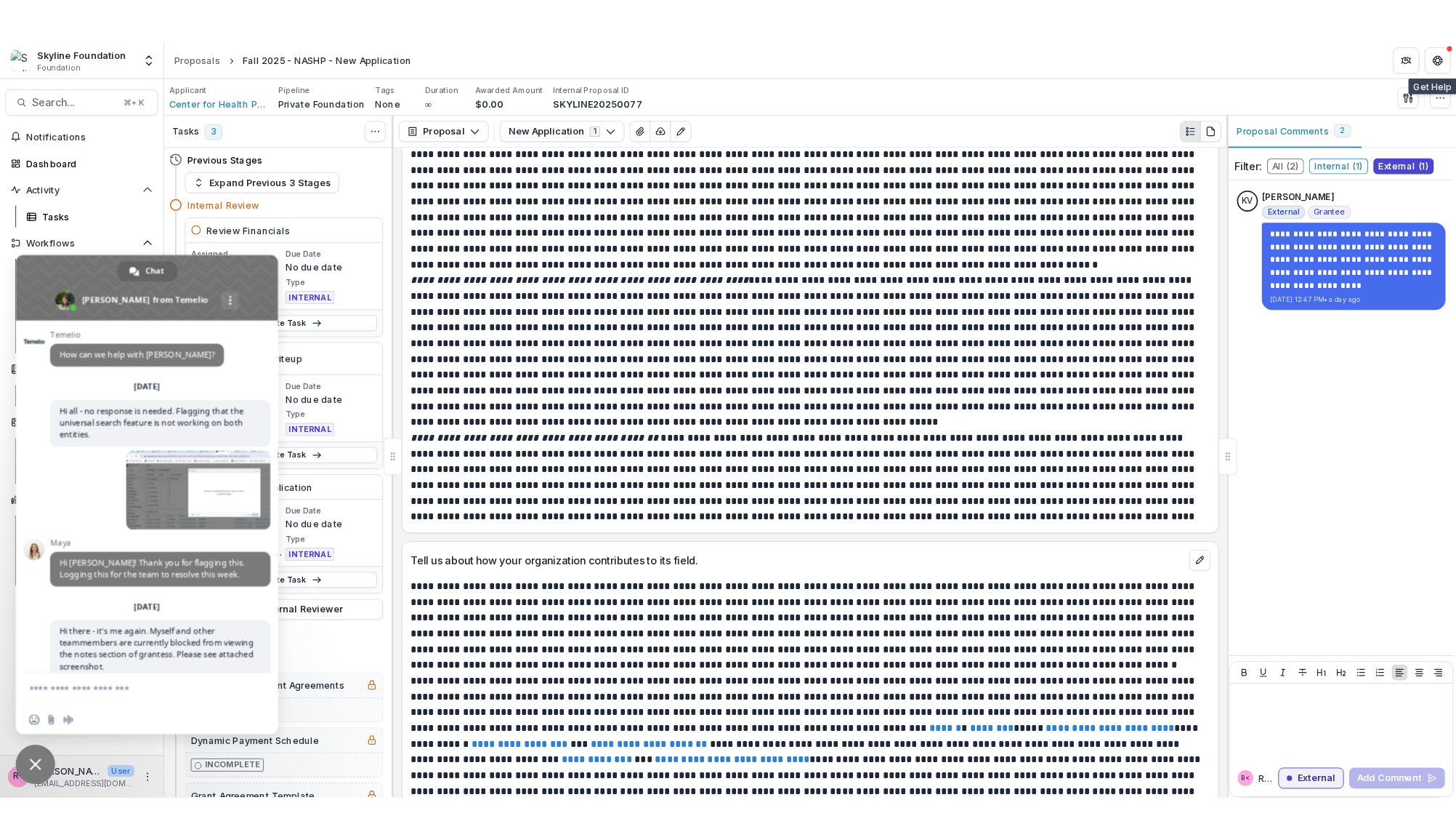
scroll to position [1929, 0]
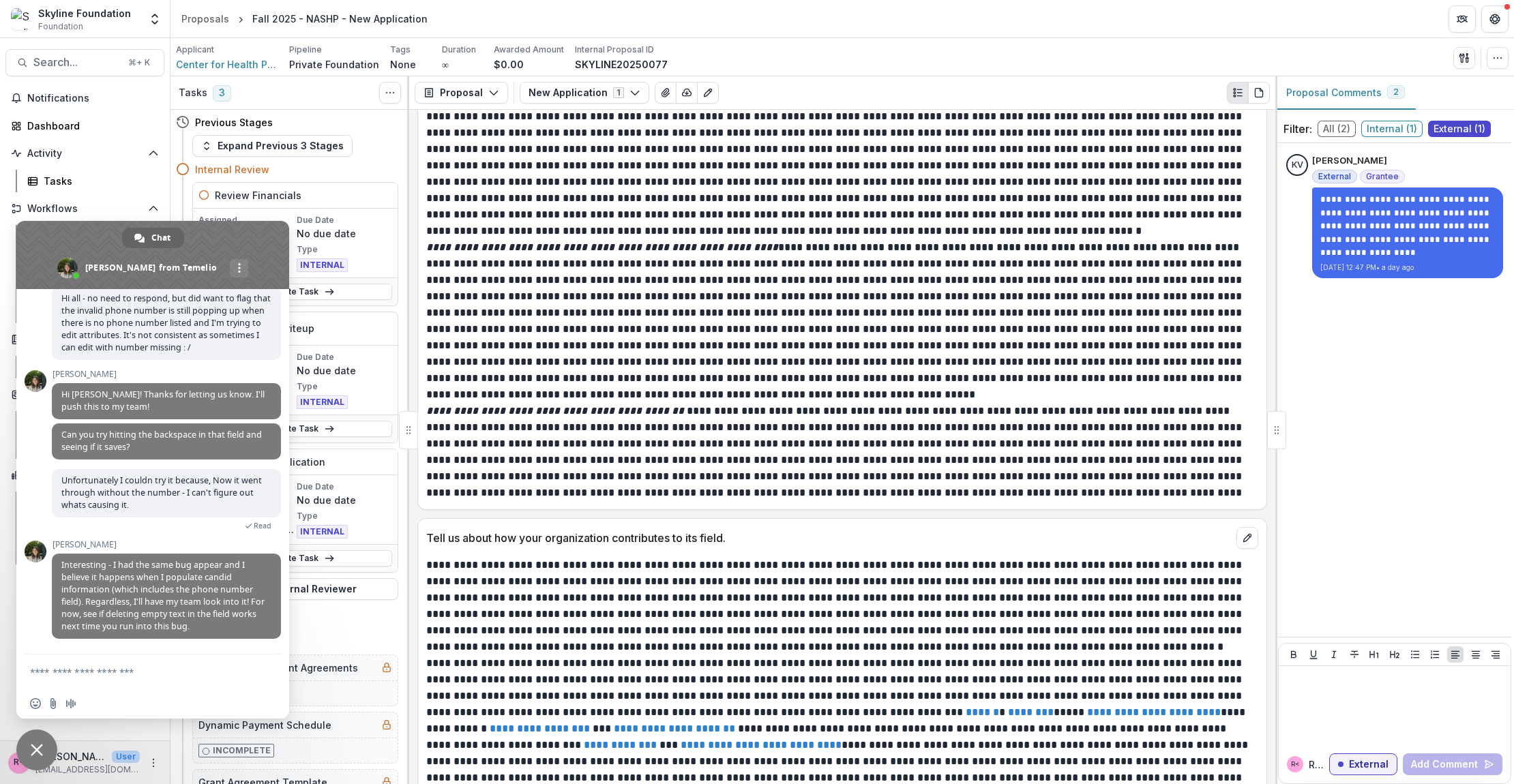
click at [115, 671] on textarea "Compose your message..." at bounding box center [138, 671] width 216 height 12
click at [37, 745] on span "Close chat" at bounding box center [37, 749] width 12 height 12
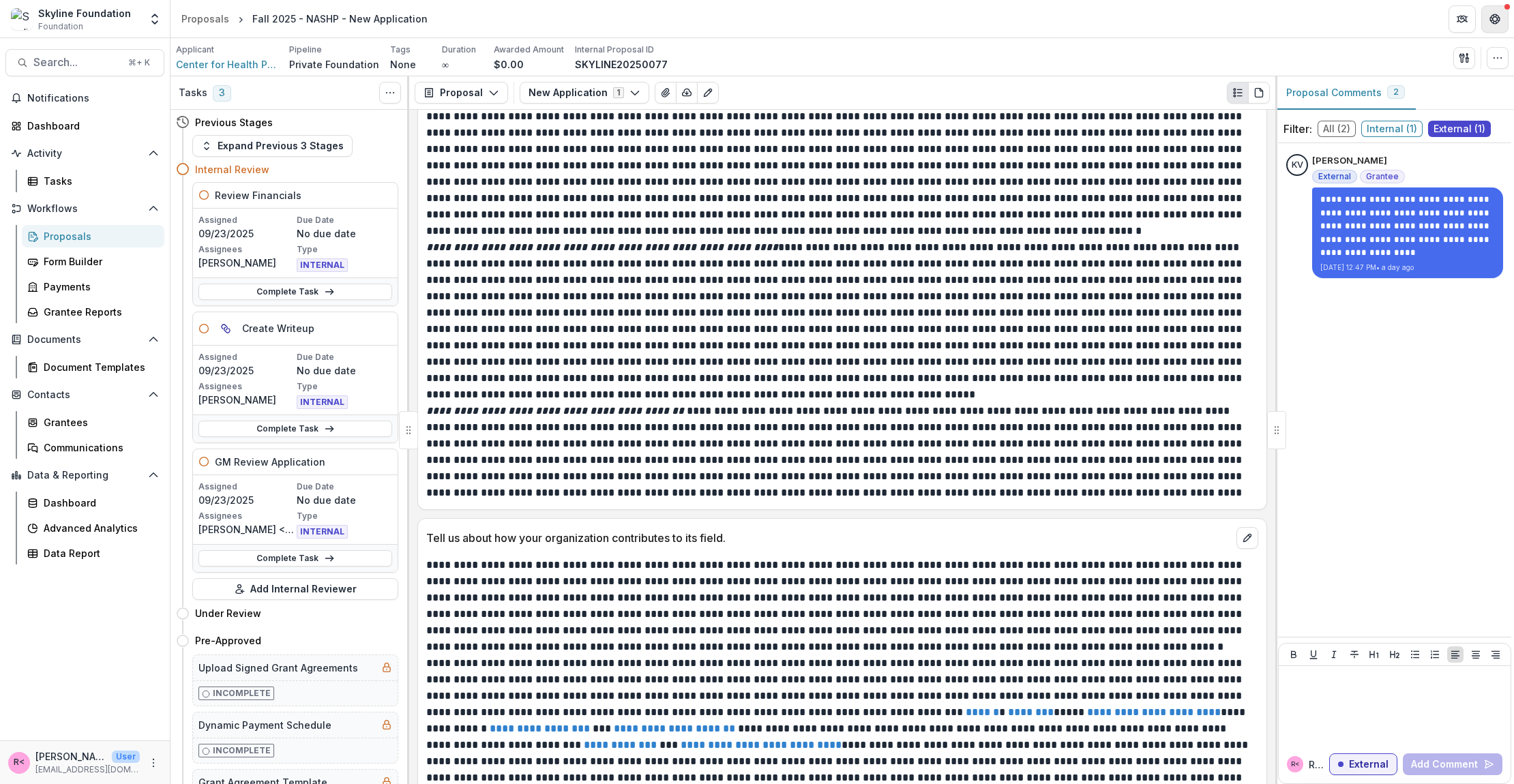
click at [1489, 15] on icon "Get Help" at bounding box center [1494, 18] width 11 height 11
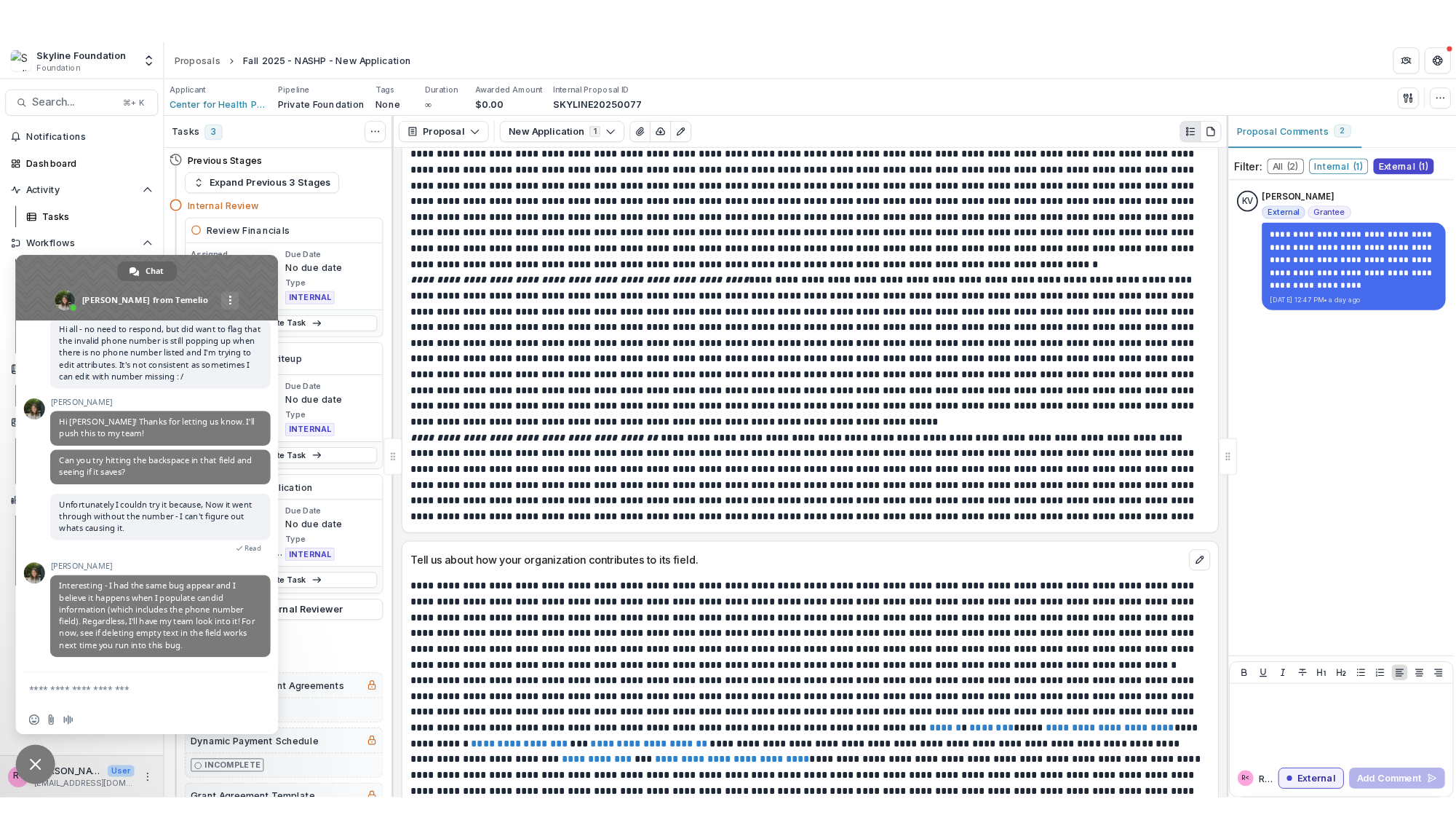
scroll to position [4845, 0]
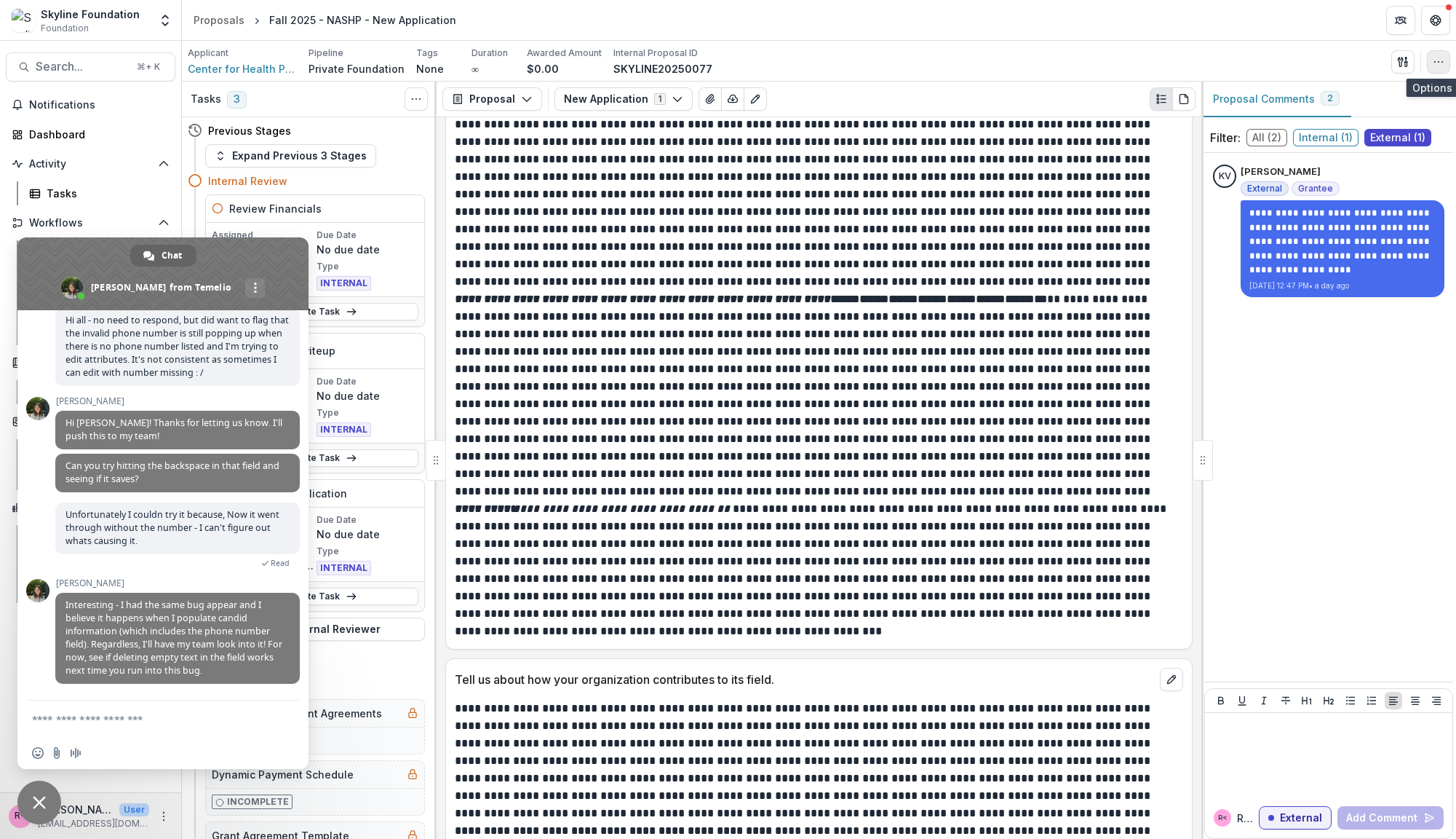
click at [1433, 64] on icon "button" at bounding box center [1438, 62] width 11 height 11
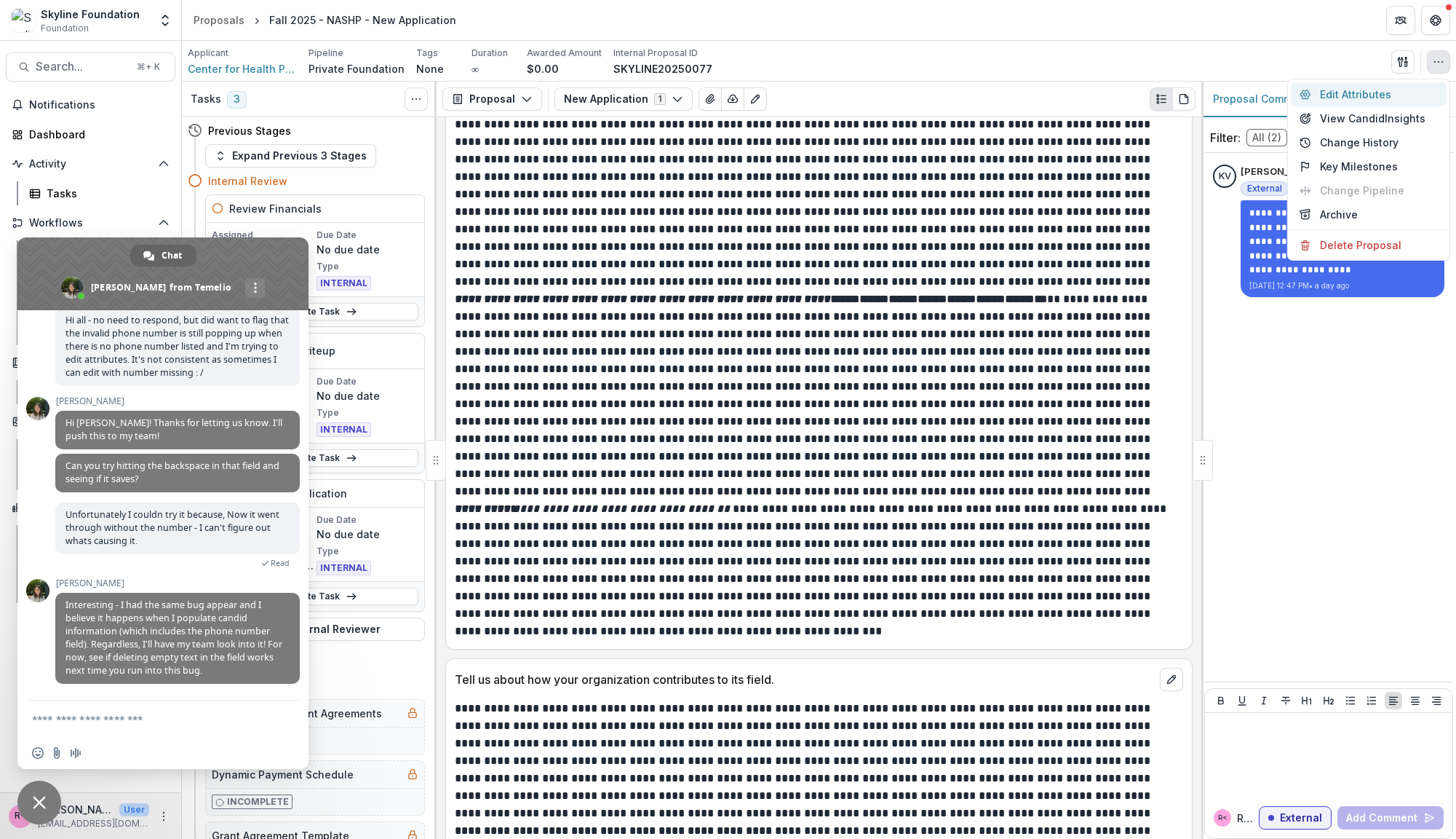
click at [1403, 97] on button "Edit Attributes" at bounding box center [1369, 94] width 156 height 24
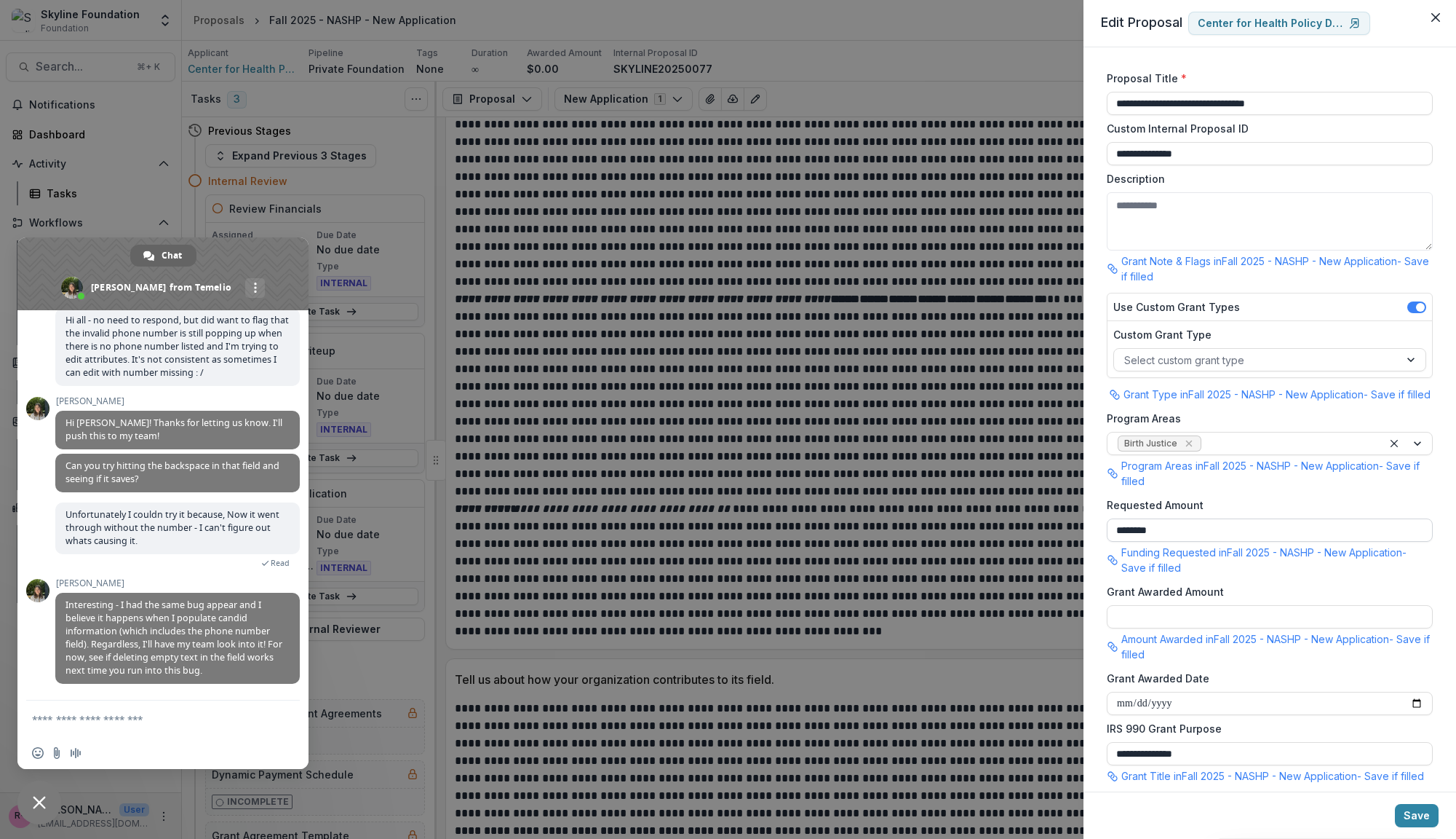
scroll to position [898, 0]
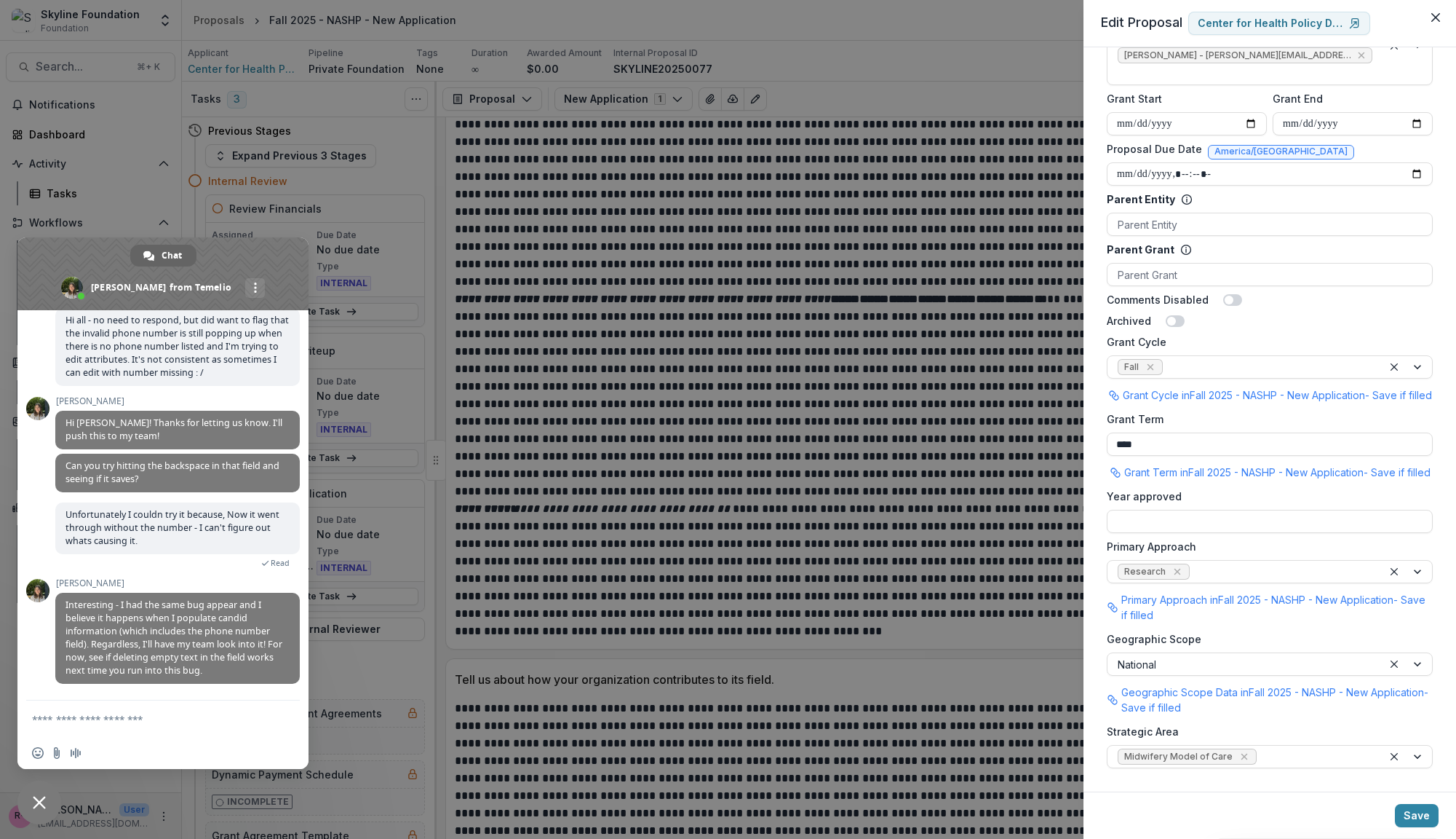
click at [1230, 294] on span at bounding box center [1233, 299] width 19 height 11
click at [1294, 313] on div "Archived" at bounding box center [1270, 321] width 326 height 15
click at [1427, 819] on button "Save" at bounding box center [1417, 815] width 44 height 23
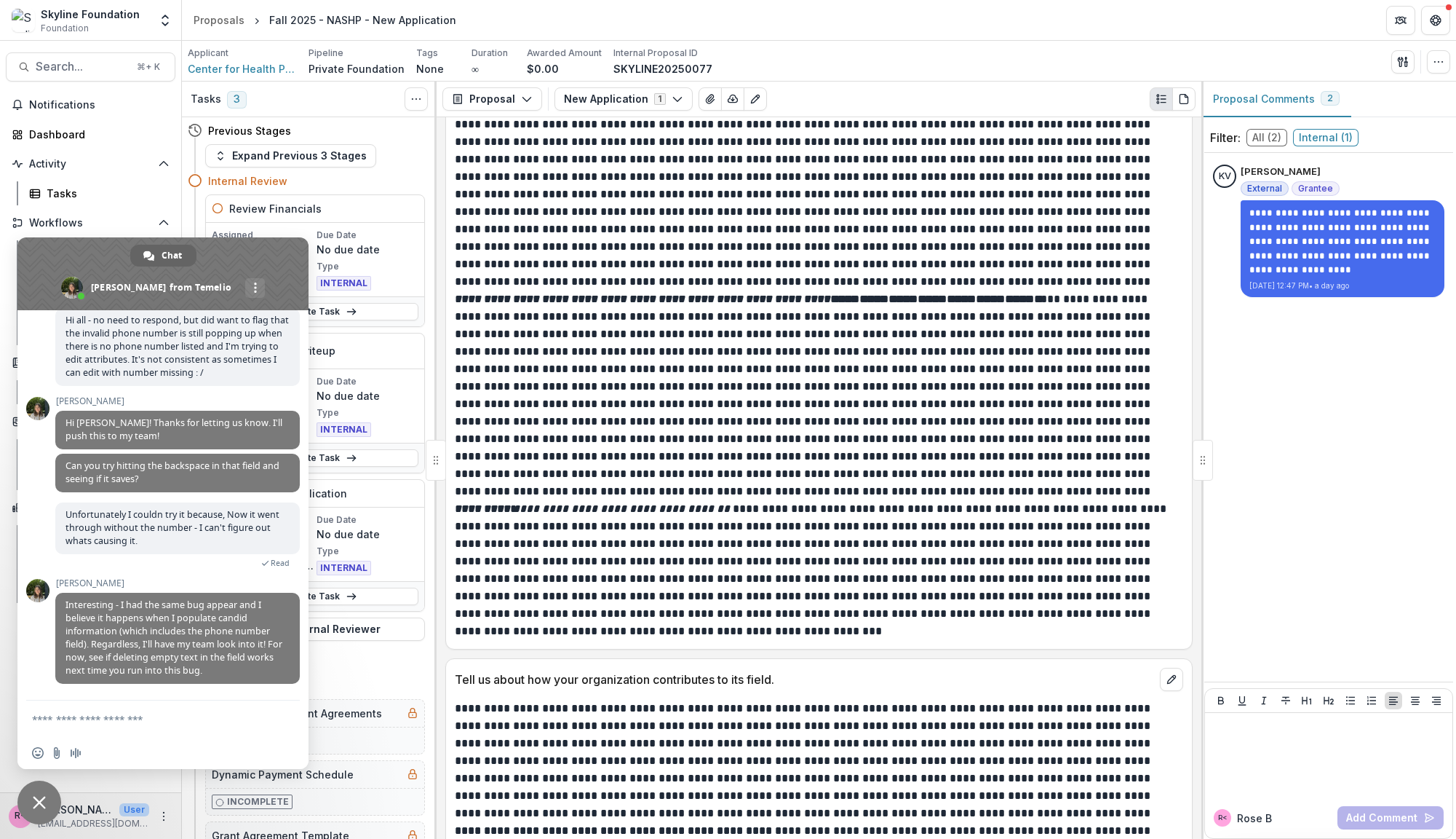
click at [41, 801] on span "Close chat" at bounding box center [39, 802] width 13 height 13
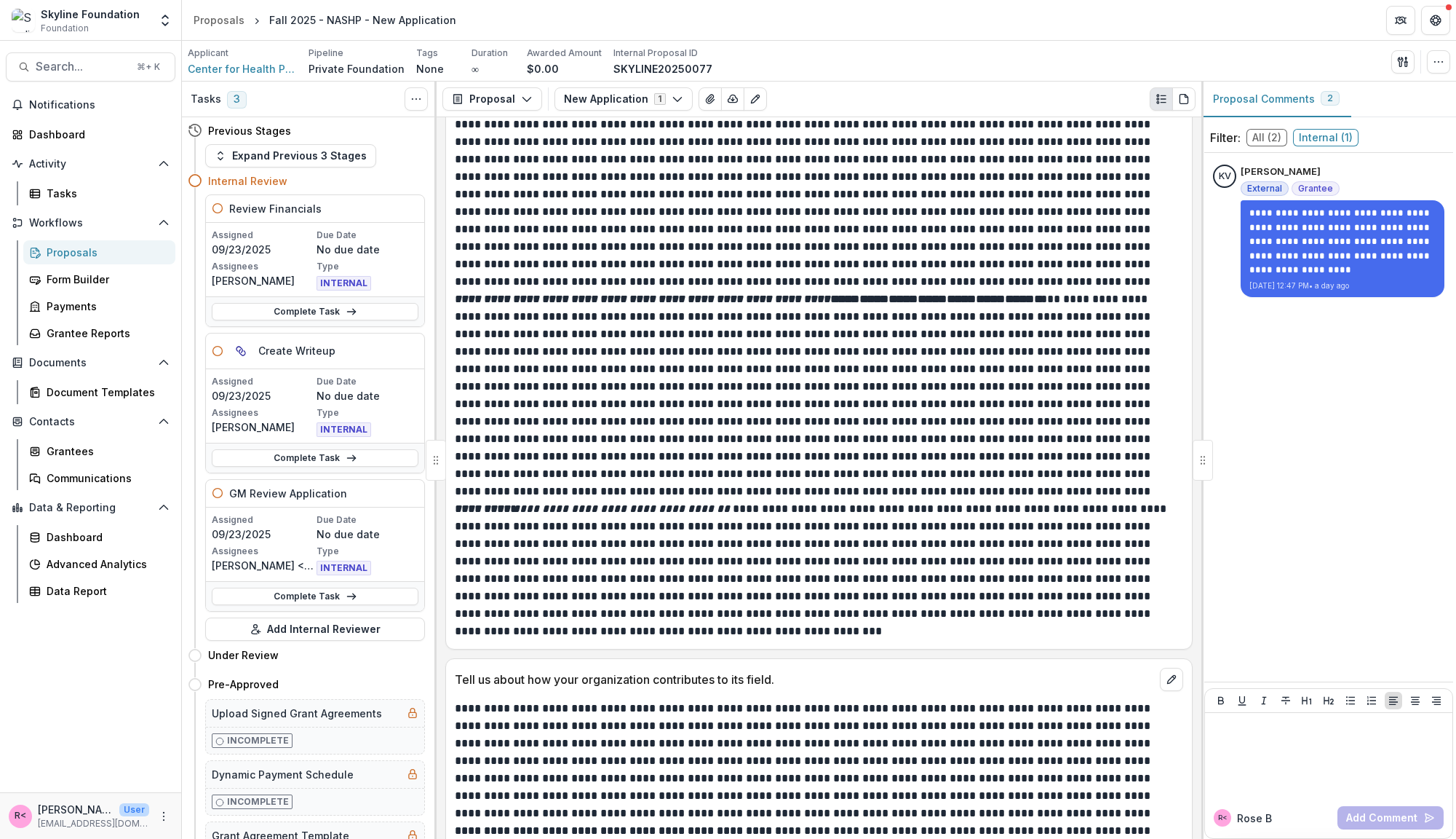
click at [99, 256] on div "Proposals" at bounding box center [105, 252] width 117 height 15
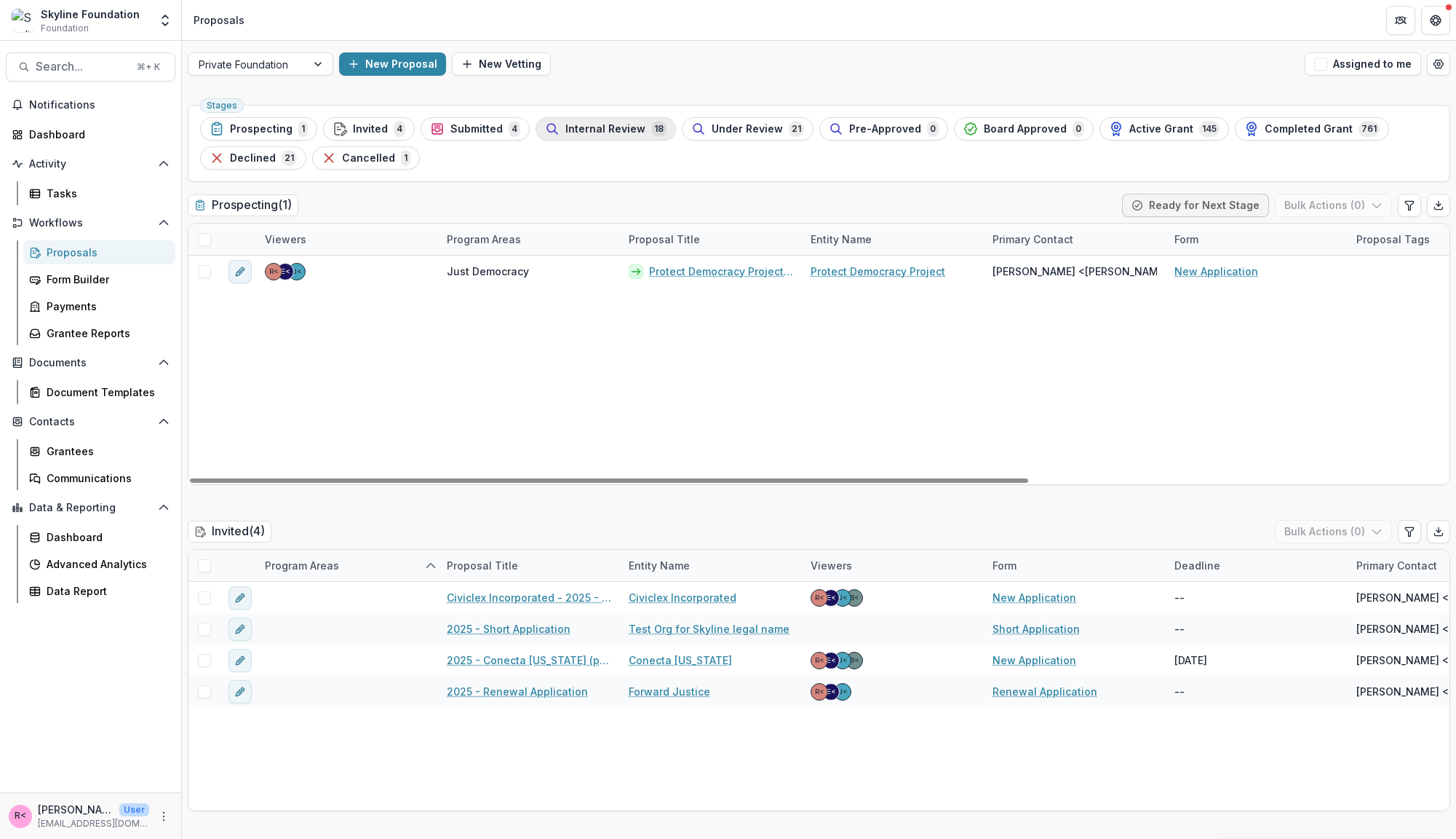
click at [620, 133] on span "Internal Review" at bounding box center [605, 129] width 80 height 12
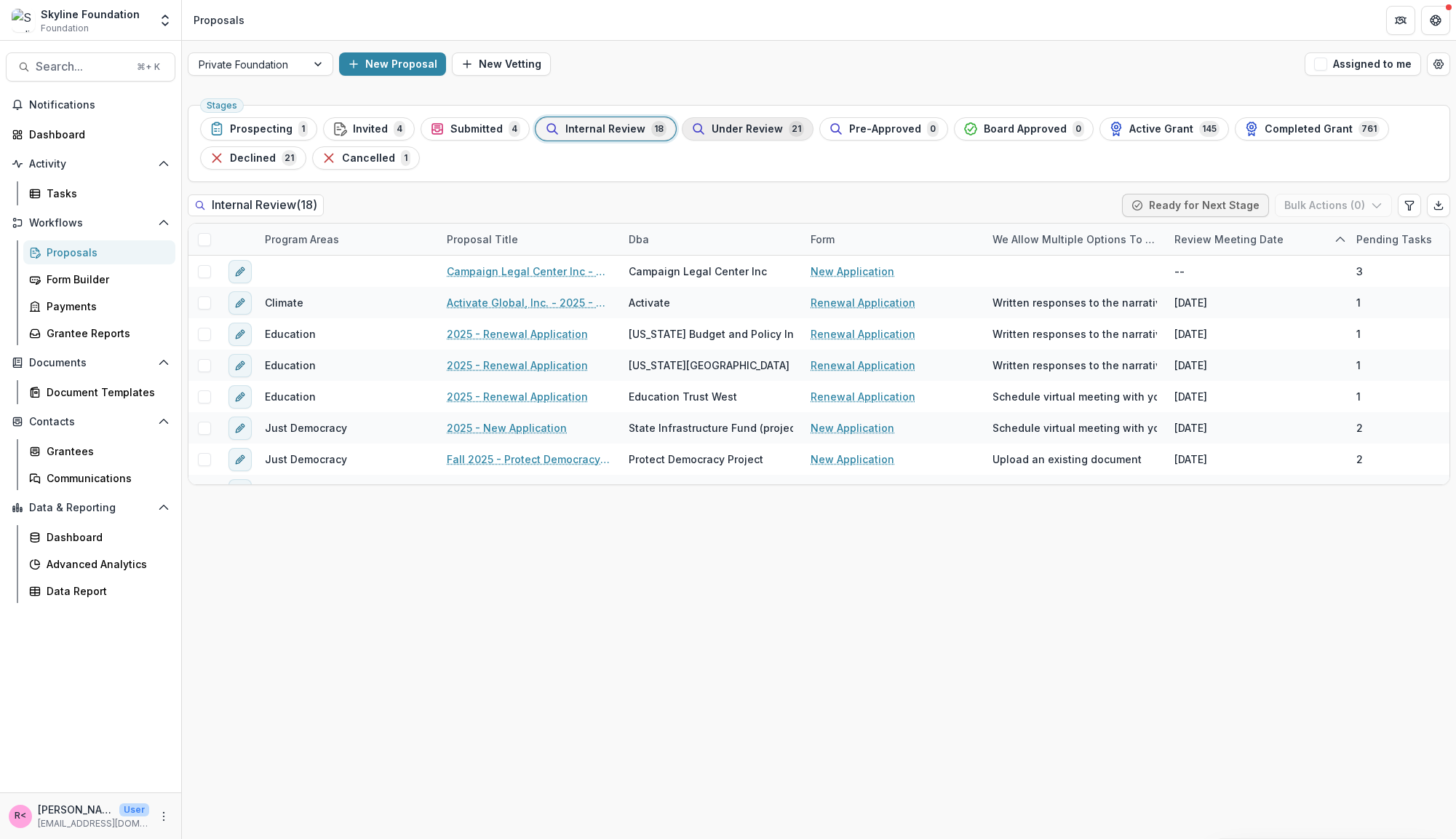
click at [741, 129] on span "Under Review" at bounding box center [747, 129] width 71 height 12
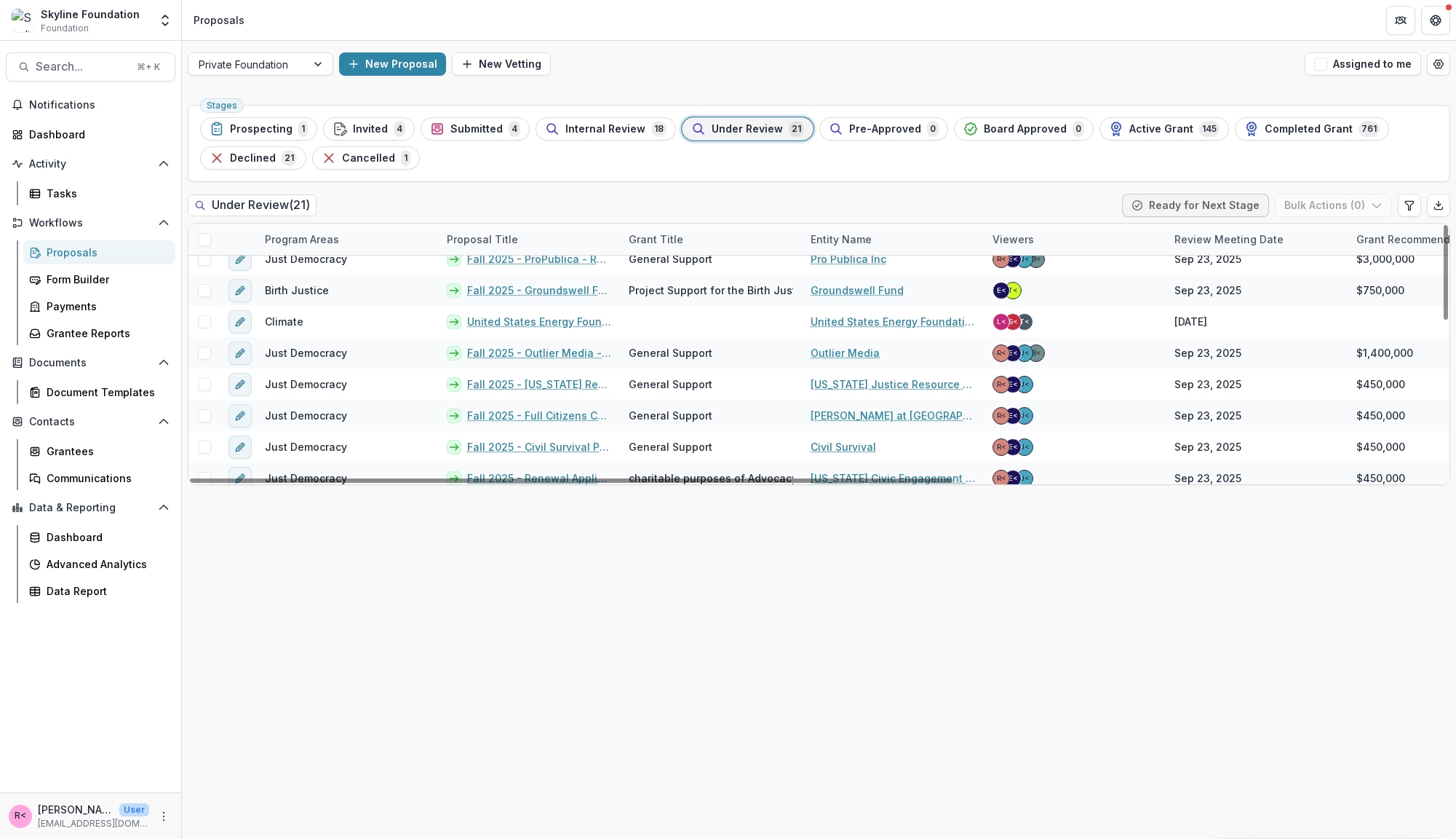
scroll to position [428, 0]
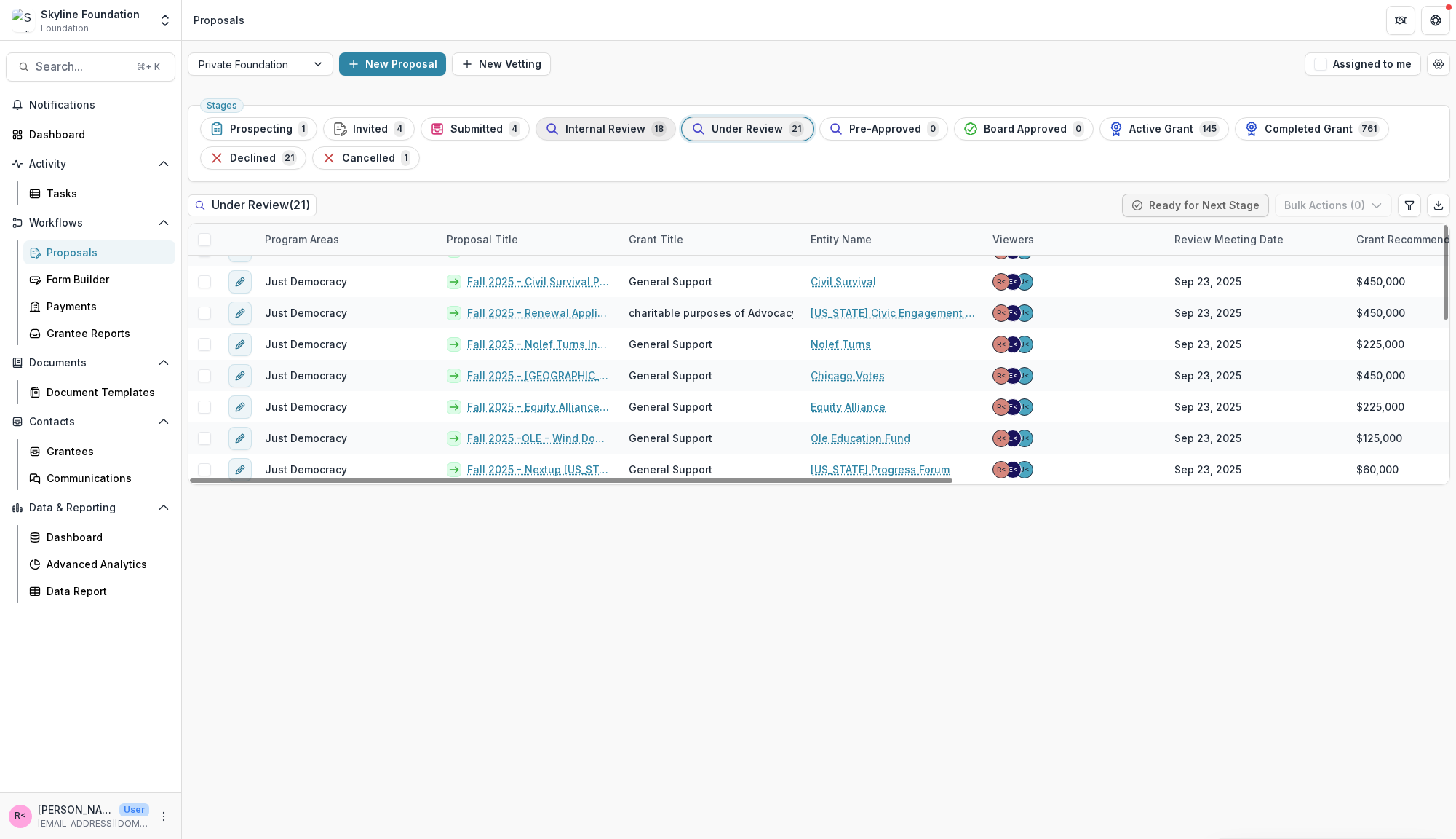
click at [568, 135] on div "Internal Review 18" at bounding box center [606, 129] width 122 height 16
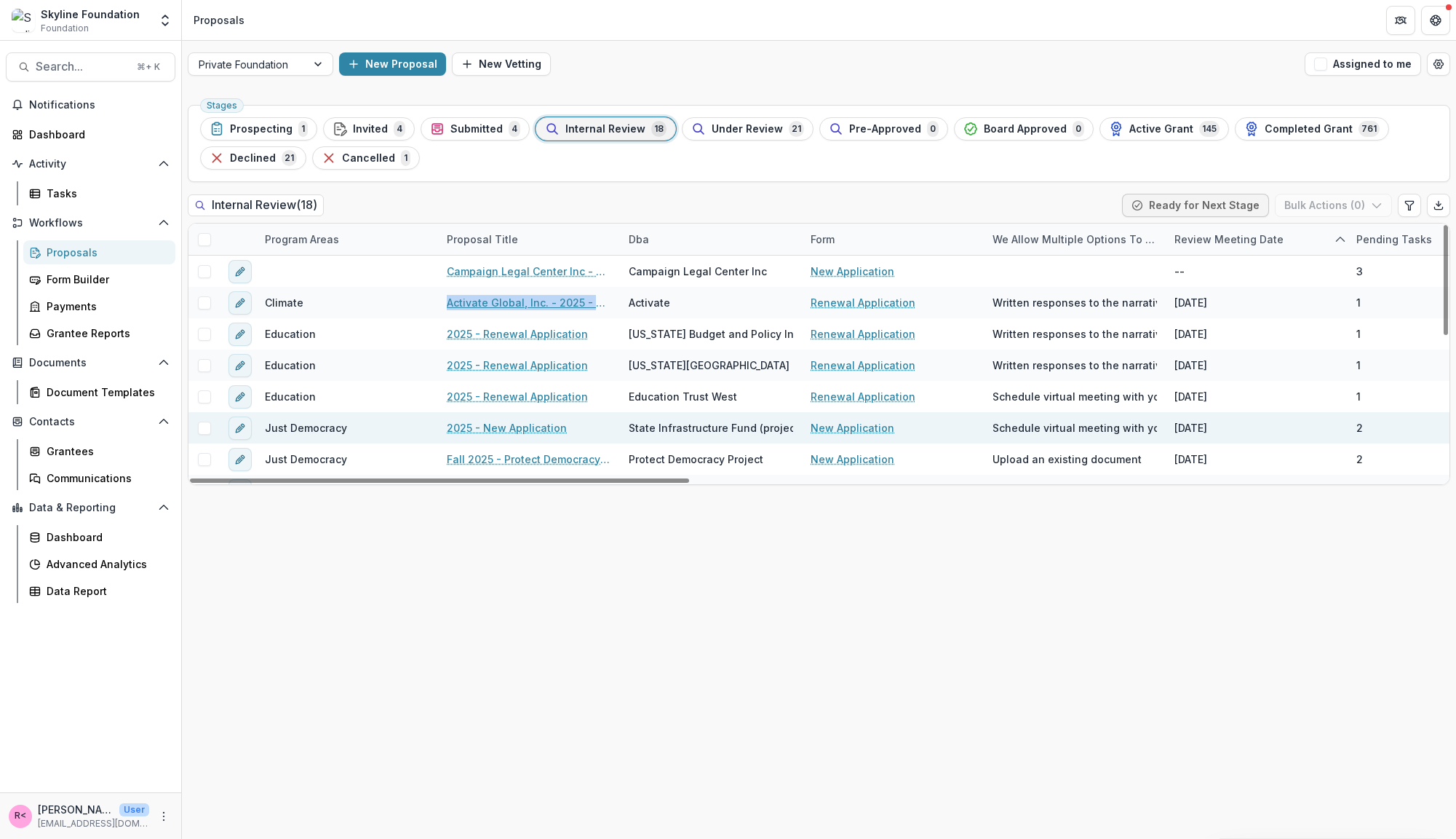
scroll to position [334, 0]
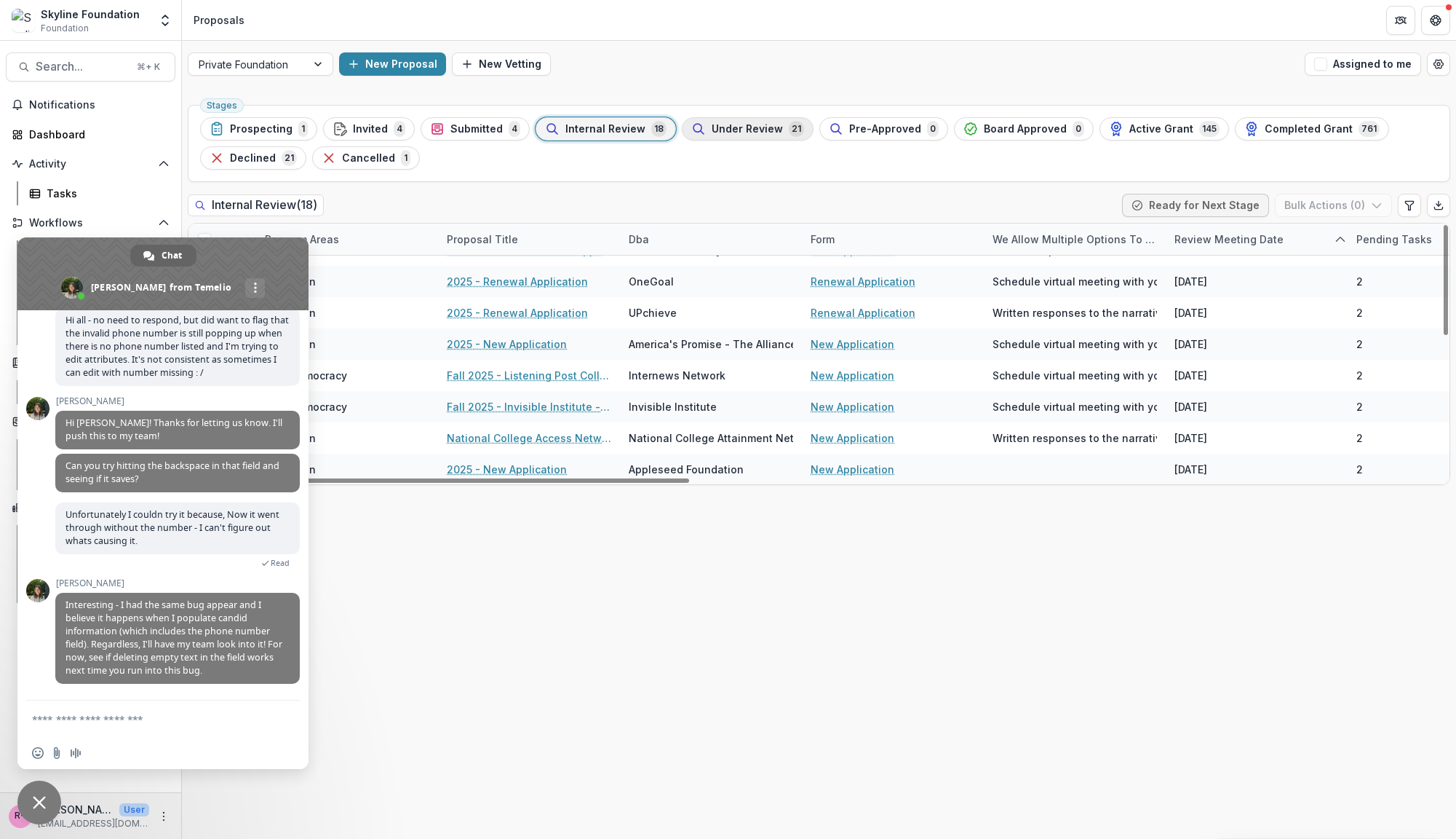
click at [755, 129] on span "Under Review" at bounding box center [747, 129] width 71 height 12
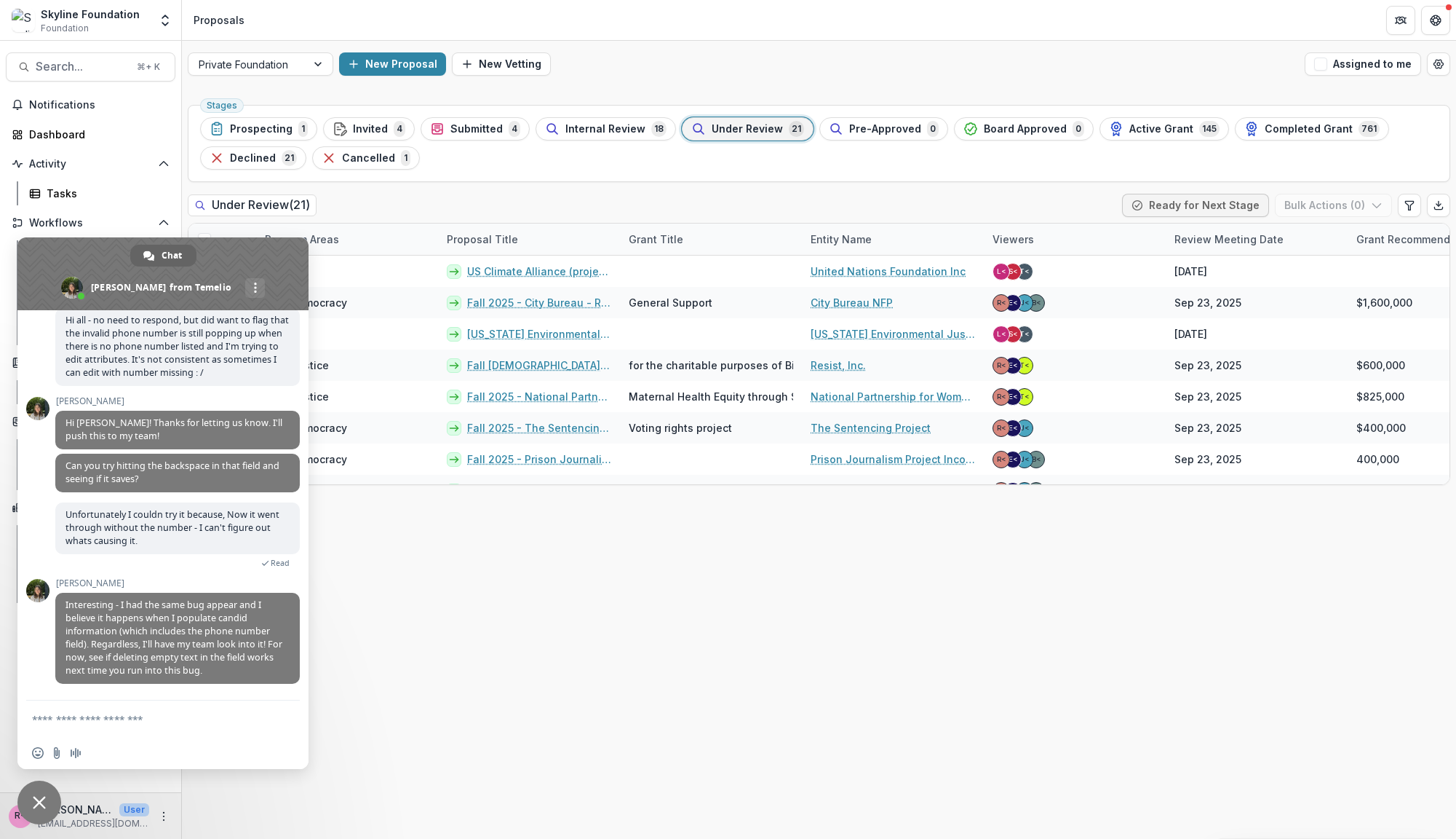
click at [39, 808] on span "Close chat" at bounding box center [39, 802] width 13 height 13
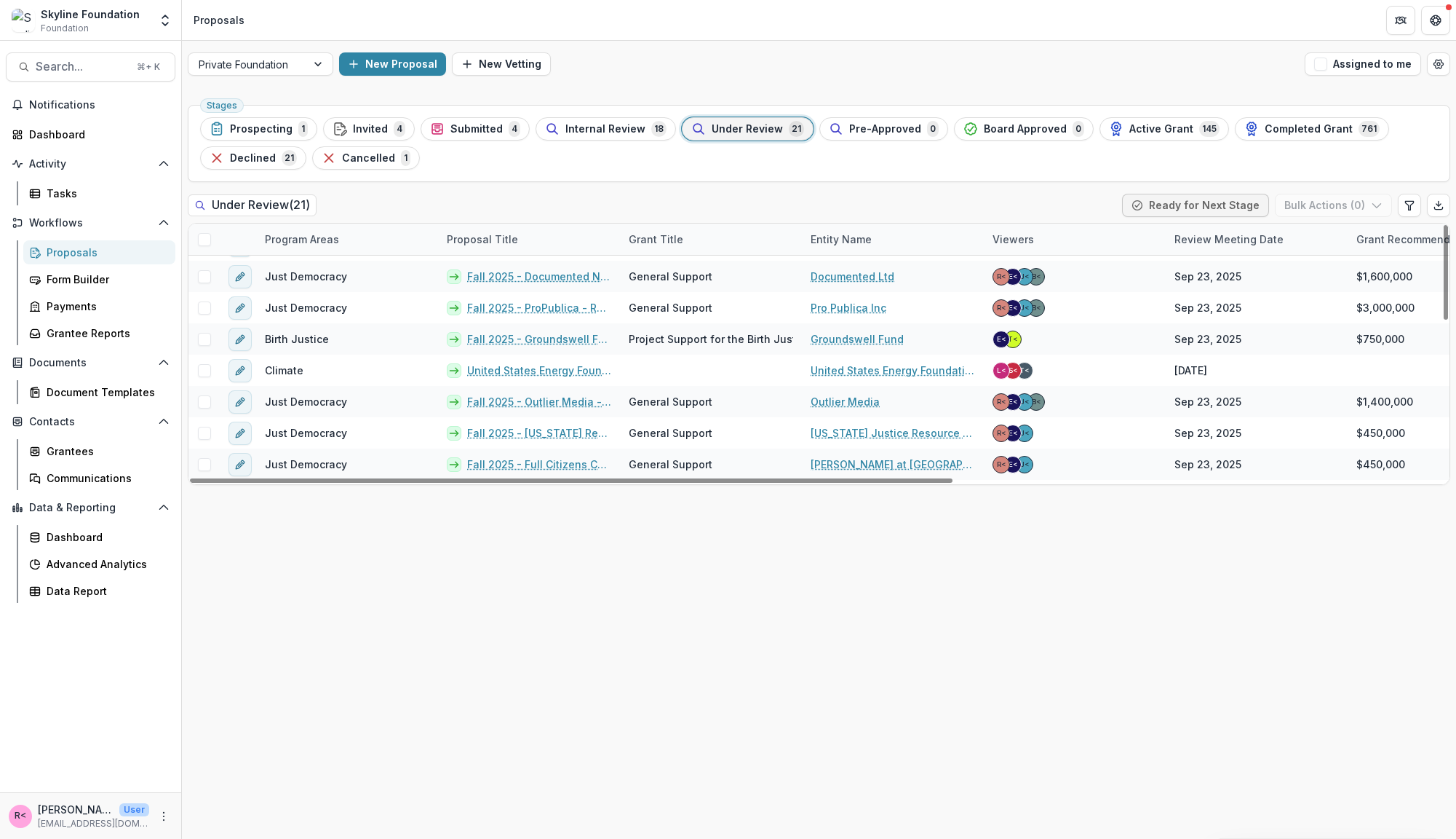
scroll to position [334, 0]
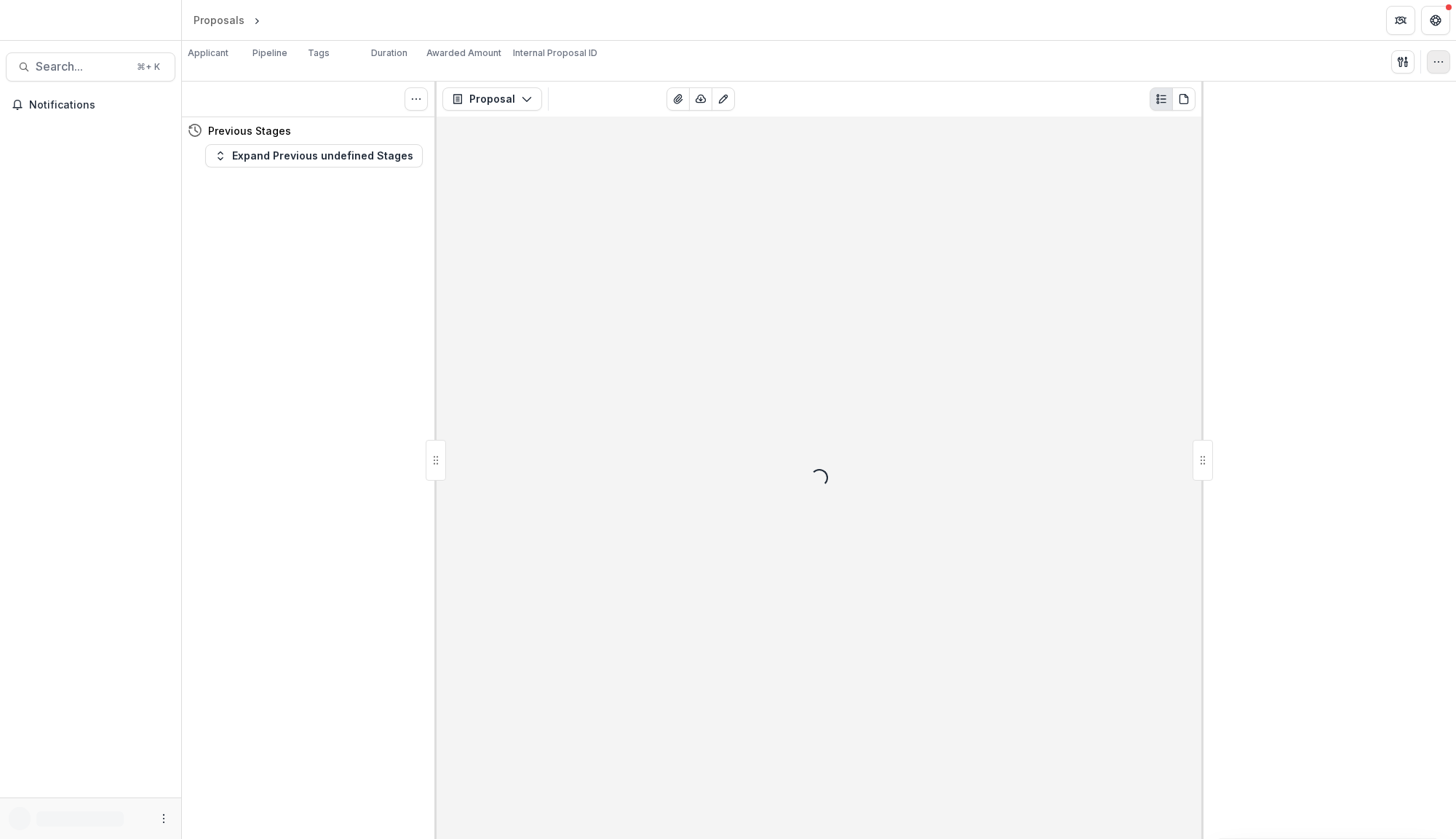
click at [1440, 62] on icon "button" at bounding box center [1438, 62] width 11 height 11
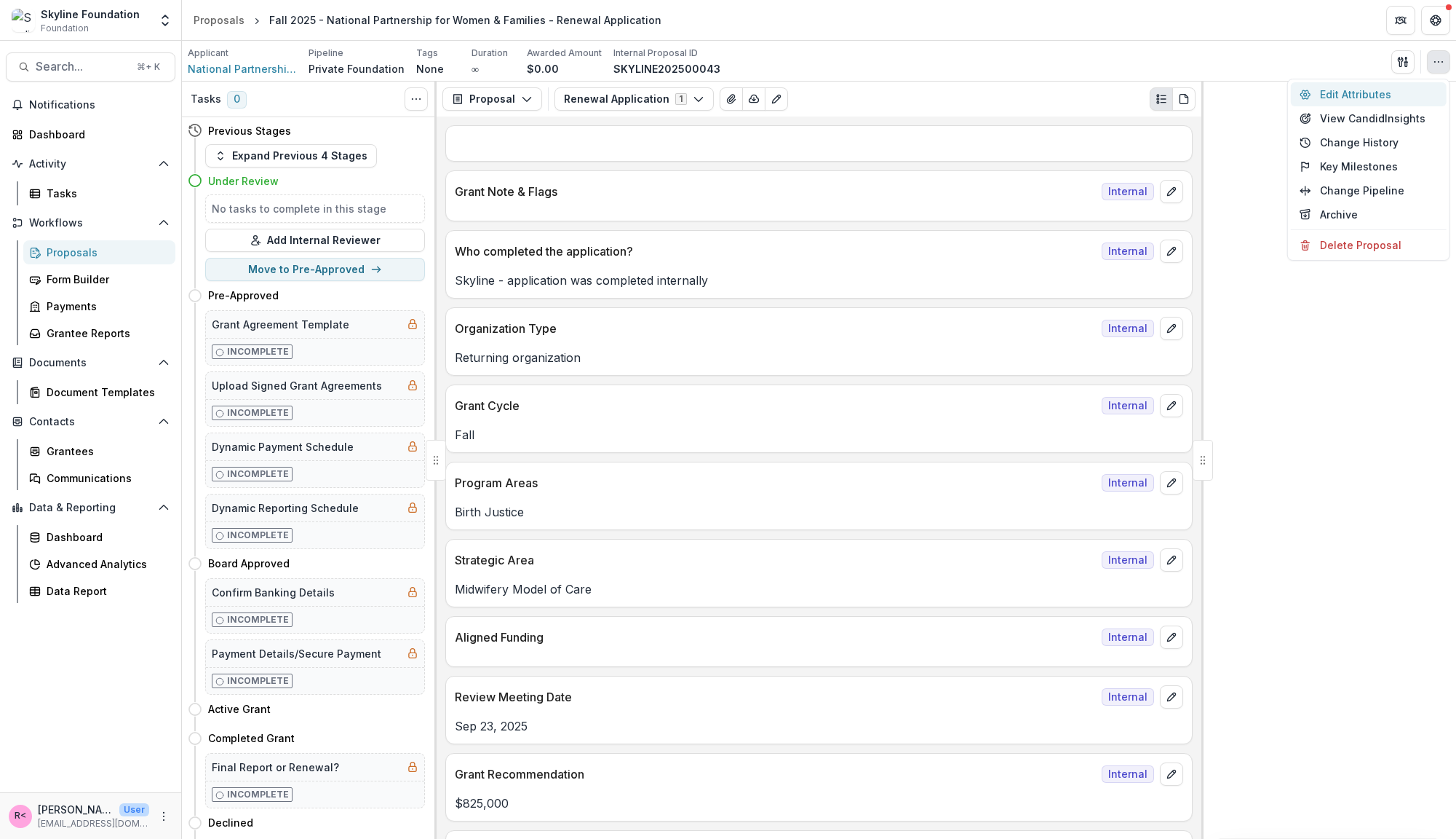
click at [1366, 96] on button "Edit Attributes" at bounding box center [1369, 94] width 156 height 24
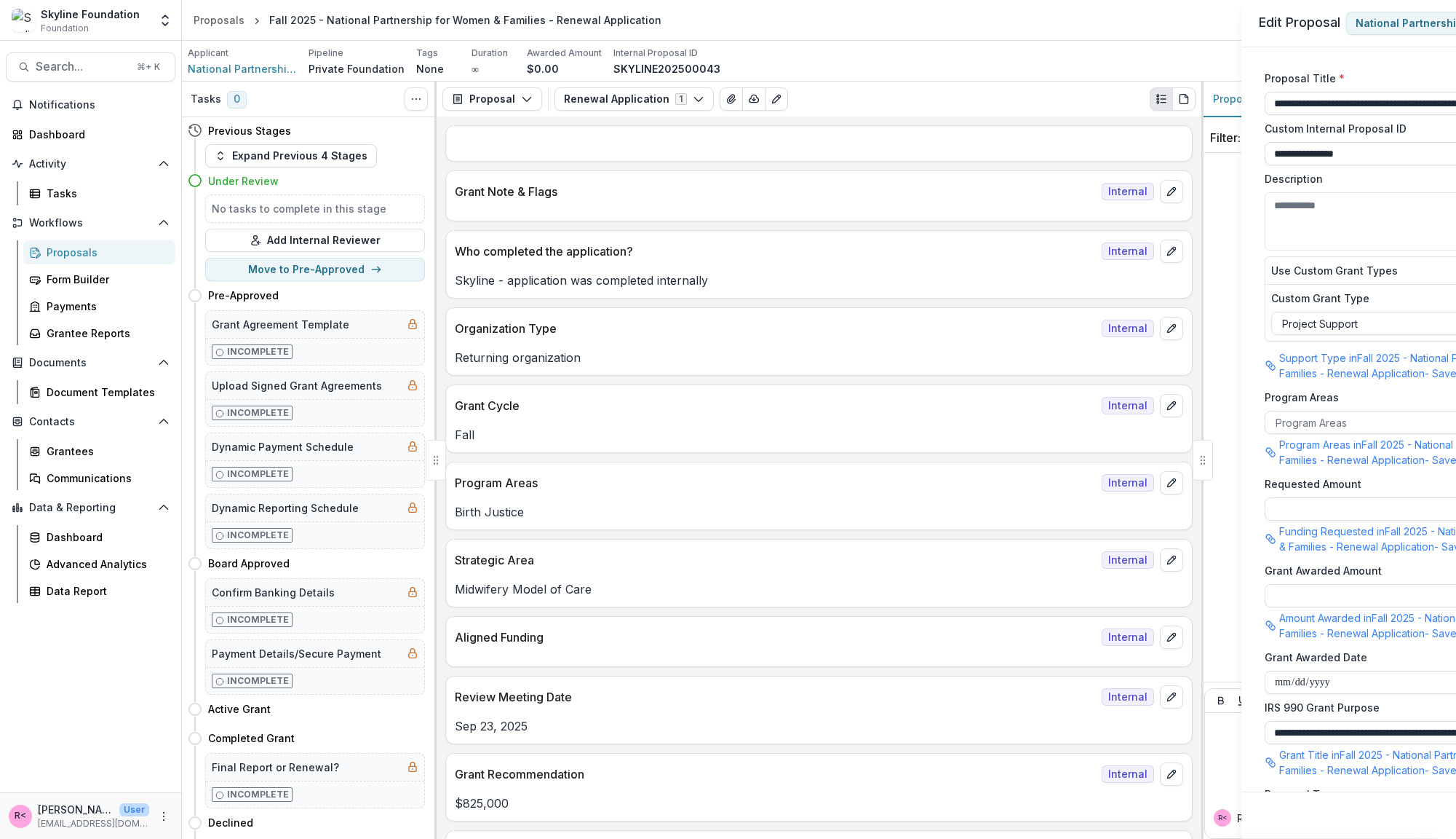
type input "********"
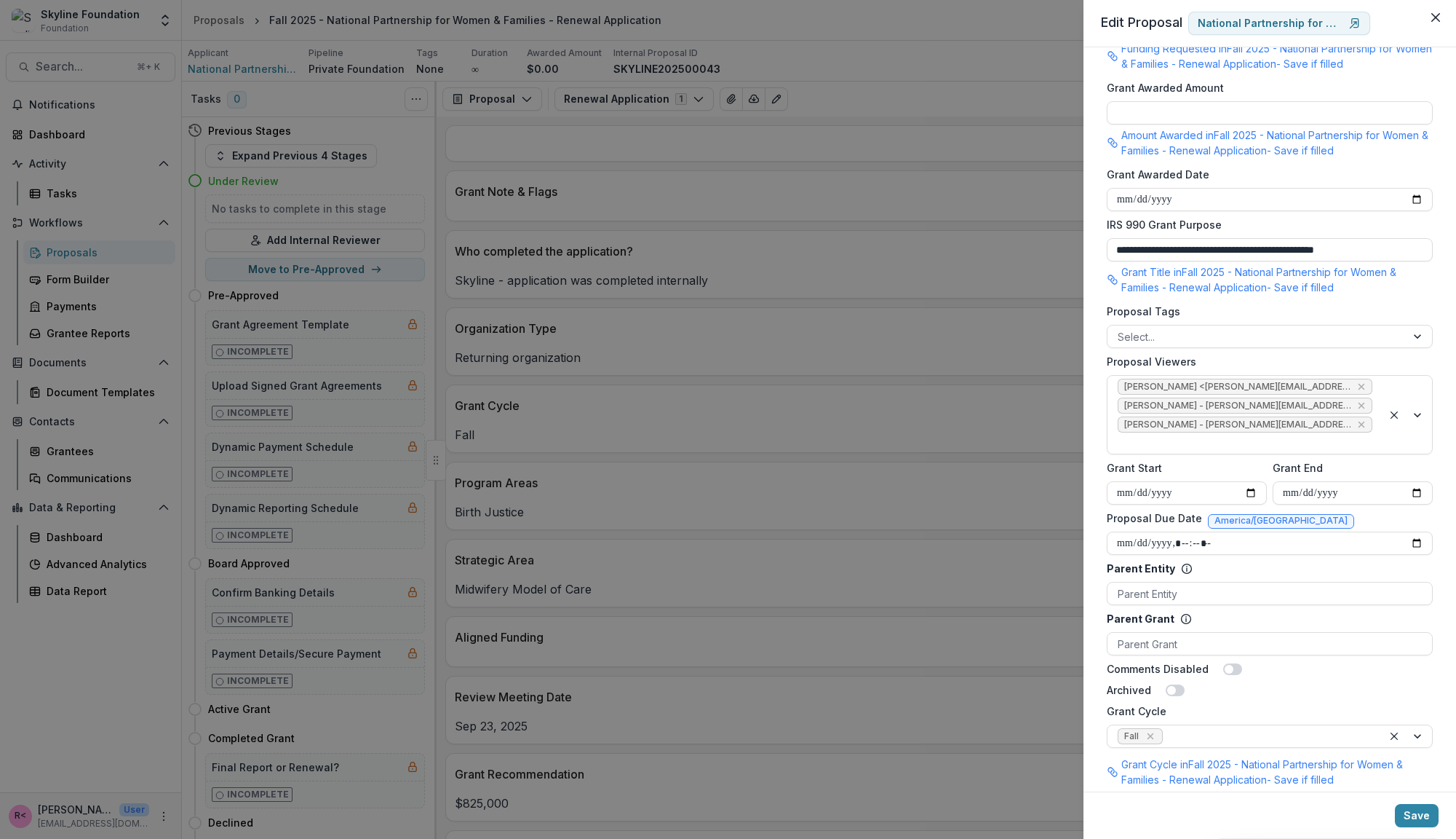
scroll to position [485, 0]
click at [1232, 661] on span at bounding box center [1233, 667] width 19 height 11
click at [1410, 816] on button "Save" at bounding box center [1417, 815] width 44 height 23
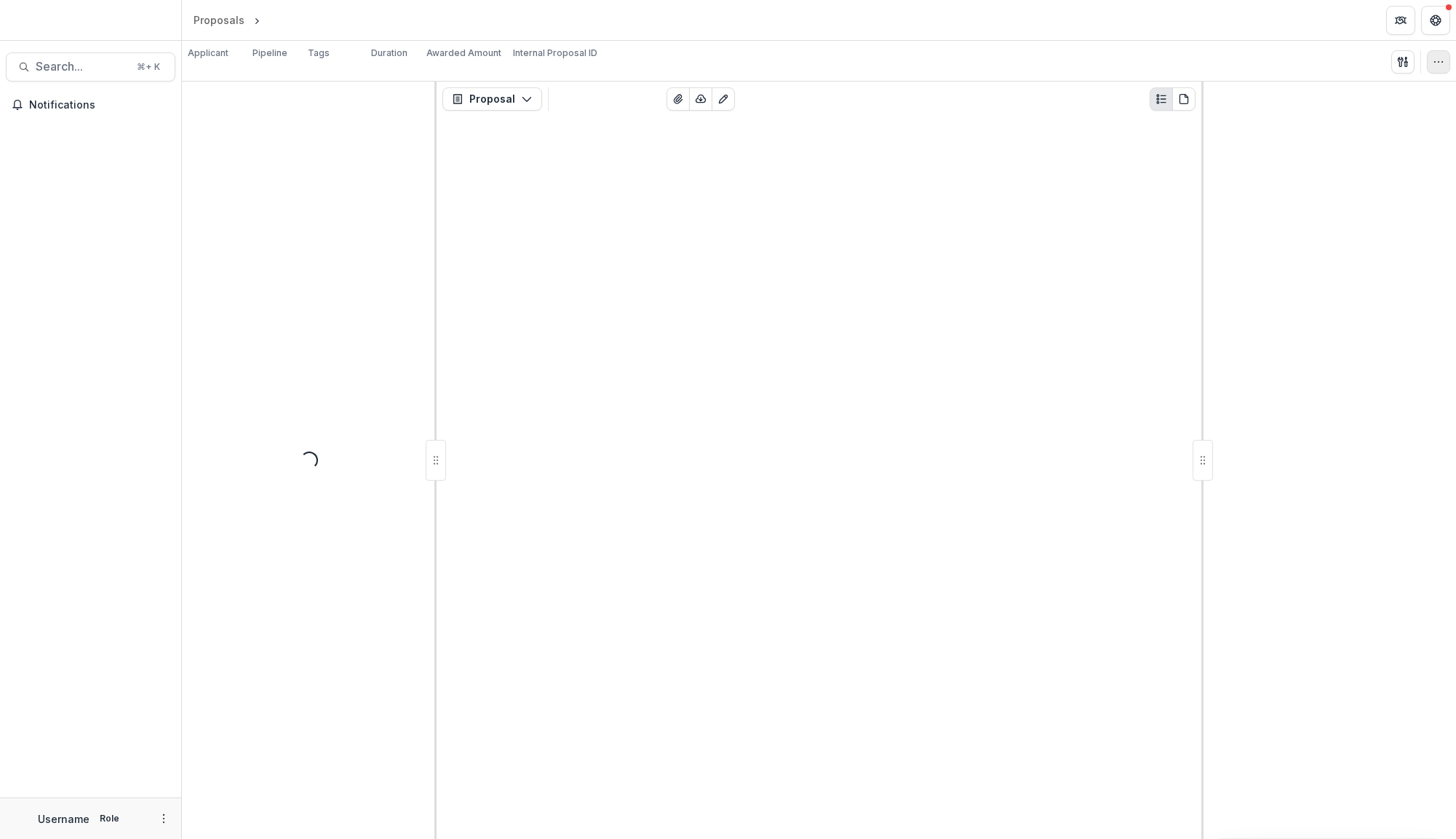
click at [1433, 68] on button "button" at bounding box center [1439, 62] width 23 height 23
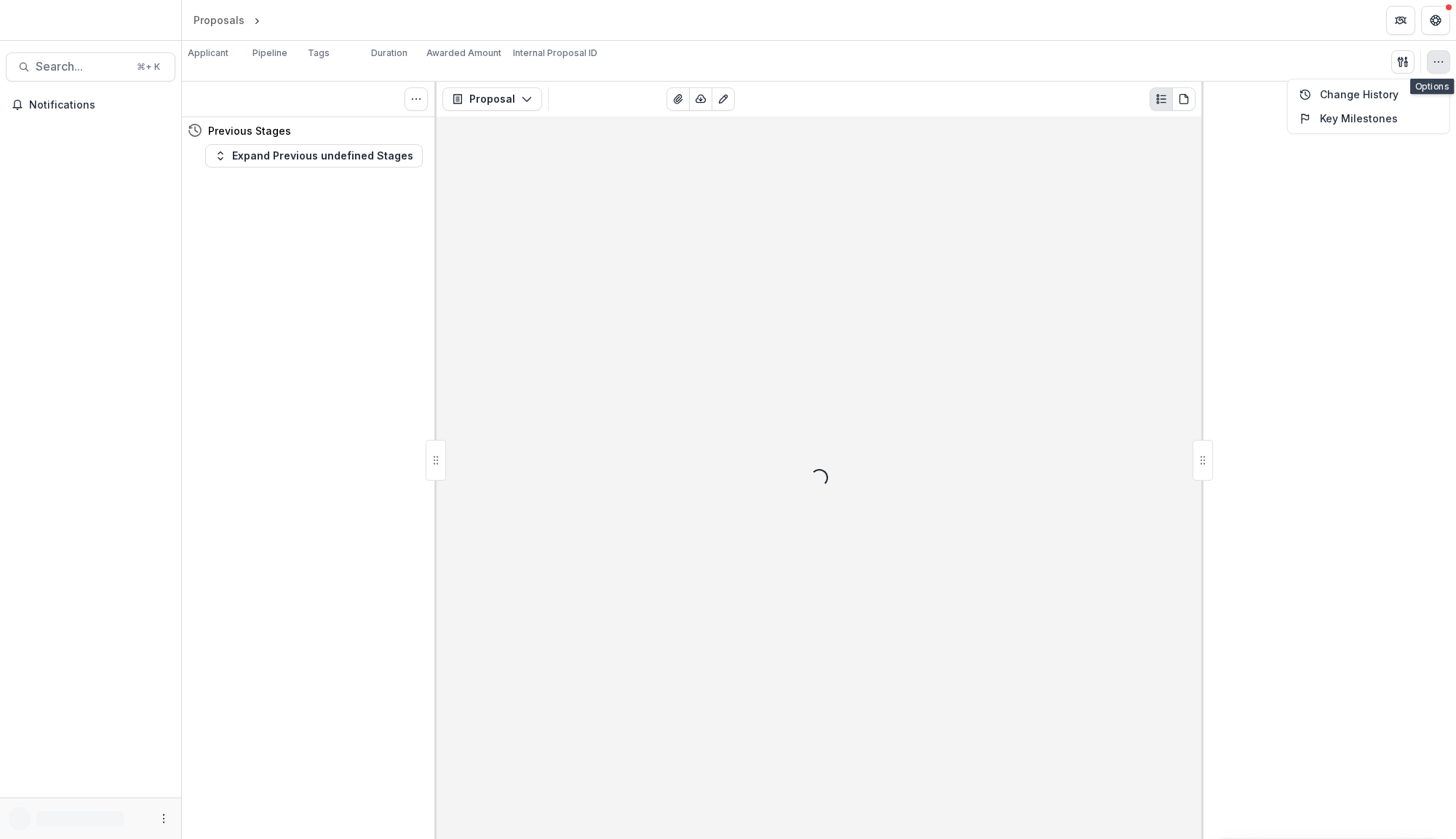
click at [1446, 60] on button "button" at bounding box center [1439, 62] width 23 height 23
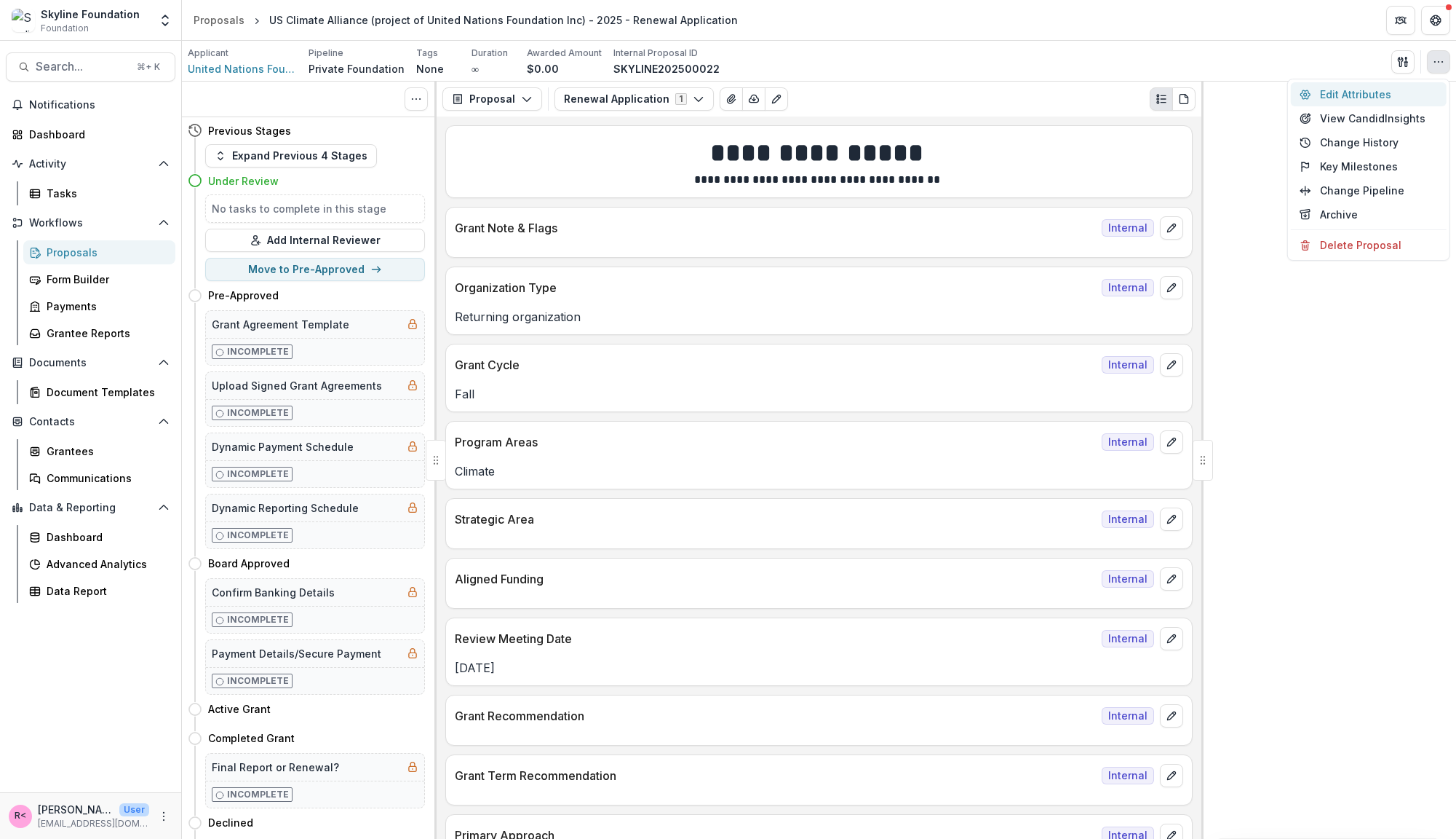
click at [1383, 93] on button "Edit Attributes" at bounding box center [1369, 94] width 156 height 24
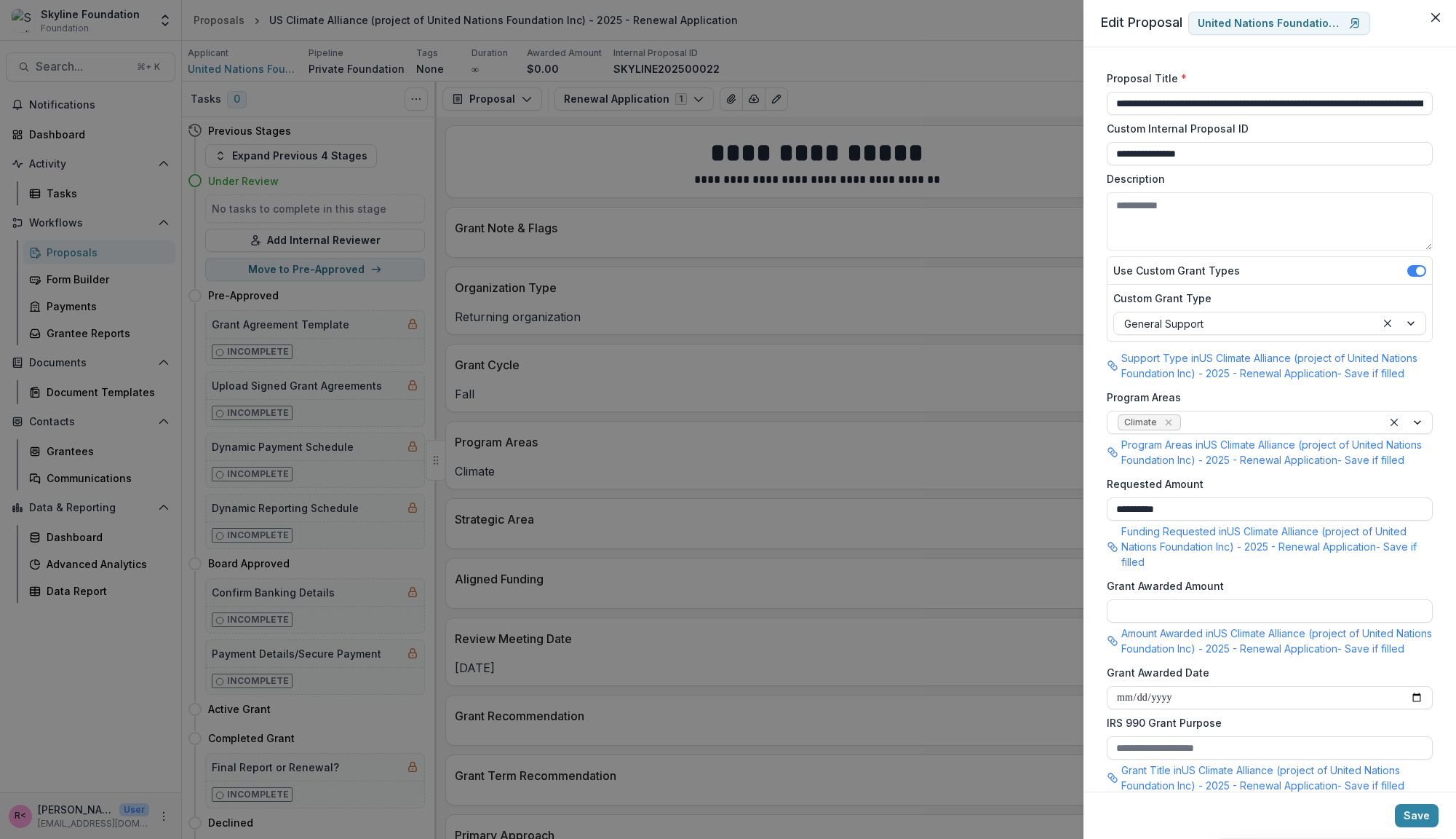
scroll to position [728, 0]
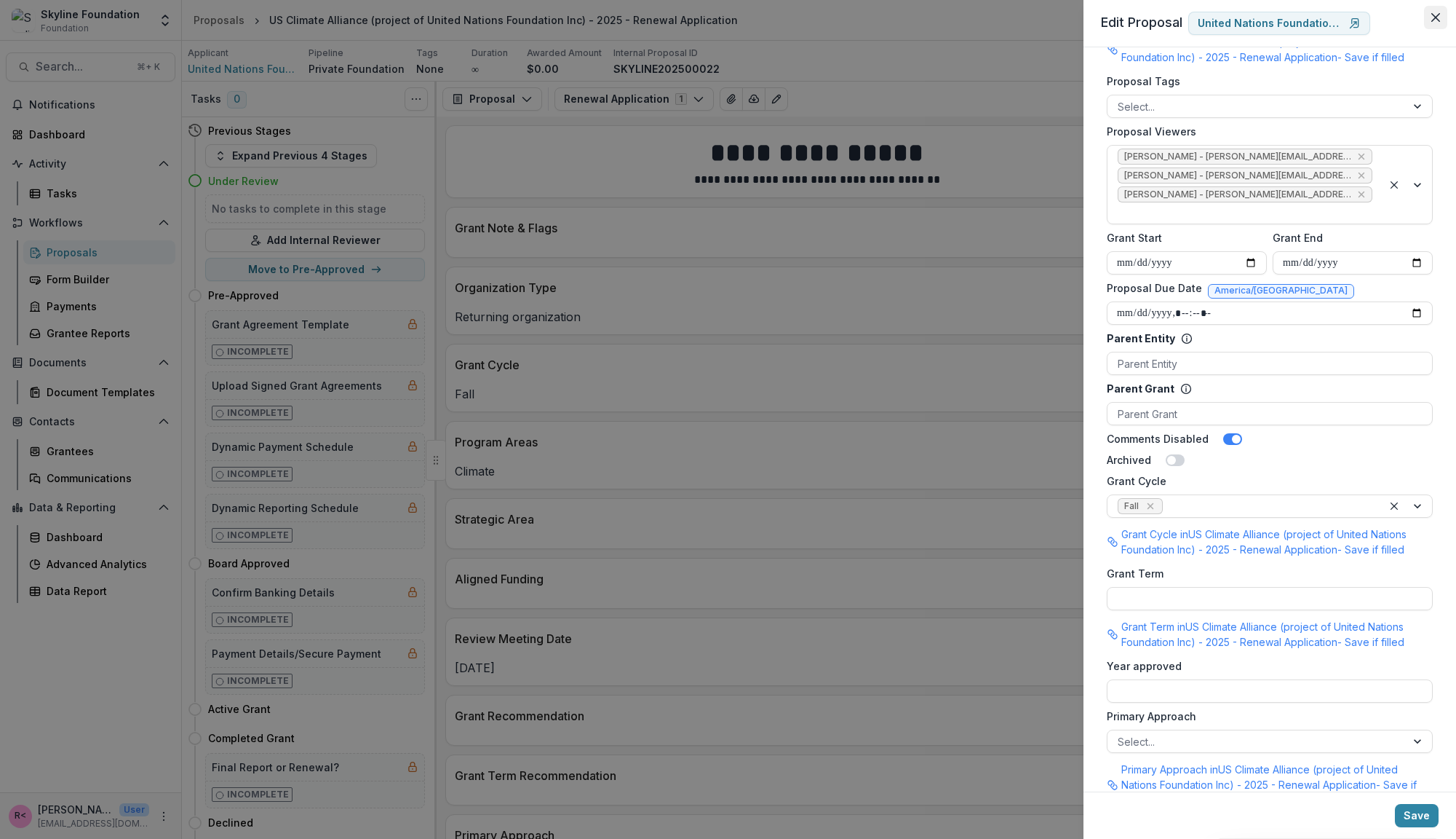
click at [1432, 16] on icon "Close" at bounding box center [1436, 17] width 9 height 9
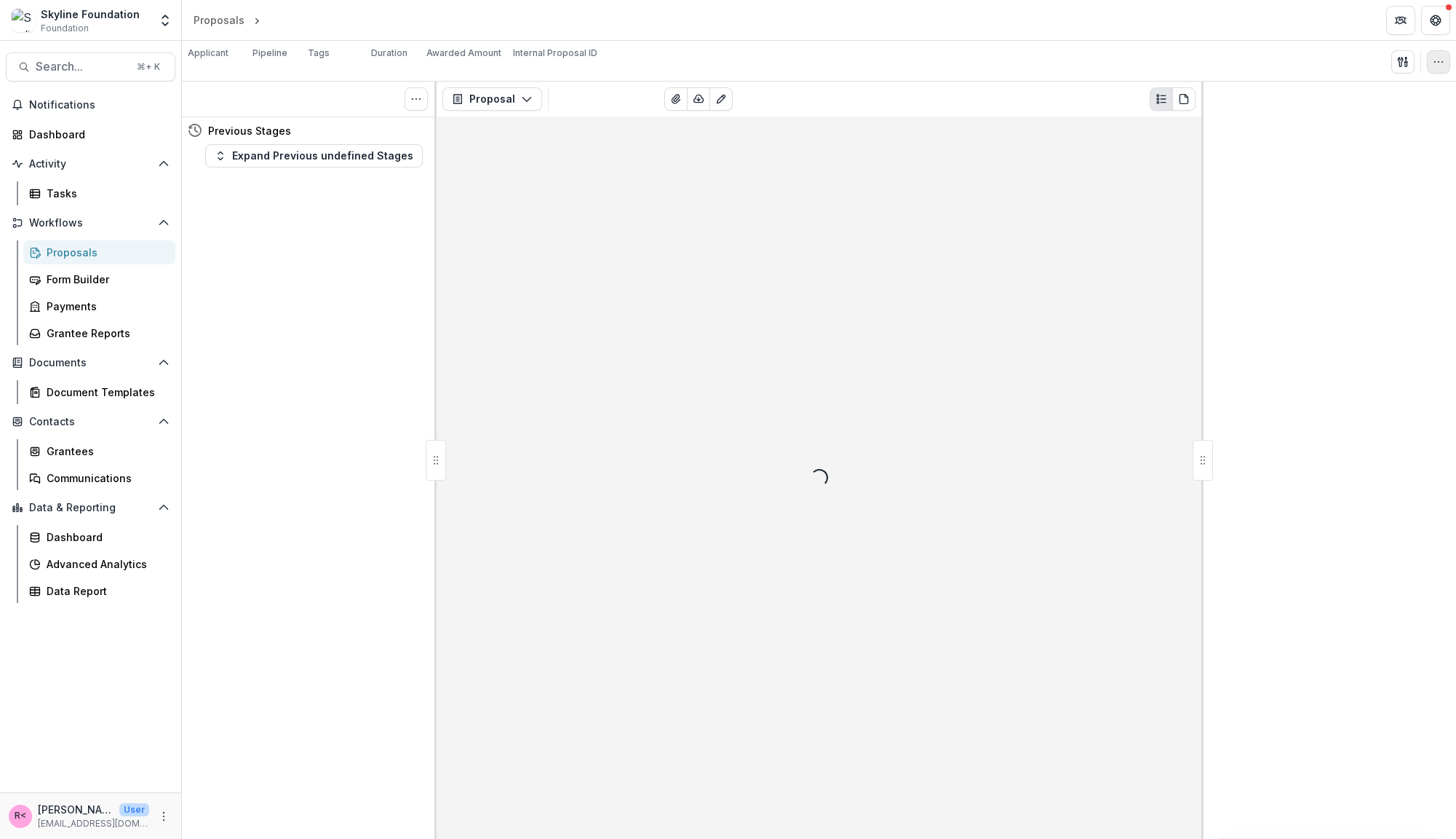
click at [1442, 65] on icon "button" at bounding box center [1438, 62] width 11 height 11
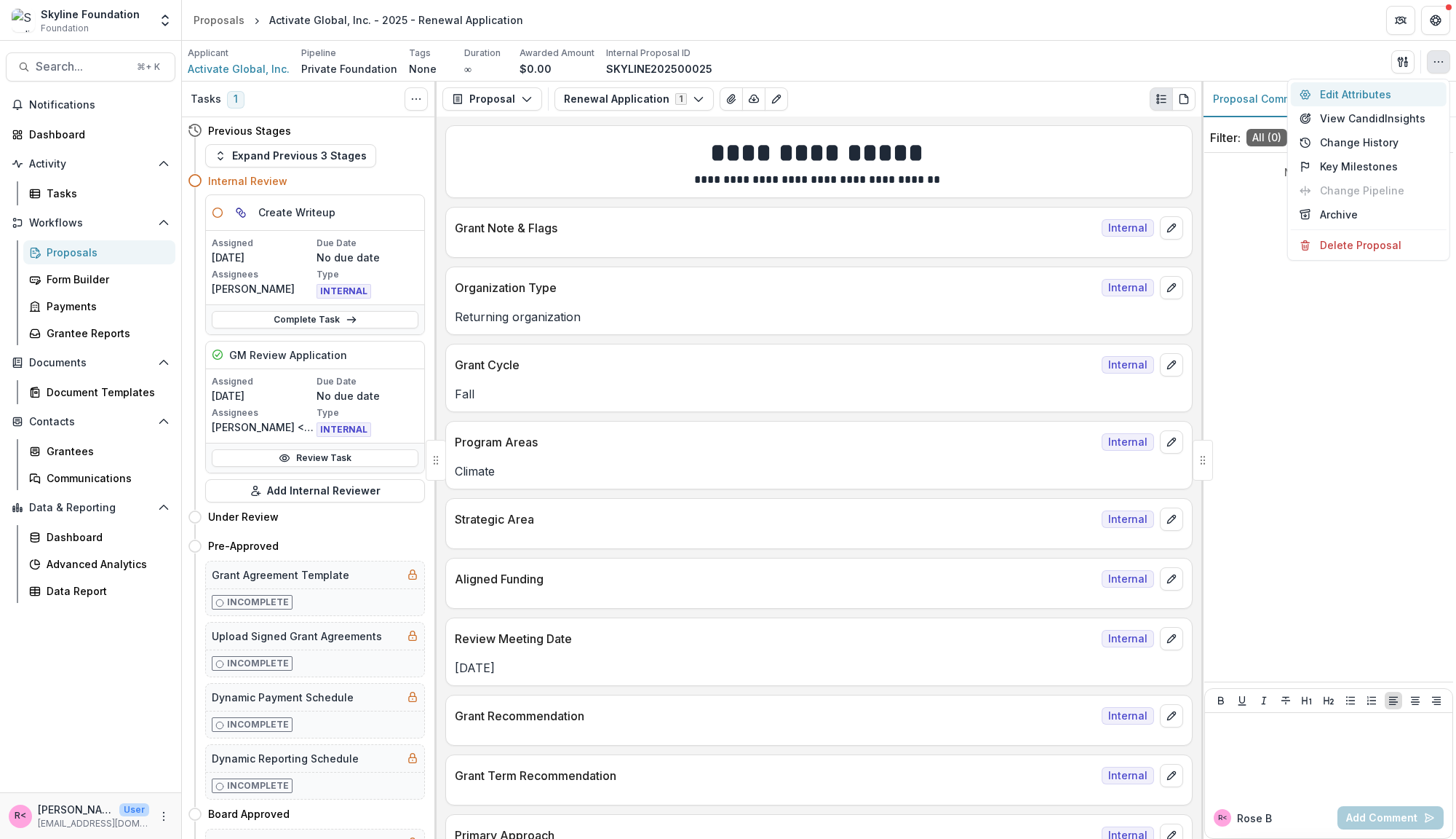
click at [1419, 93] on button "Edit Attributes" at bounding box center [1369, 94] width 156 height 24
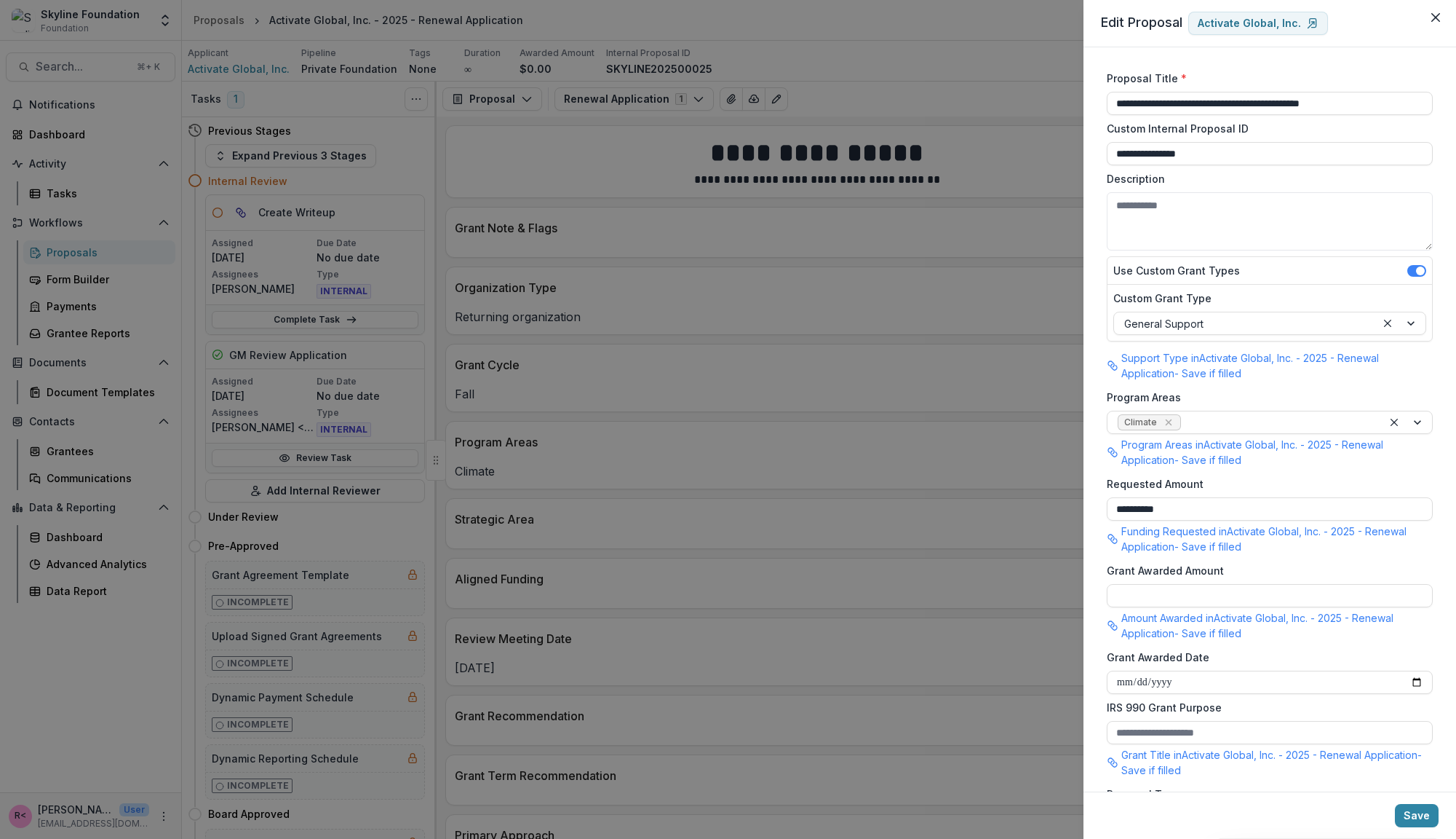
scroll to position [613, 0]
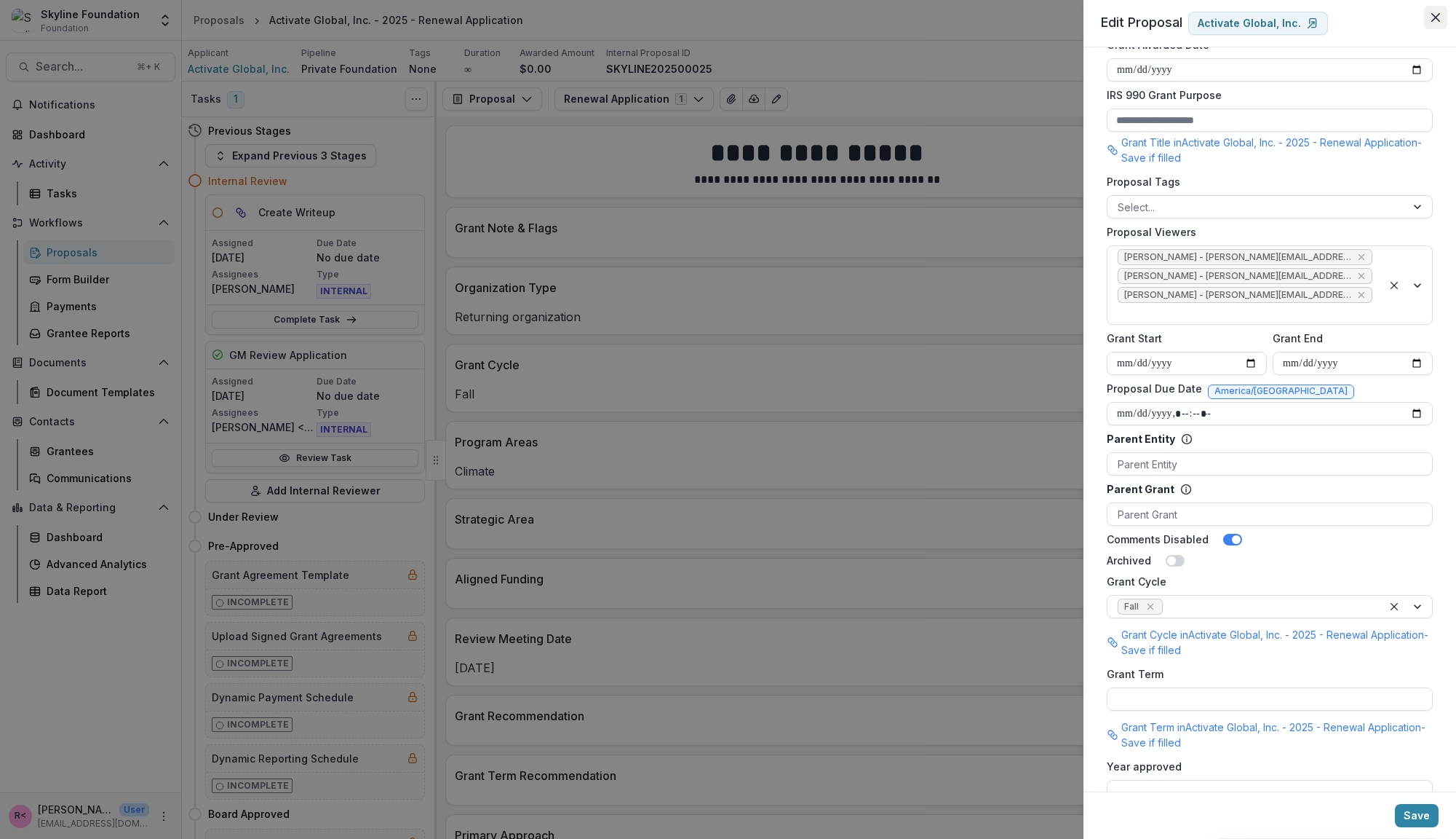
click at [1442, 11] on button "Close" at bounding box center [1436, 17] width 23 height 23
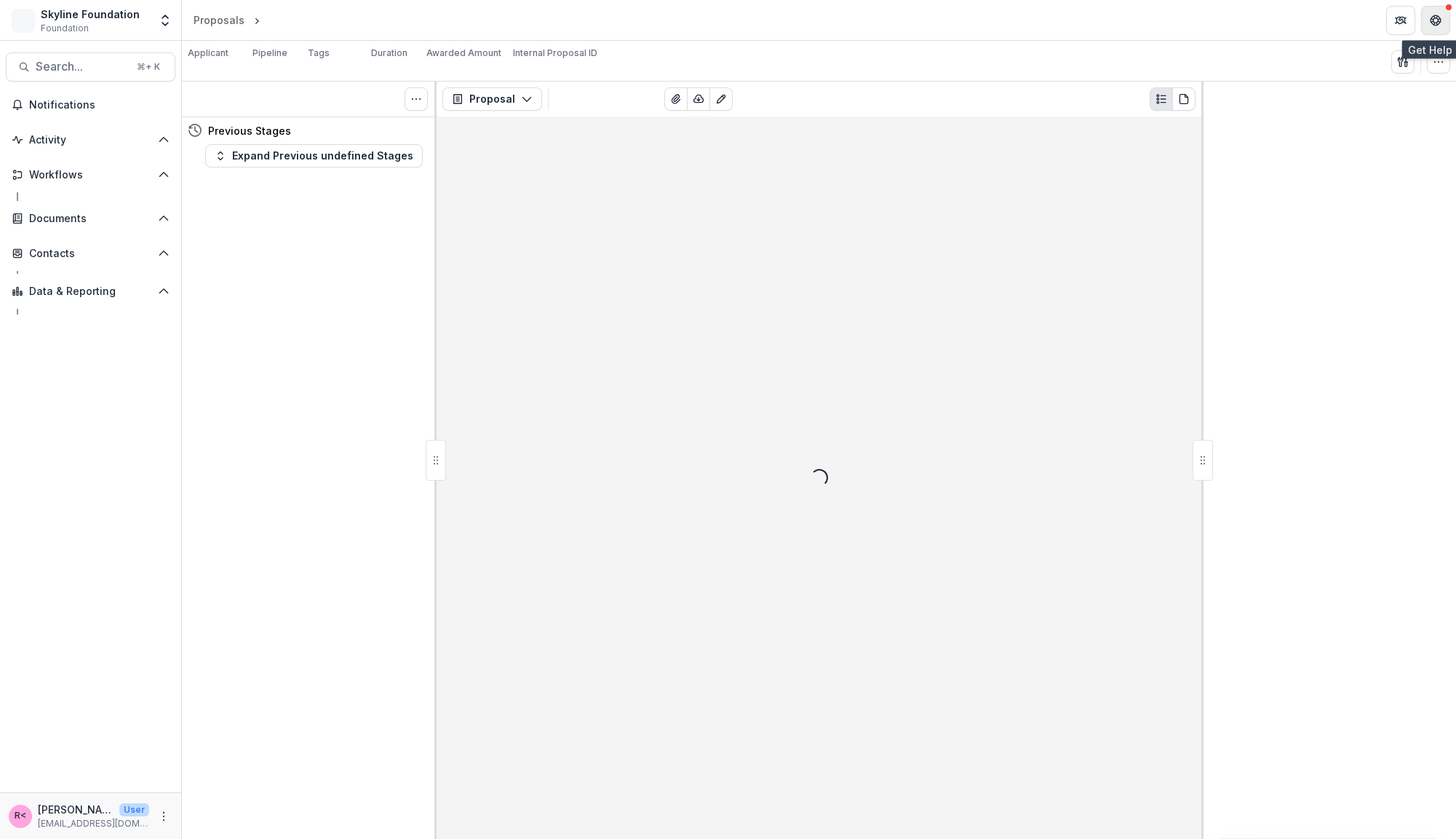
click at [1439, 18] on icon "Get Help" at bounding box center [1439, 20] width 3 height 4
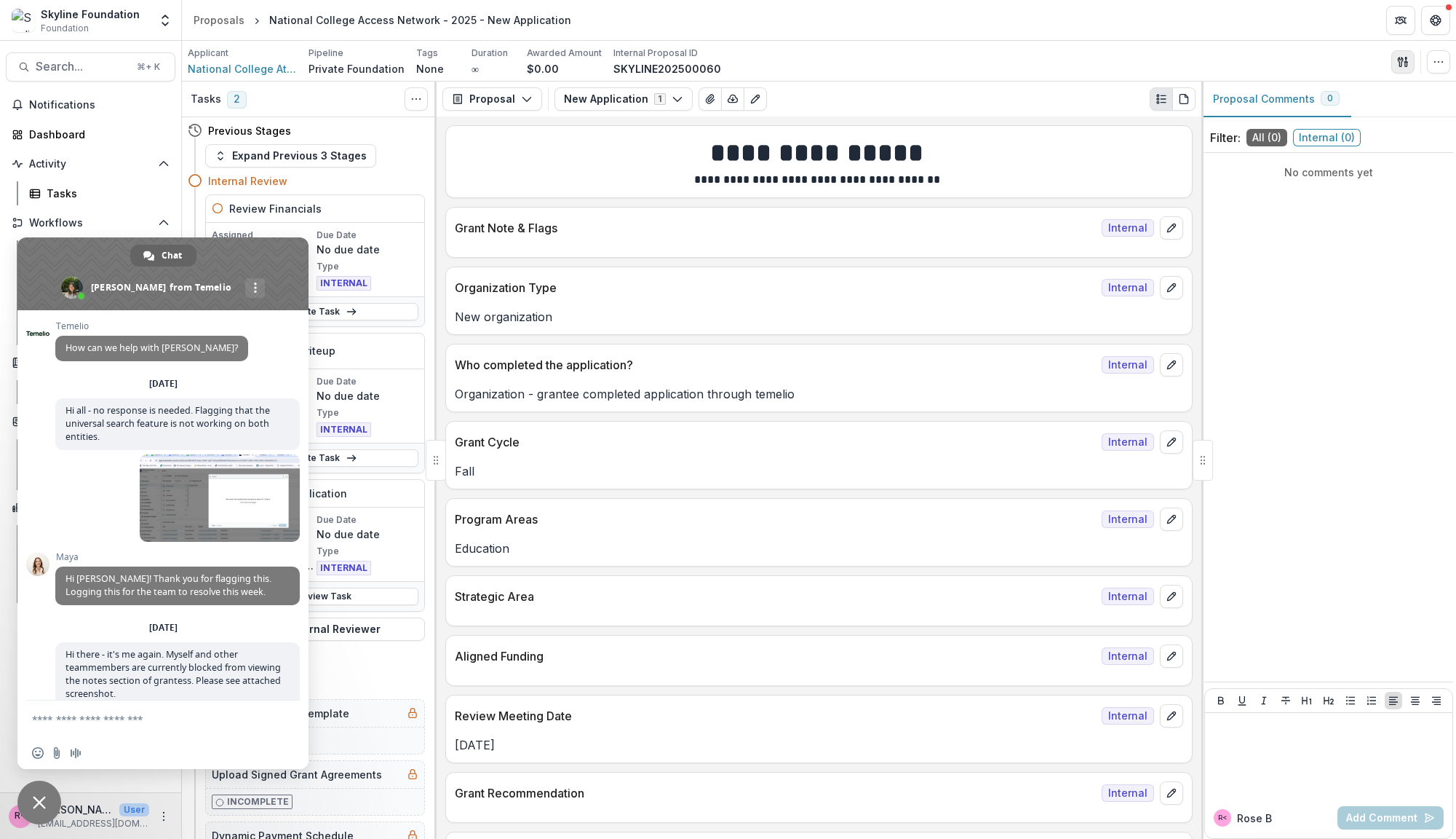
scroll to position [1932, 0]
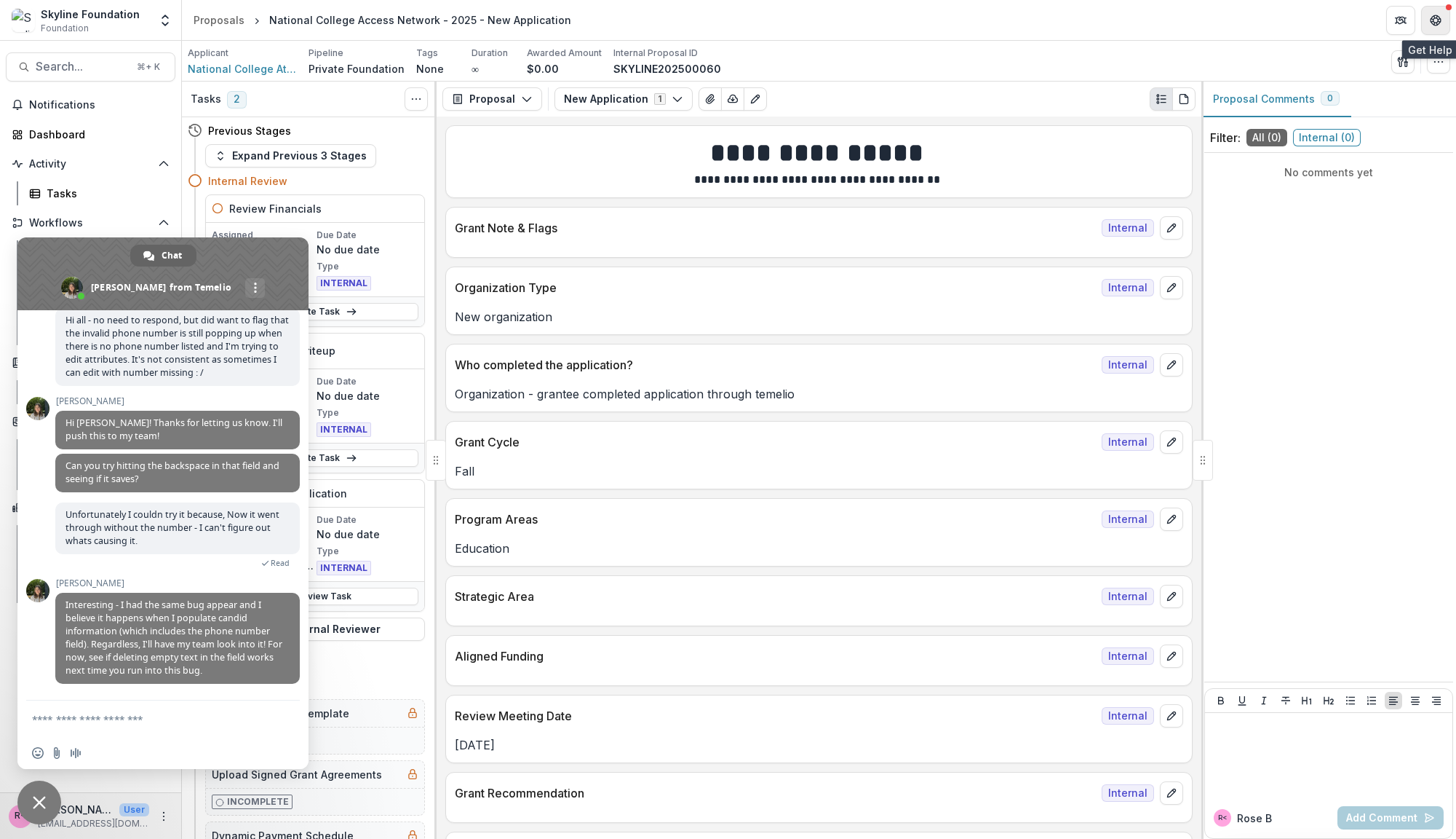
click at [1439, 17] on icon "Get Help" at bounding box center [1439, 17] width 3 height 3
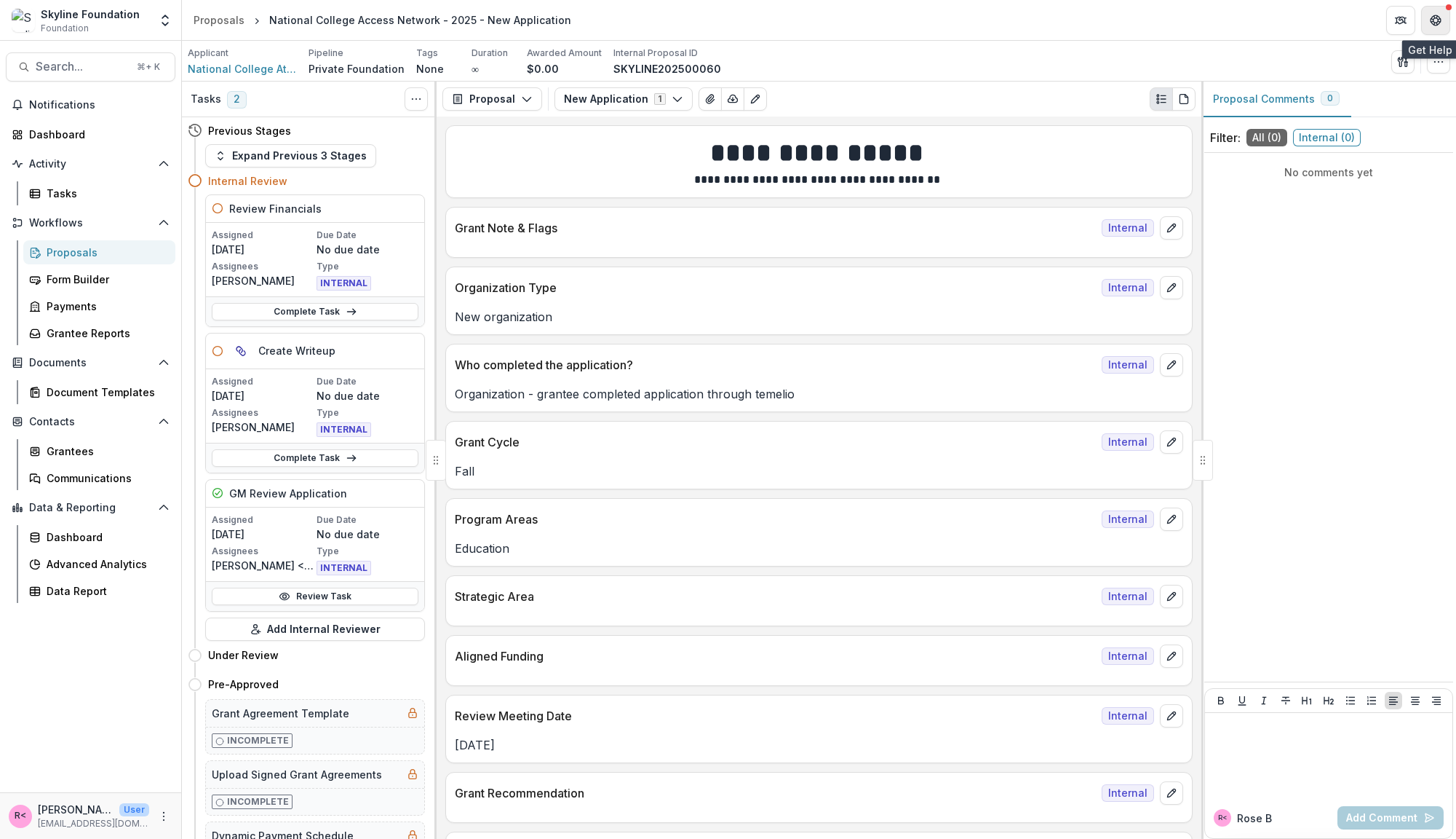
click at [1433, 25] on icon "Get Help" at bounding box center [1435, 20] width 11 height 11
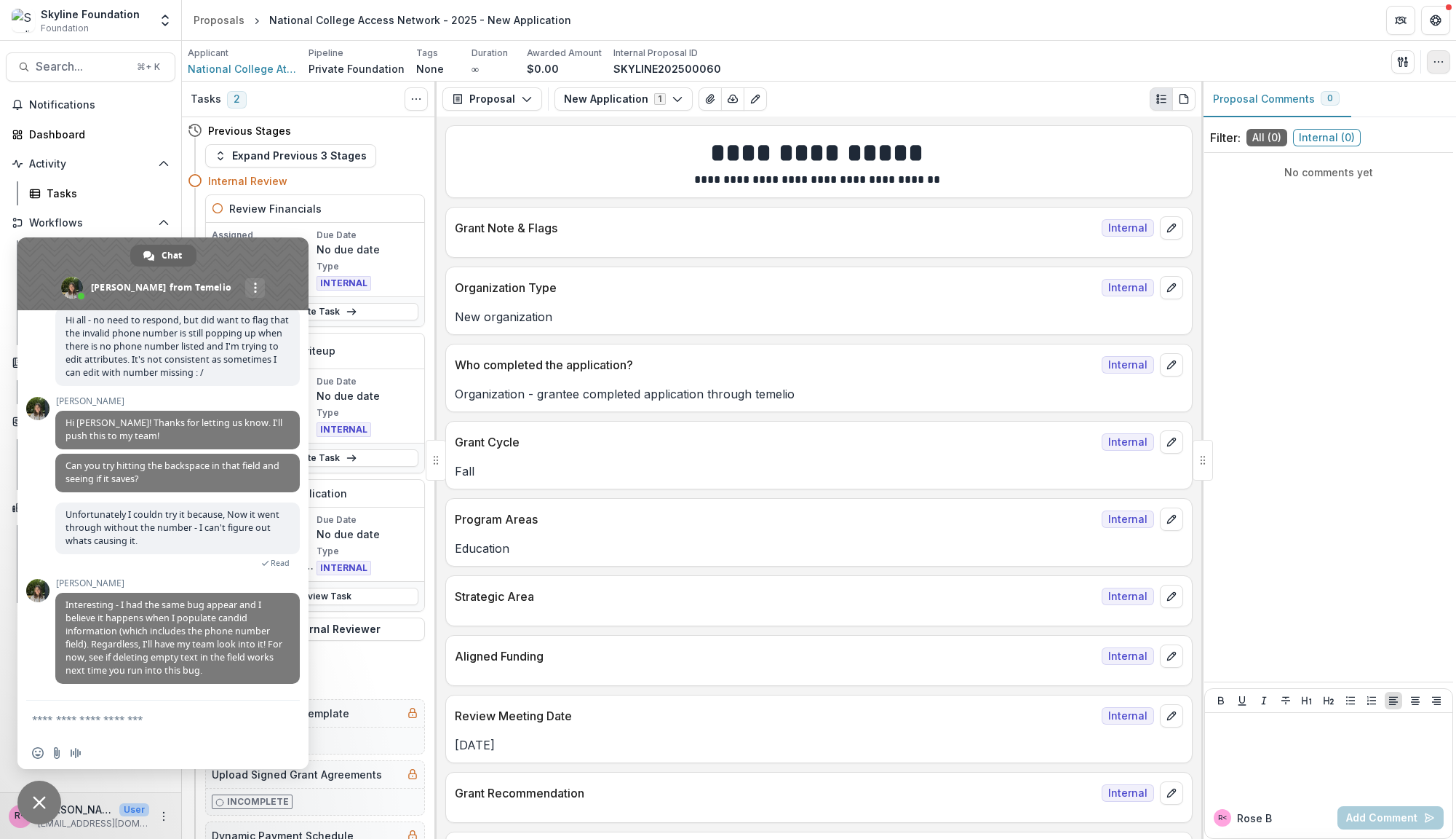
click at [1433, 58] on icon "button" at bounding box center [1438, 62] width 11 height 11
click at [1398, 96] on button "Edit Attributes" at bounding box center [1369, 94] width 156 height 24
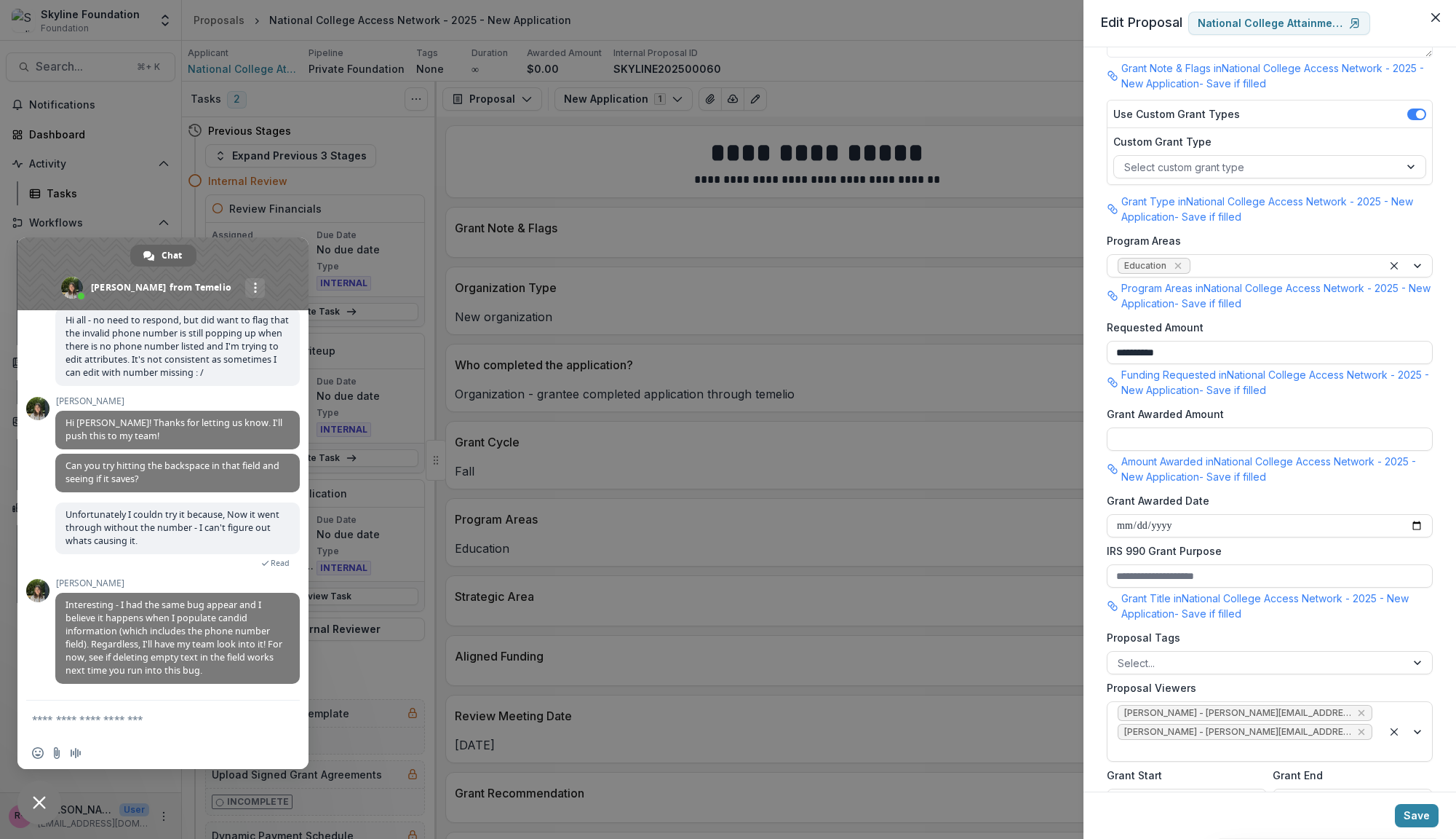
scroll to position [507, 0]
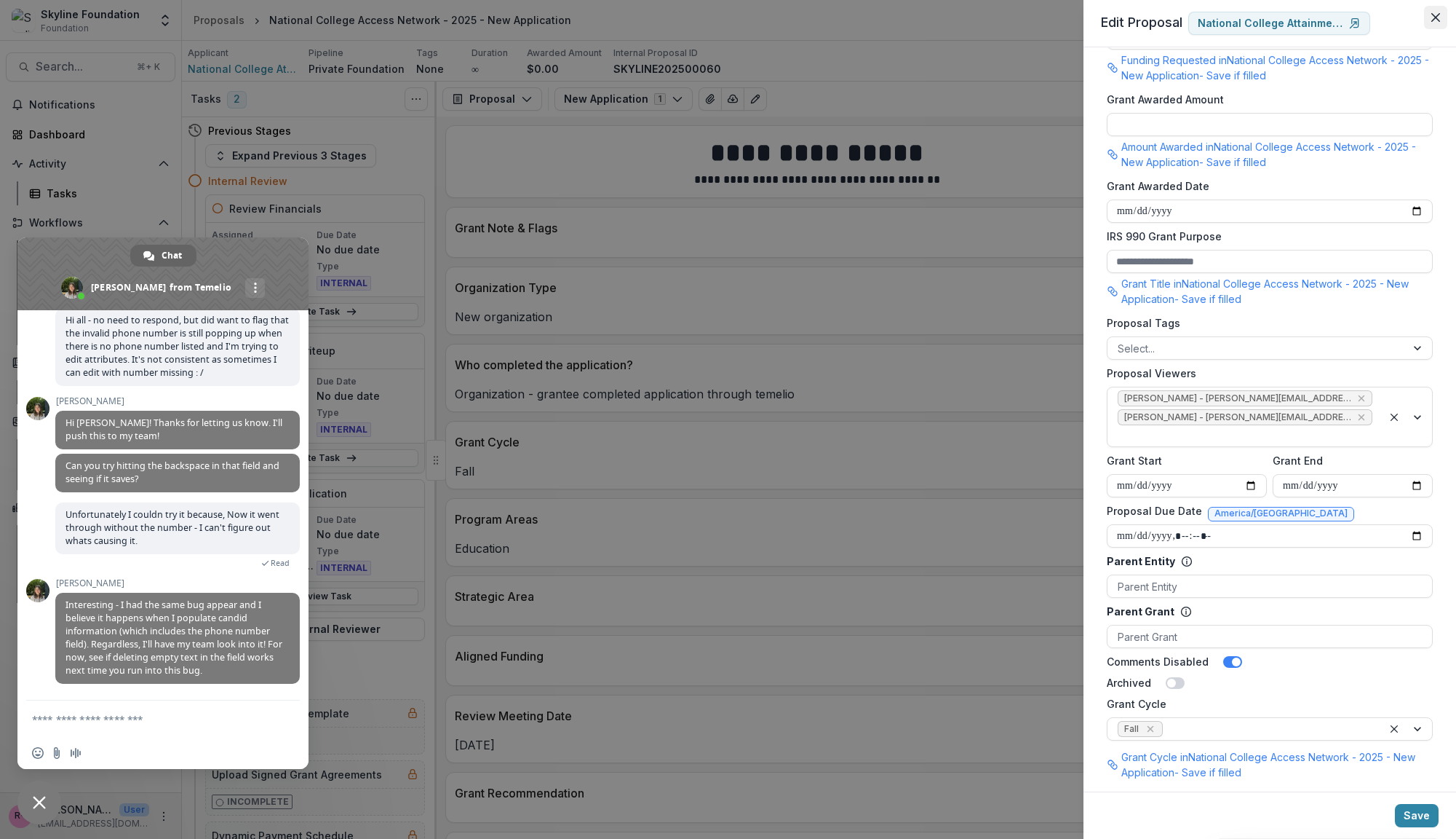
click at [1437, 20] on icon "Close" at bounding box center [1436, 17] width 9 height 9
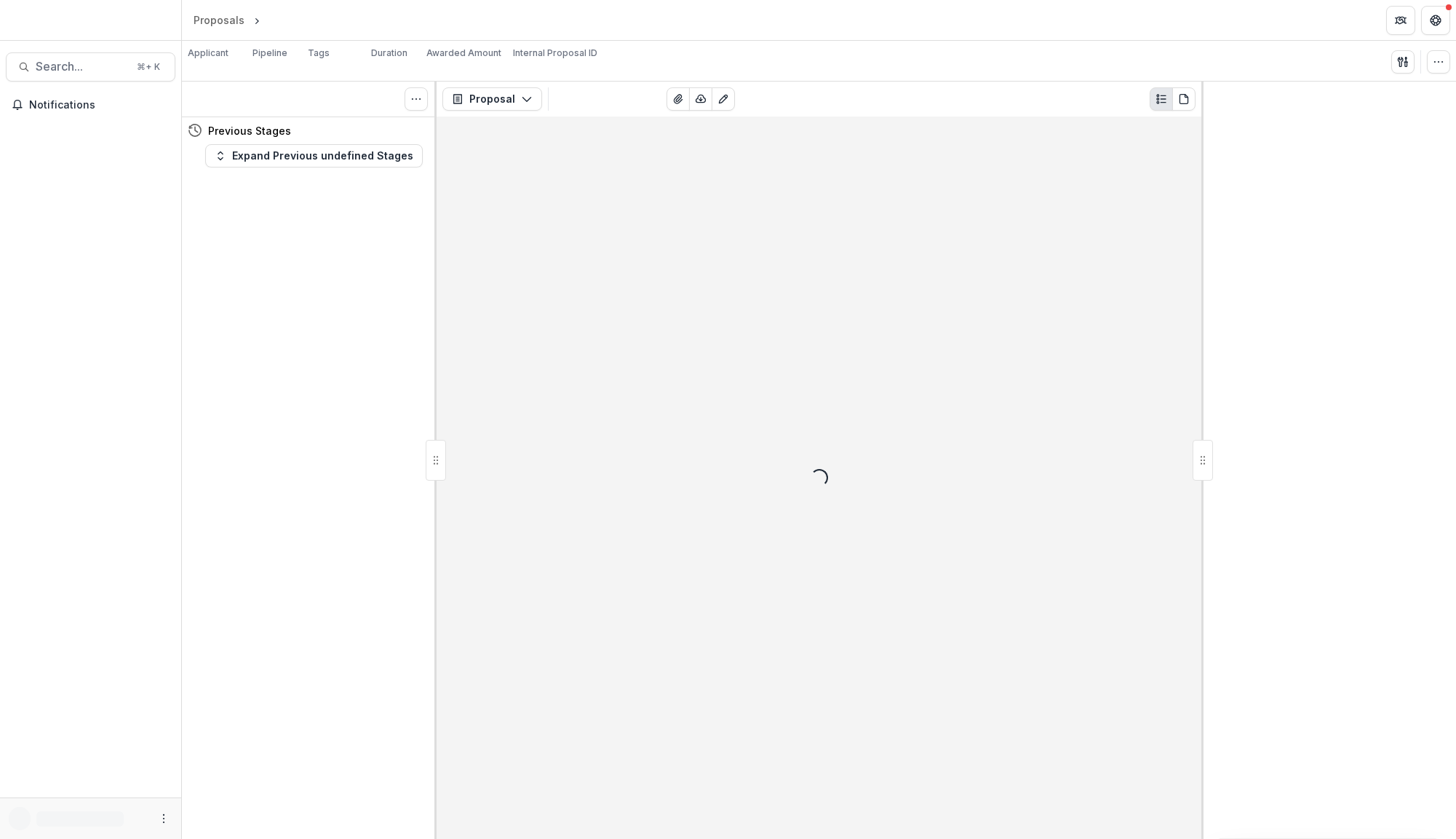
click at [1442, 53] on button "button" at bounding box center [1439, 62] width 23 height 23
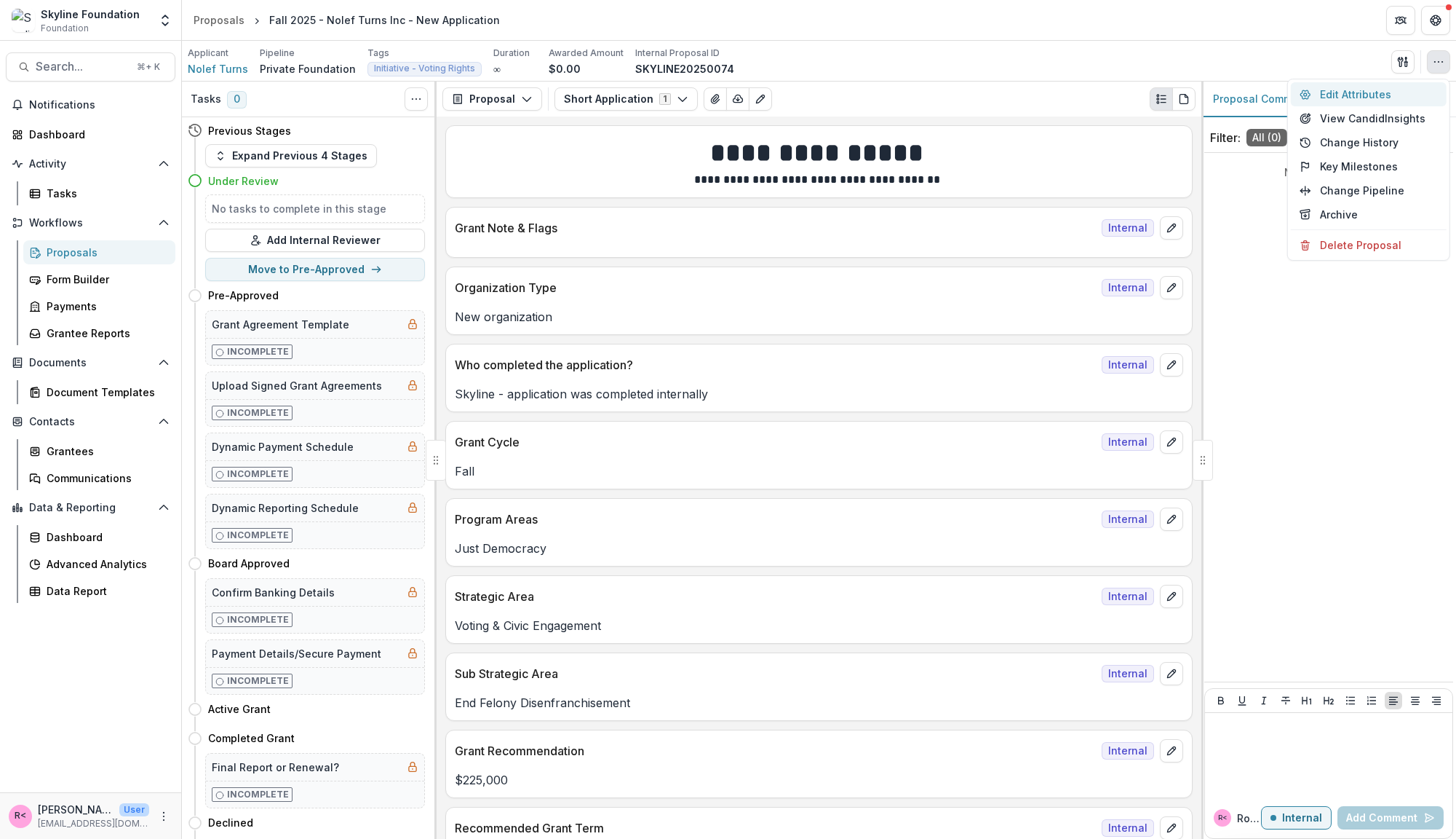
click at [1363, 96] on button "Edit Attributes" at bounding box center [1369, 94] width 156 height 24
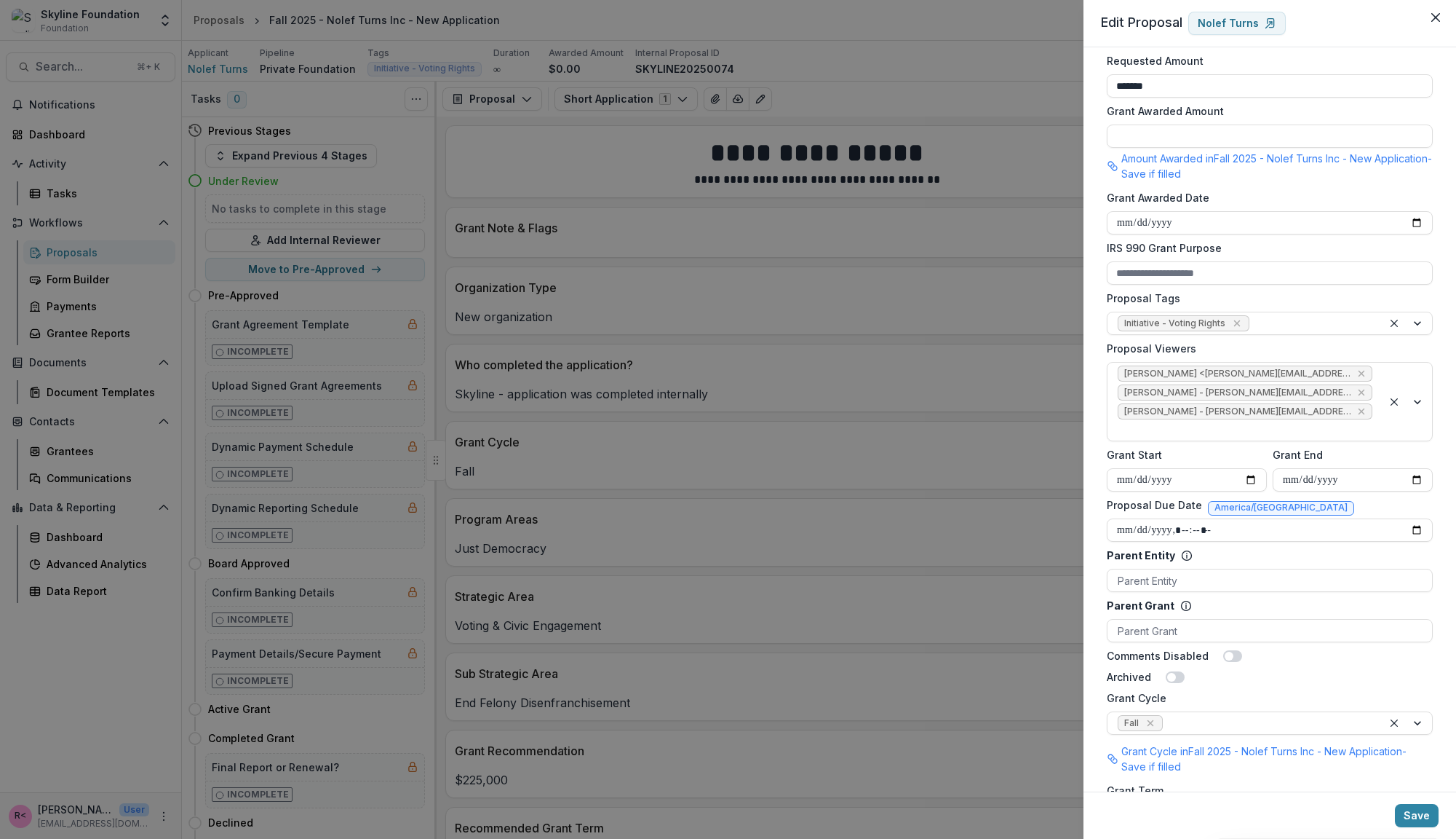
scroll to position [543, 0]
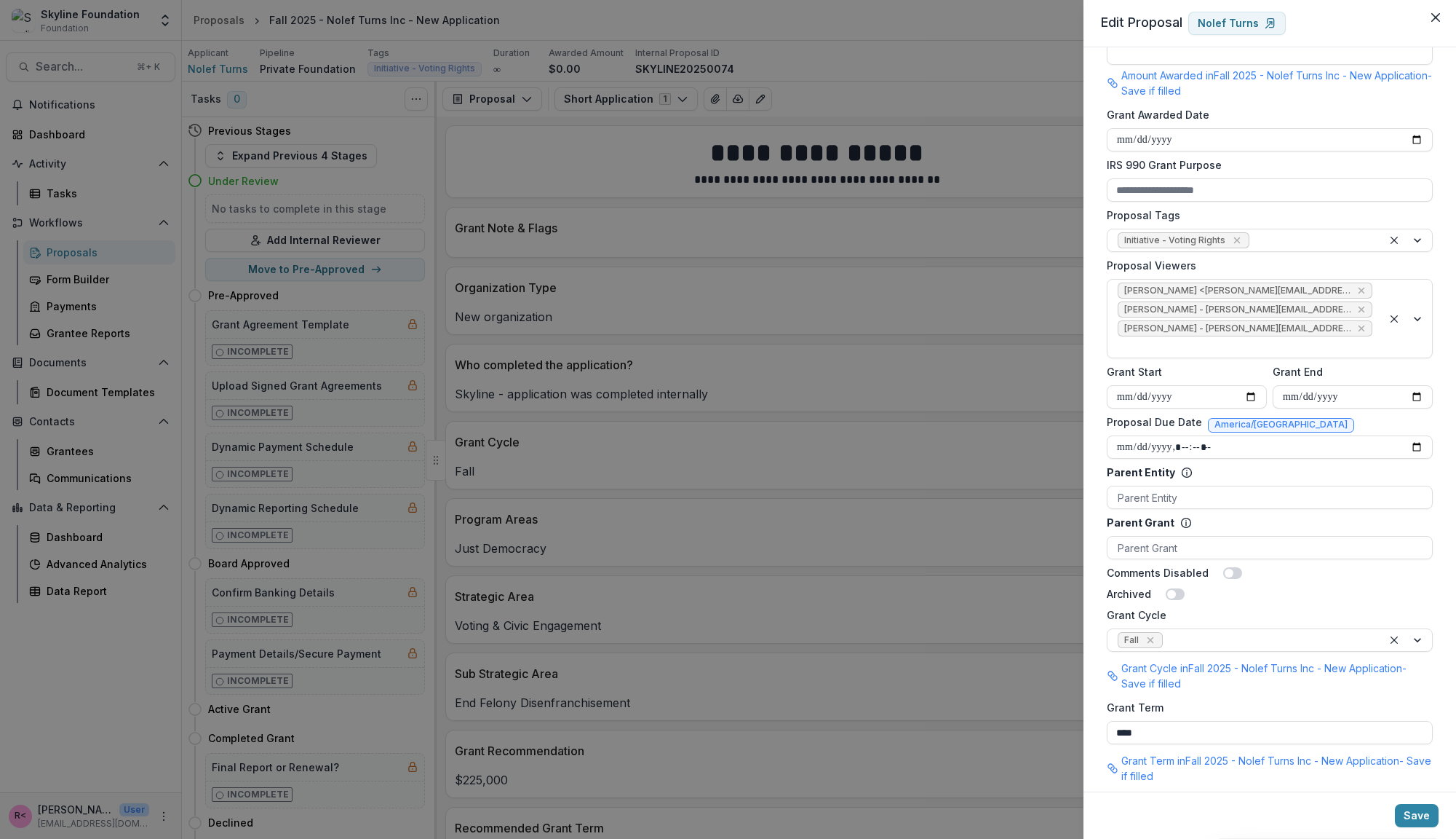
click at [1227, 567] on span at bounding box center [1233, 573] width 19 height 11
click at [1416, 815] on button "Save" at bounding box center [1417, 815] width 44 height 23
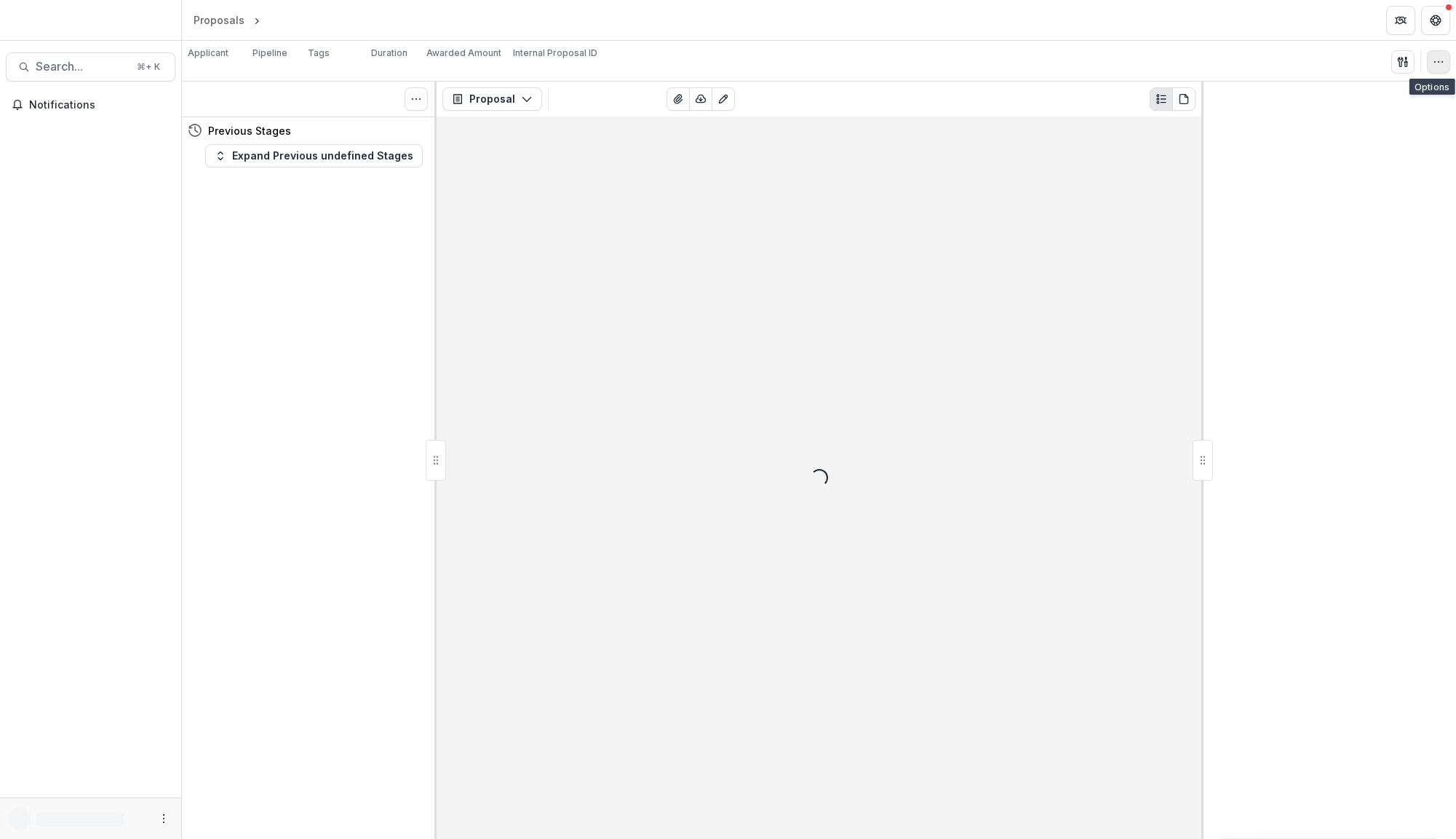
click at [1436, 59] on icon "button" at bounding box center [1438, 62] width 11 height 11
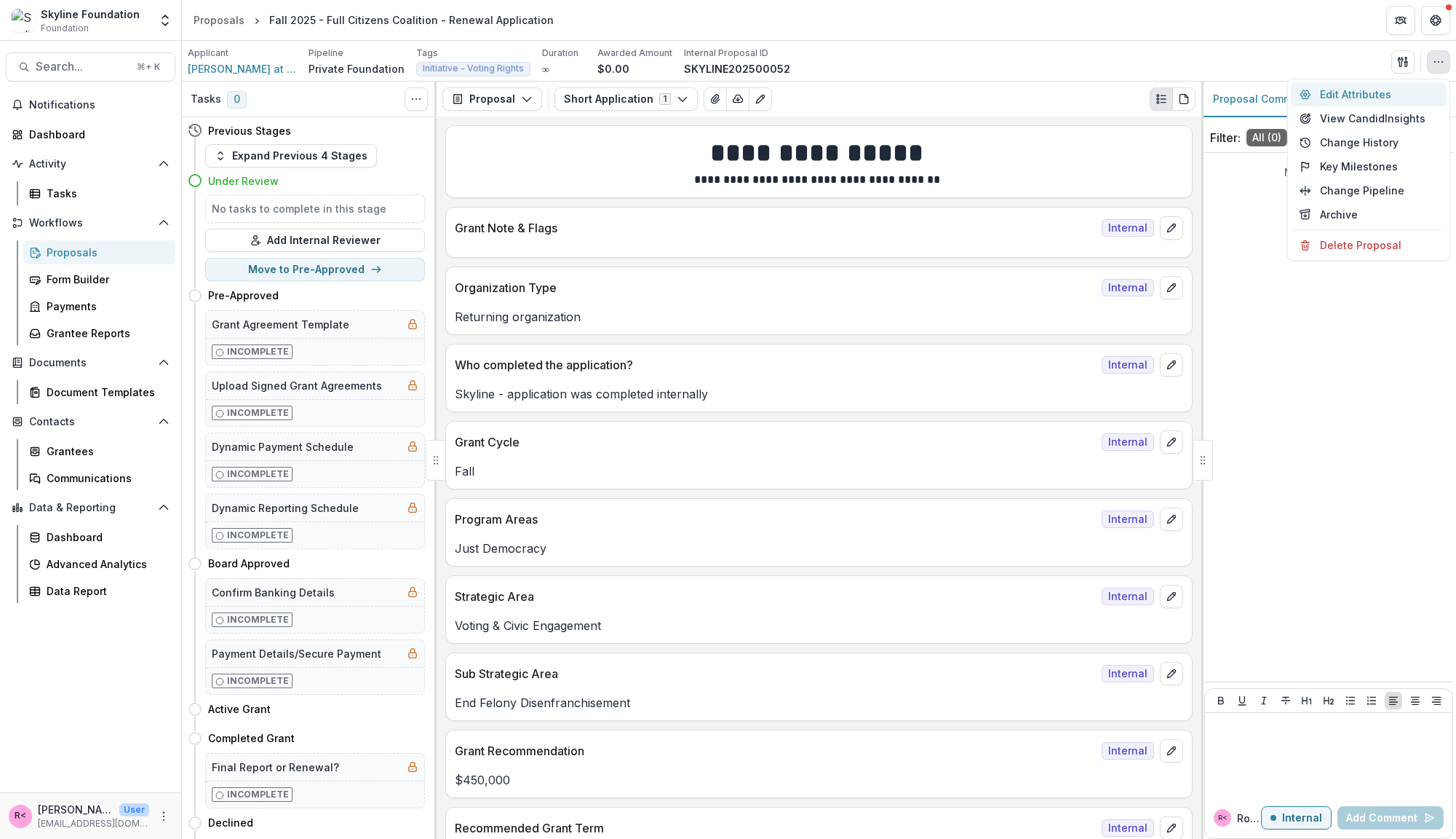
click at [1376, 97] on button "Edit Attributes" at bounding box center [1369, 94] width 156 height 24
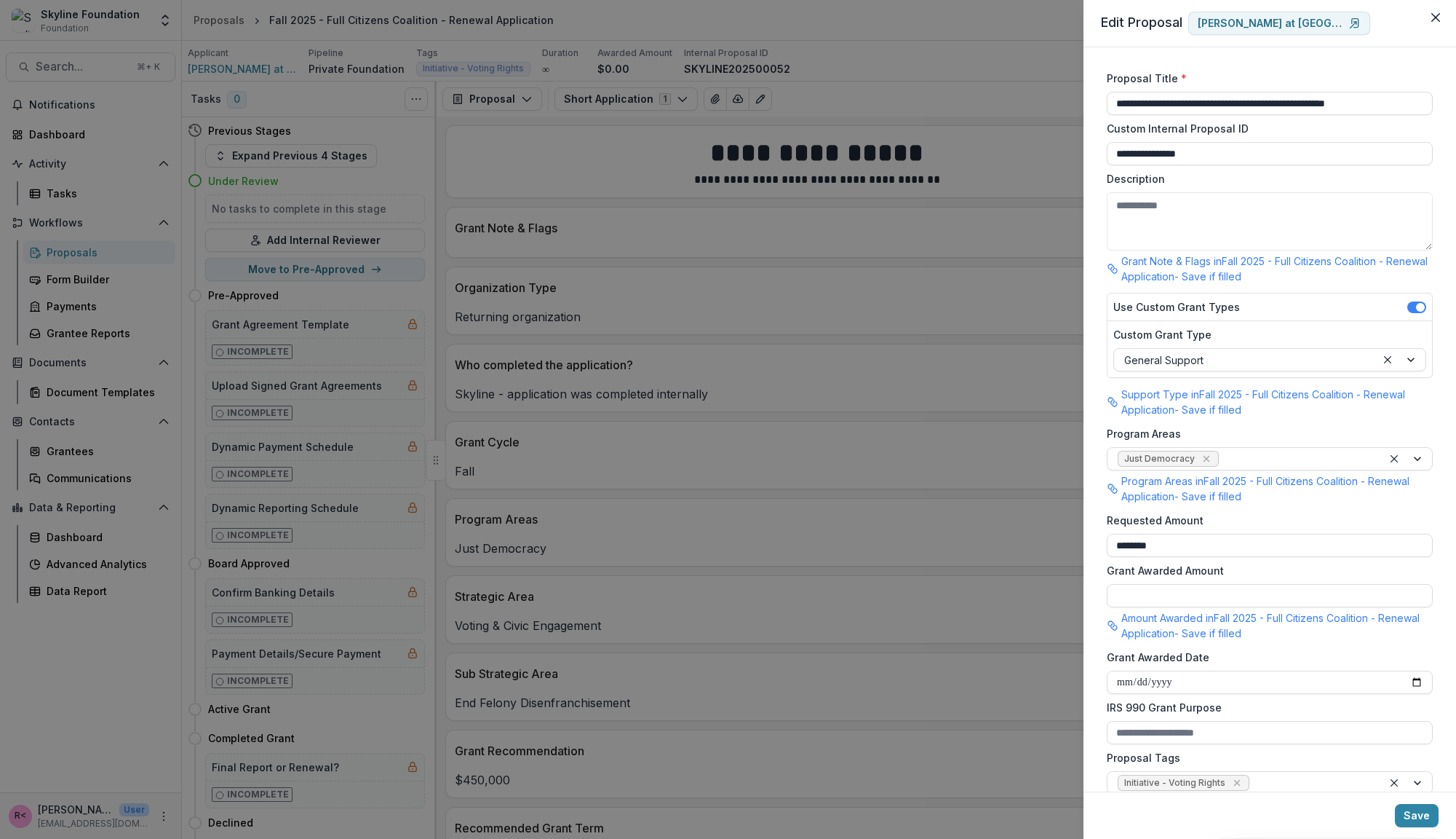
scroll to position [389, 0]
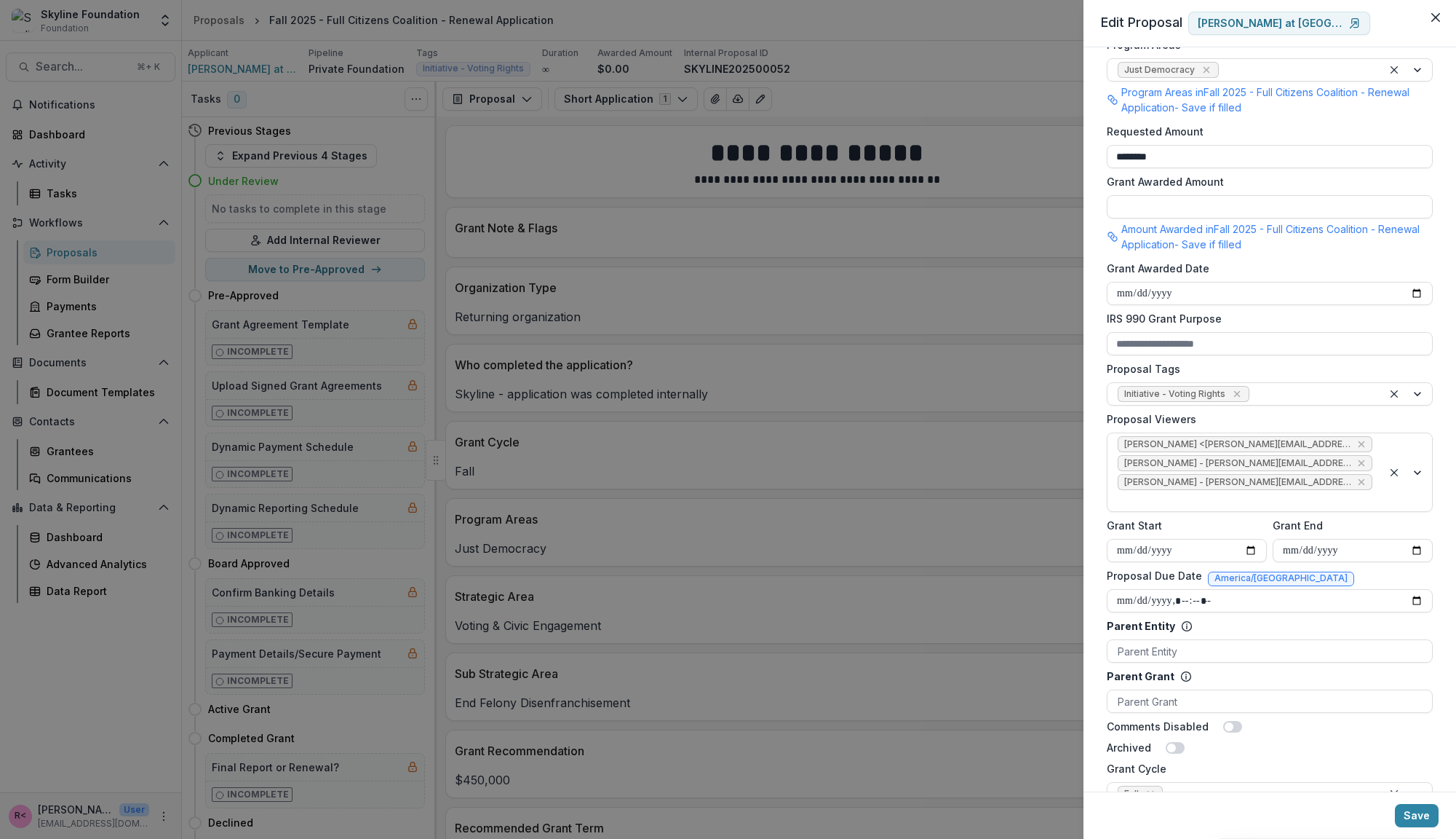
click at [1230, 721] on span at bounding box center [1233, 726] width 19 height 11
click at [1415, 816] on button "Save" at bounding box center [1417, 815] width 44 height 23
